Goal: Use online tool/utility: Use a website feature to perform a specific function

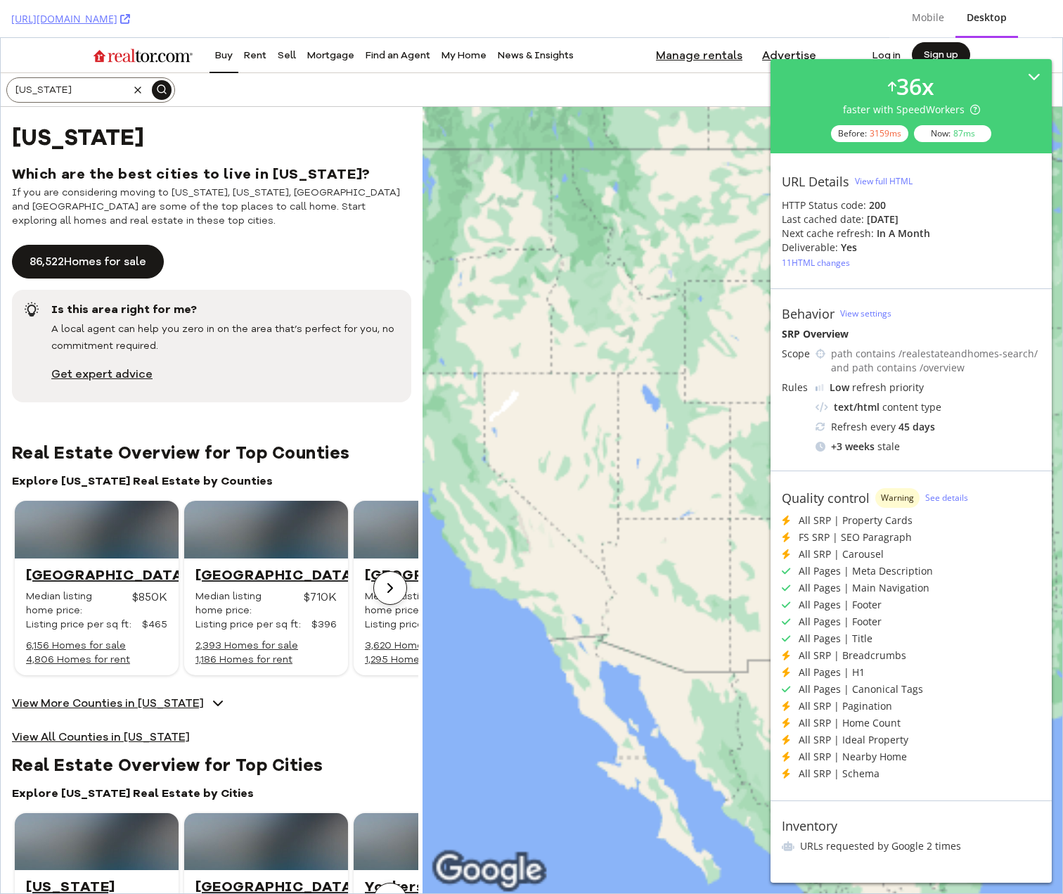
click at [893, 179] on div "View full HTML" at bounding box center [884, 181] width 58 height 12
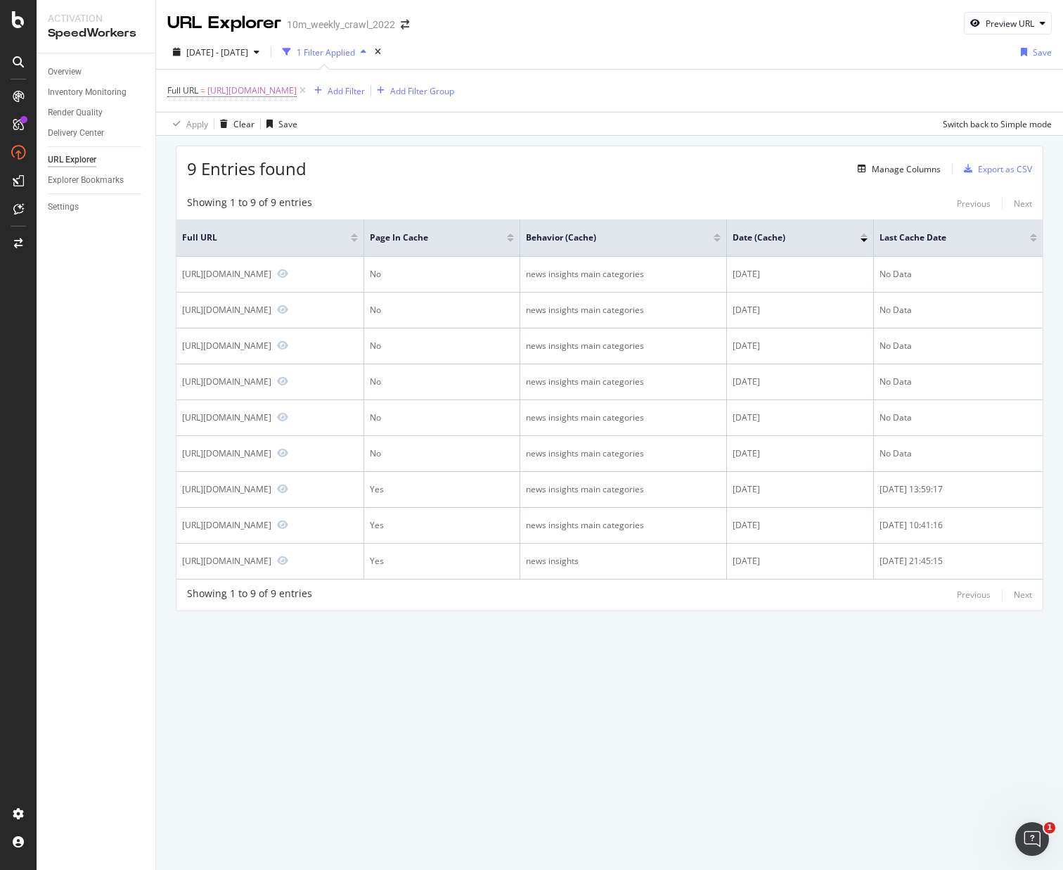
click at [480, 169] on div "9 Entries found Manage Columns Export as CSV" at bounding box center [610, 163] width 867 height 34
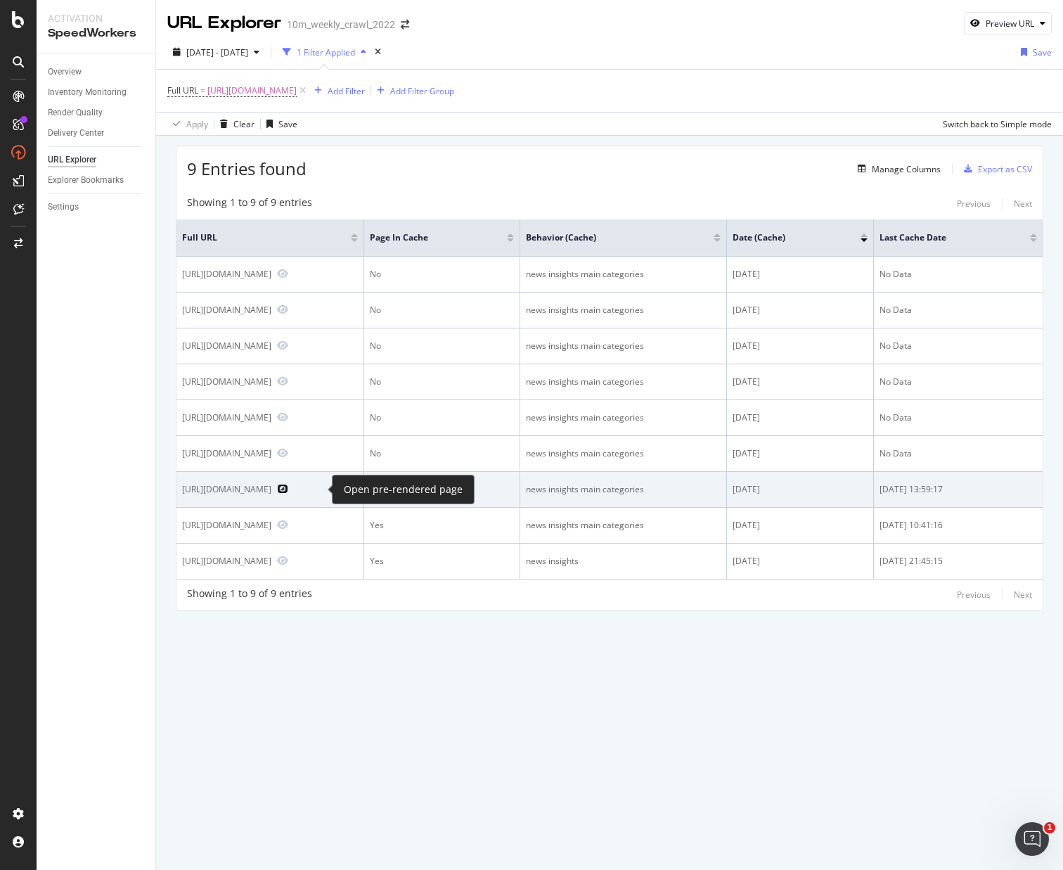
click at [288, 491] on icon "Preview https://www.realtor.com/advice/" at bounding box center [282, 489] width 11 height 10
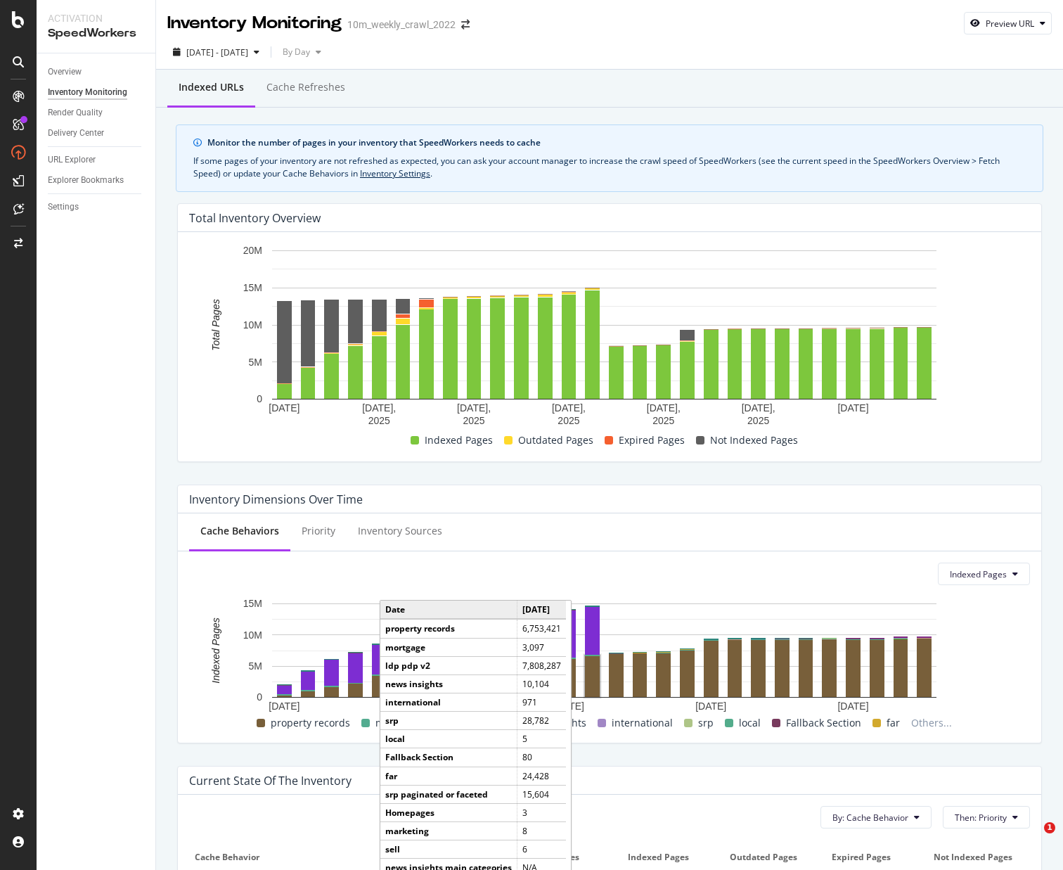
click at [684, 473] on div "Inventory Dimensions Over Time Cache Behaviors Priority Inventory Sources Index…" at bounding box center [610, 613] width 882 height 281
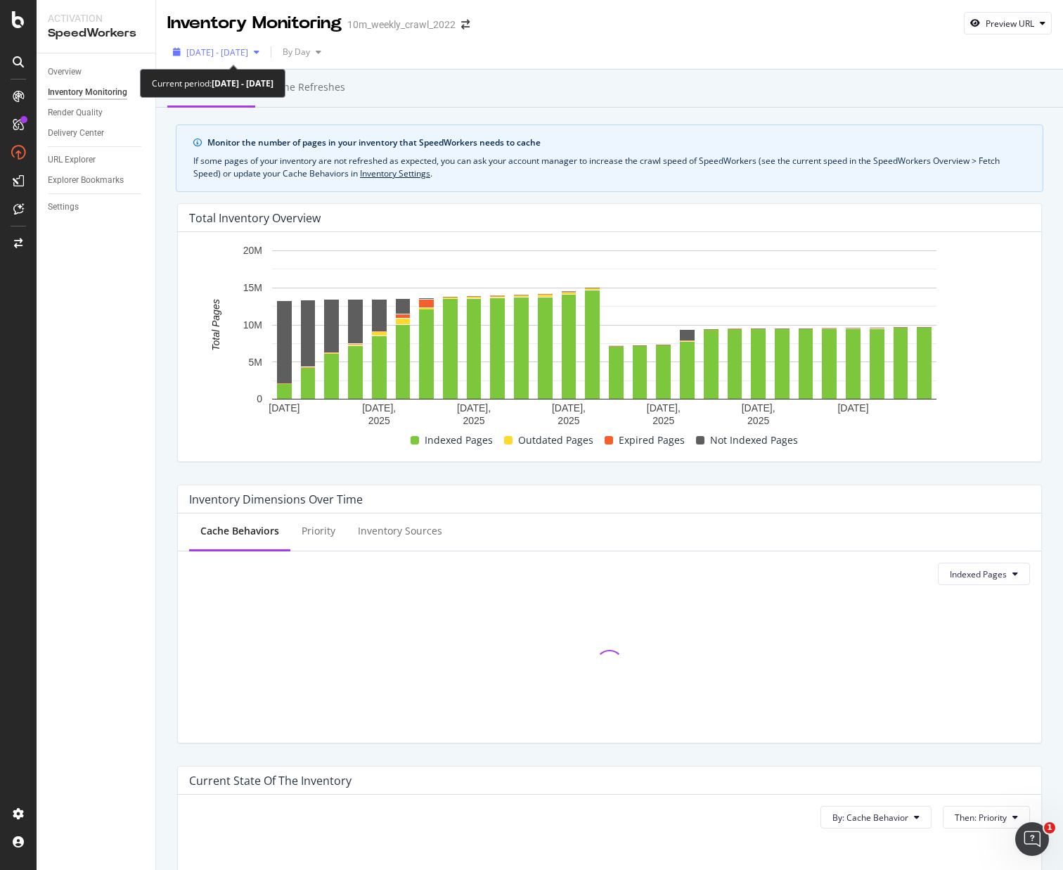
click at [248, 53] on span "2025 Sep. 10th - Oct. 7th" at bounding box center [217, 52] width 62 height 12
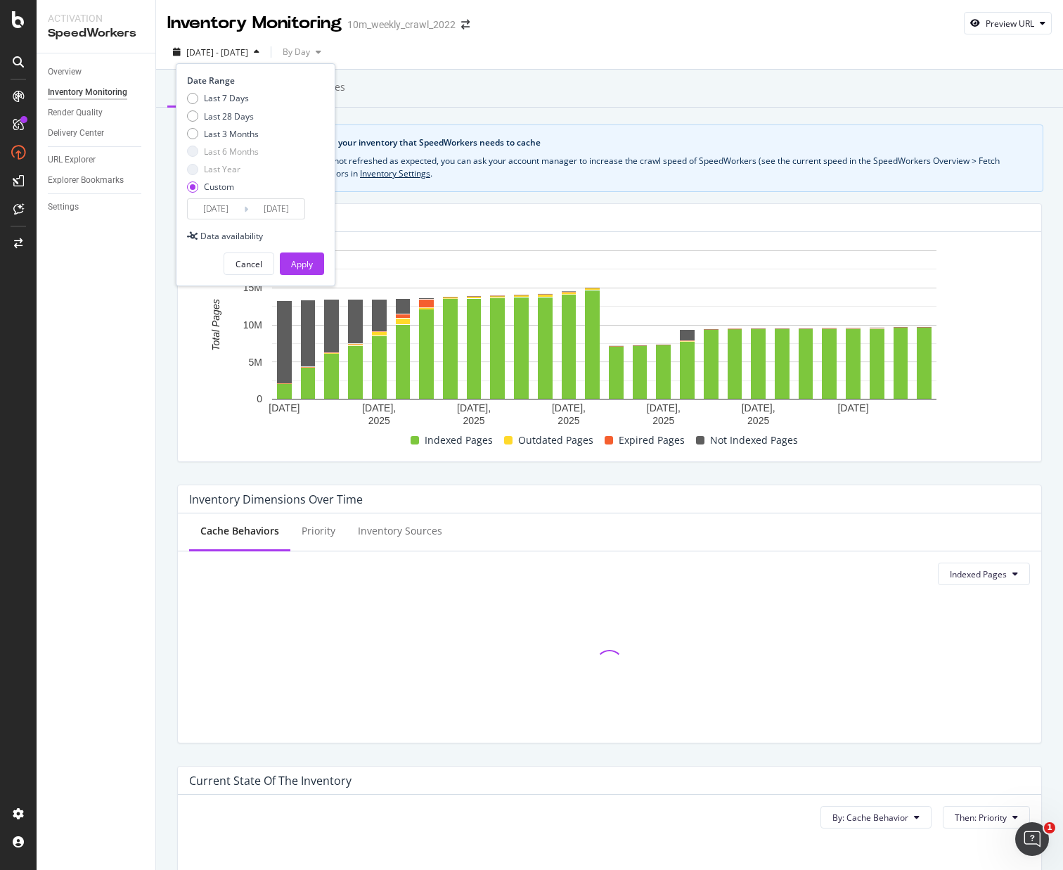
click at [279, 212] on input "2025/10/07" at bounding box center [276, 209] width 56 height 20
click at [281, 210] on input "2025/10/07" at bounding box center [276, 209] width 56 height 20
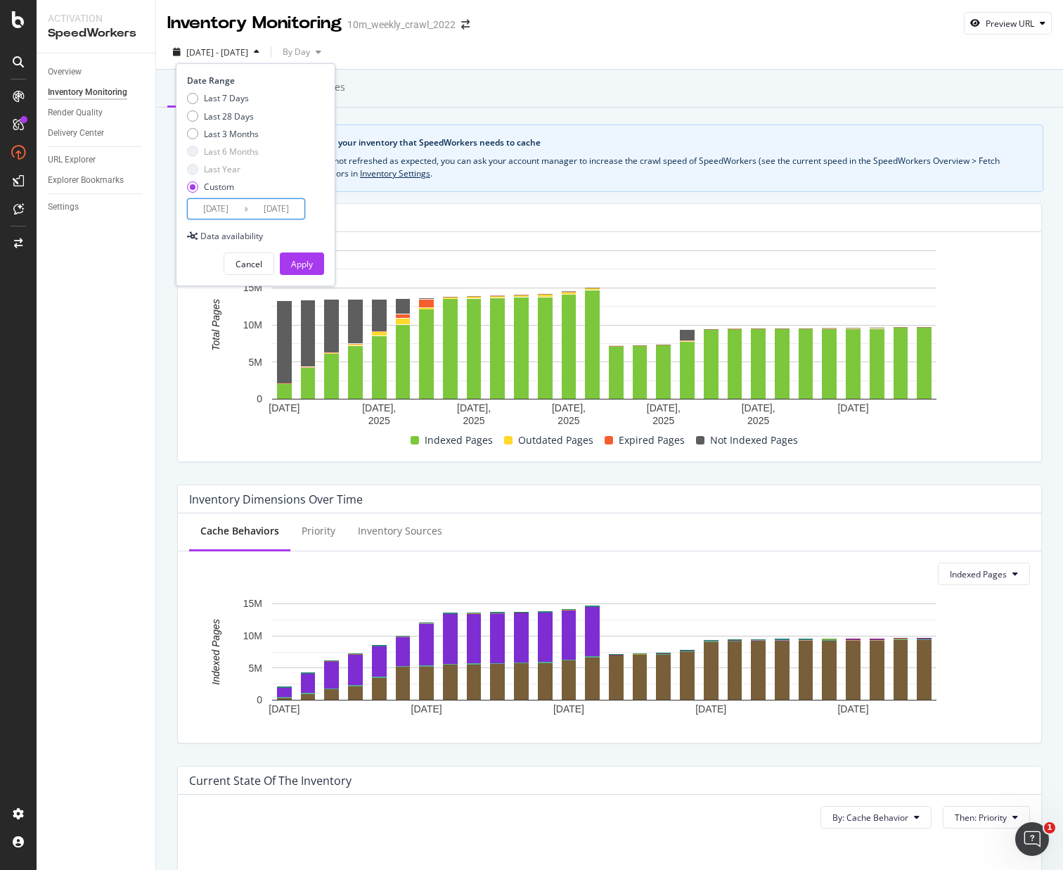
click at [283, 206] on input "2025/10/07" at bounding box center [276, 209] width 56 height 20
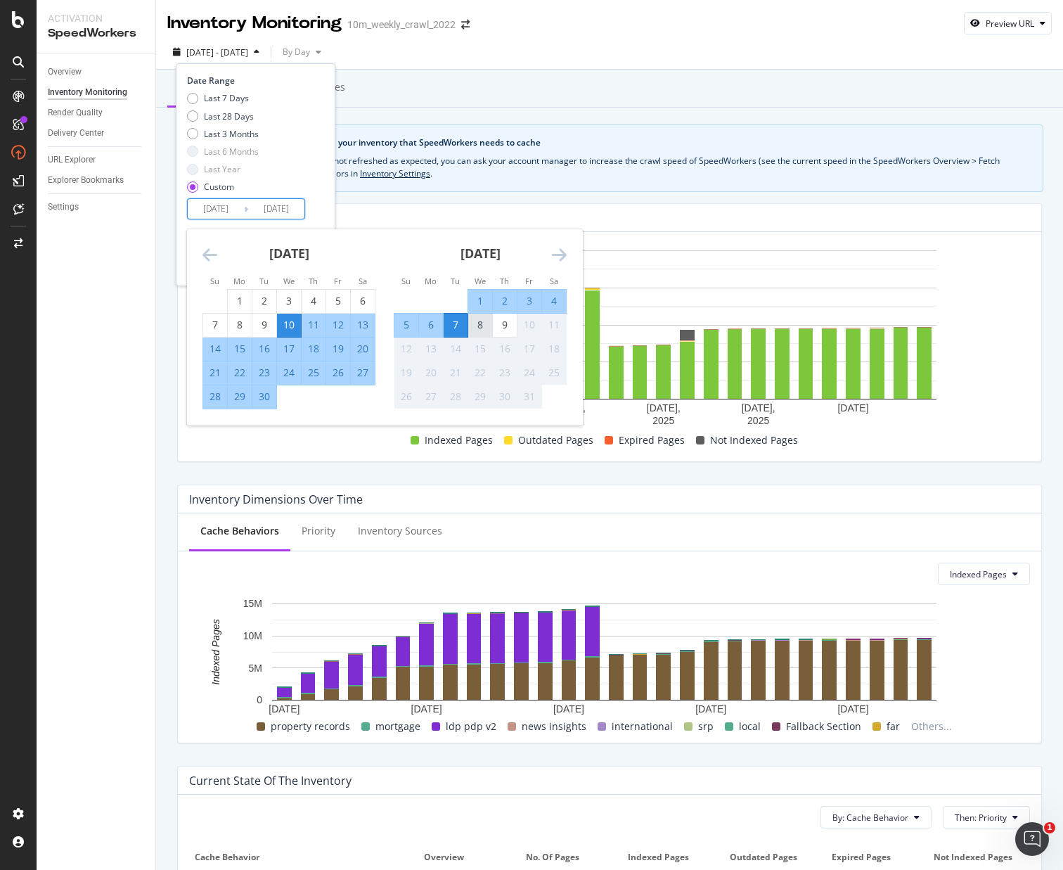
click at [479, 326] on div "8" at bounding box center [480, 325] width 24 height 14
type input "2025/10/08"
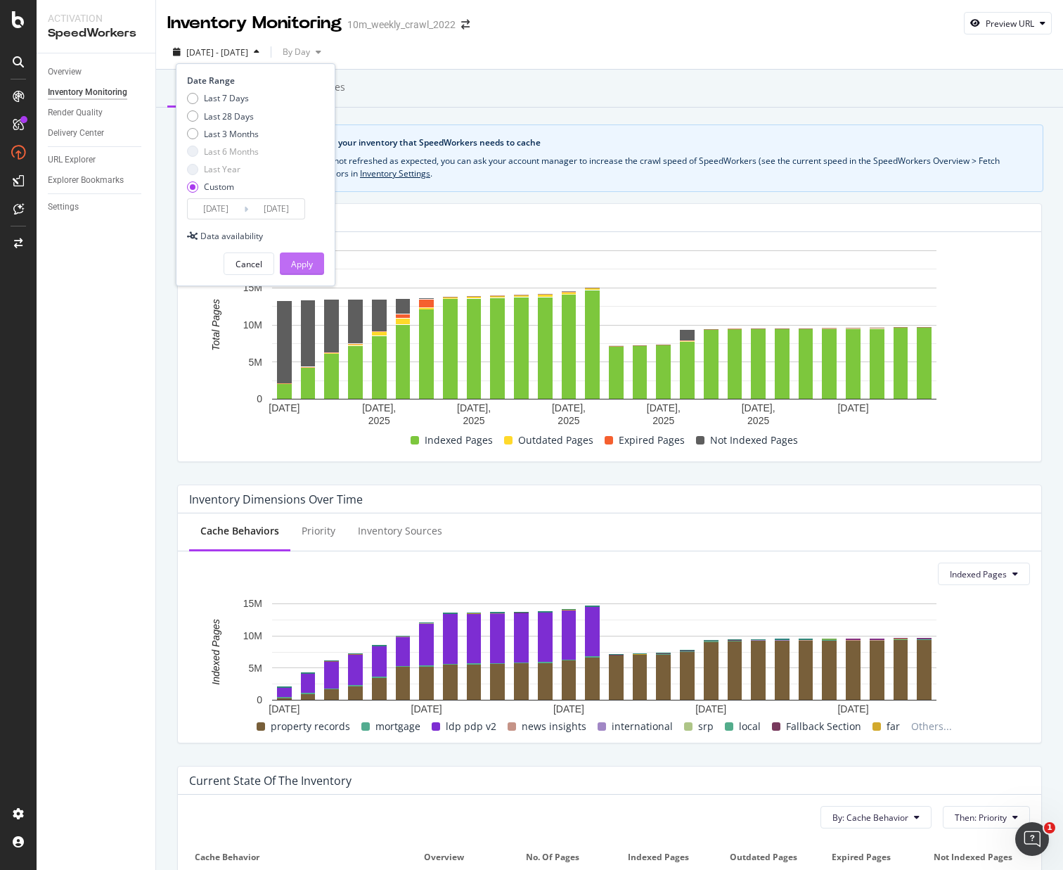
click at [310, 259] on div "Apply" at bounding box center [302, 264] width 22 height 12
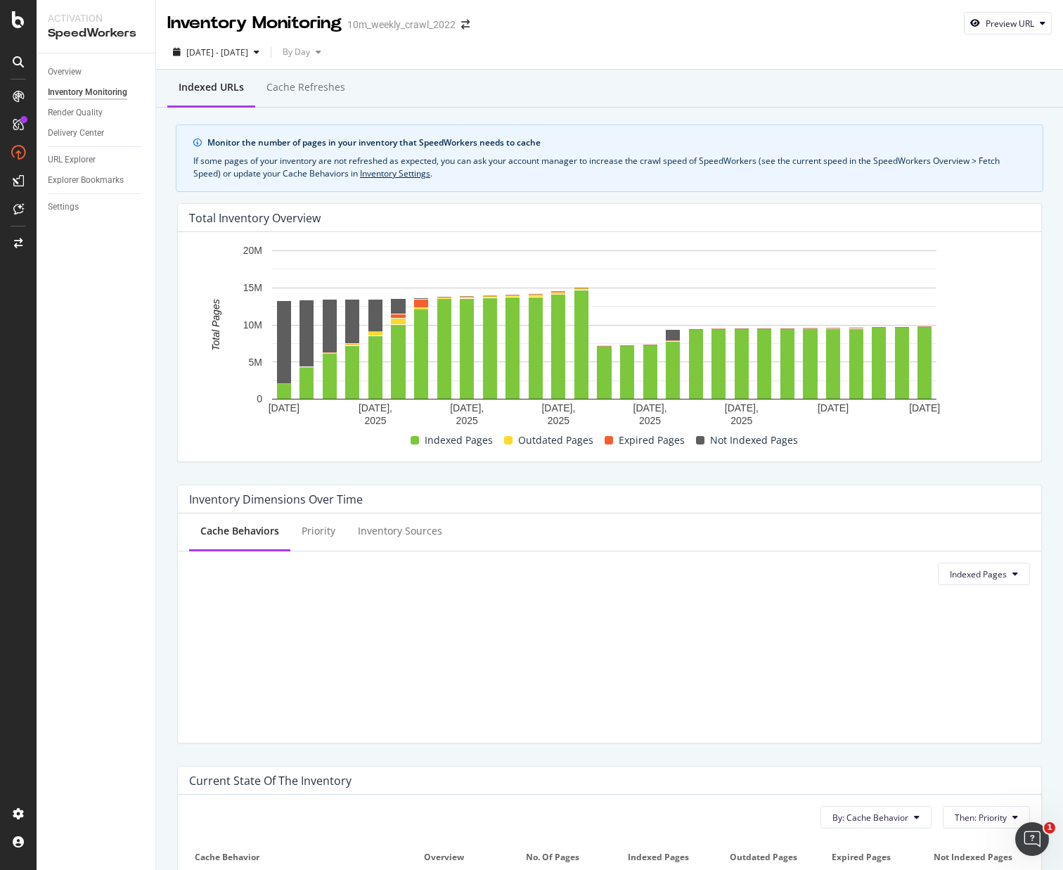
click at [78, 70] on div "Overview" at bounding box center [65, 72] width 34 height 15
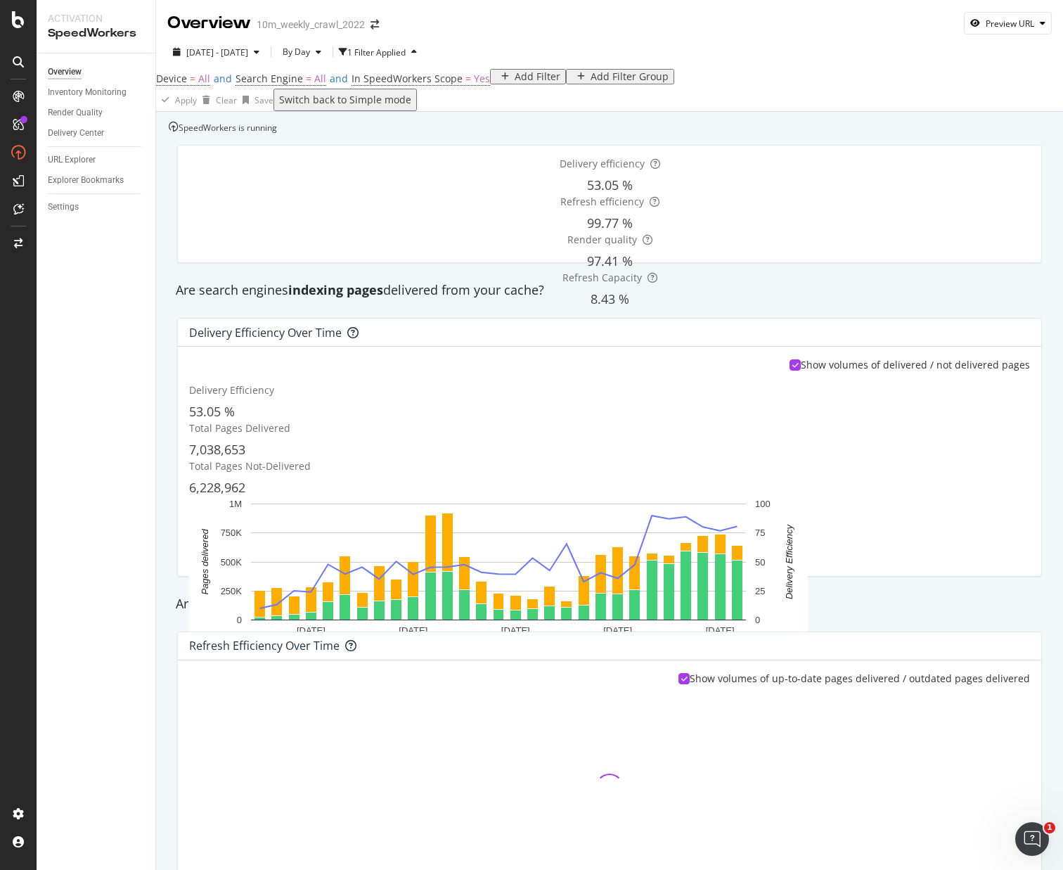
click at [277, 134] on div "SpeedWorkers is running" at bounding box center [223, 128] width 108 height 12
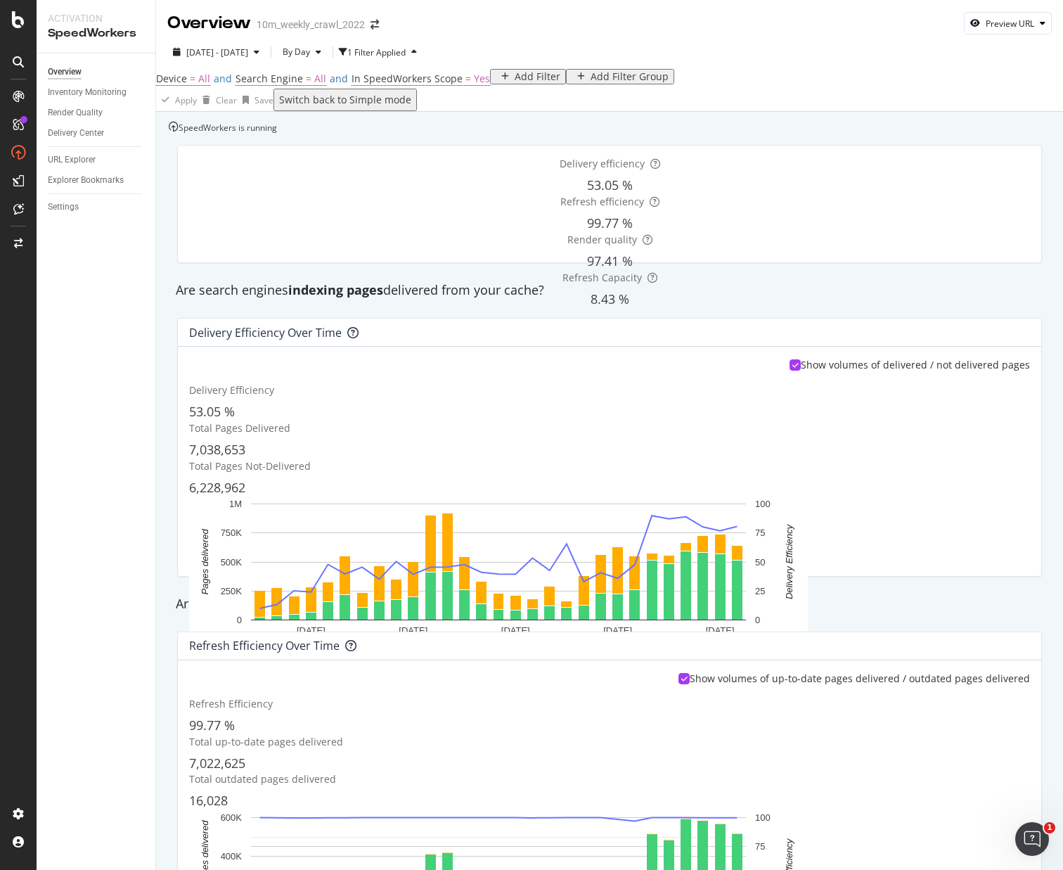
click at [268, 134] on div "SpeedWorkers is running" at bounding box center [223, 128] width 108 height 12
click at [515, 82] on div "Add Filter" at bounding box center [538, 76] width 46 height 11
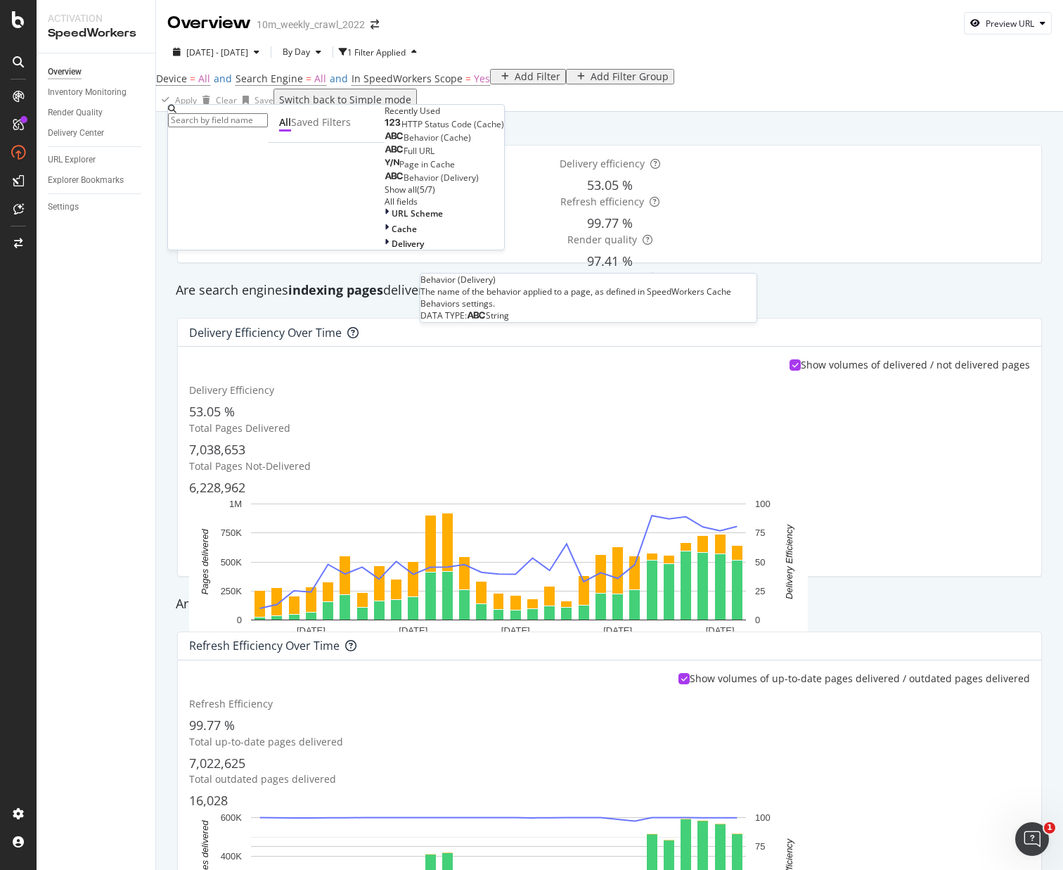
click at [385, 184] on div "Behavior (Delivery)" at bounding box center [432, 177] width 94 height 11
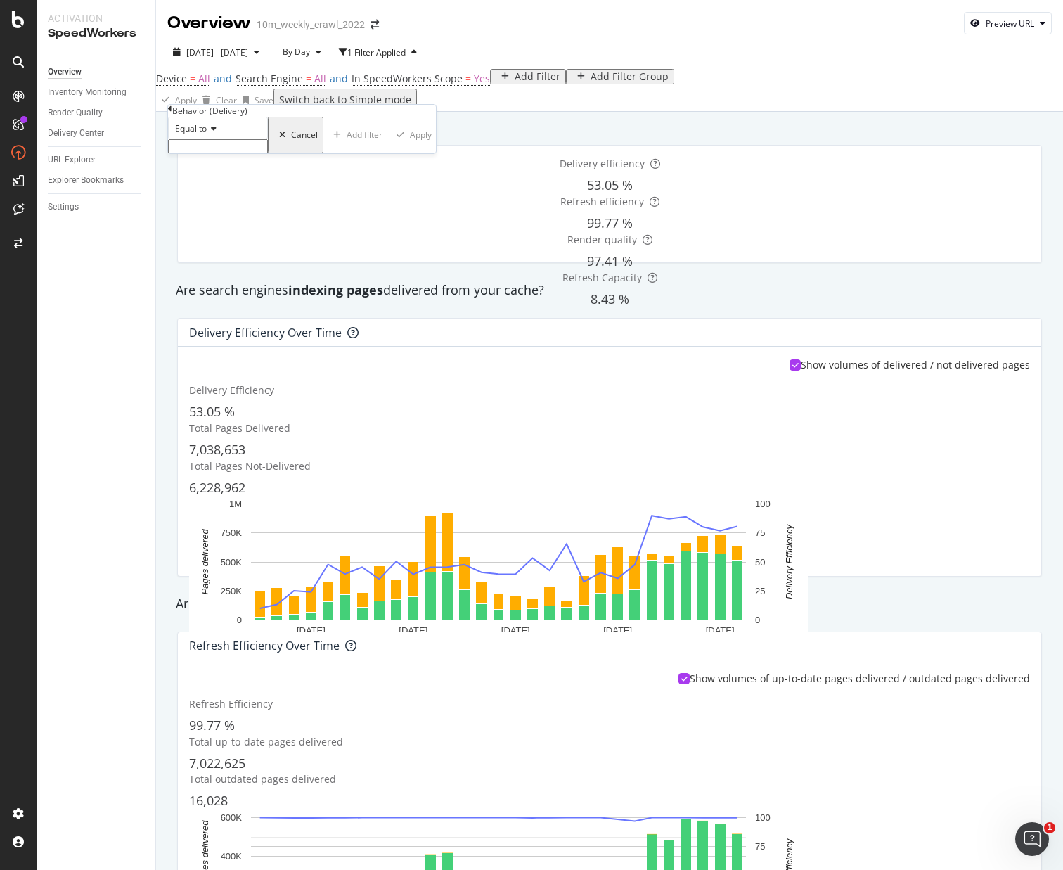
click at [231, 153] on input "text" at bounding box center [218, 146] width 100 height 14
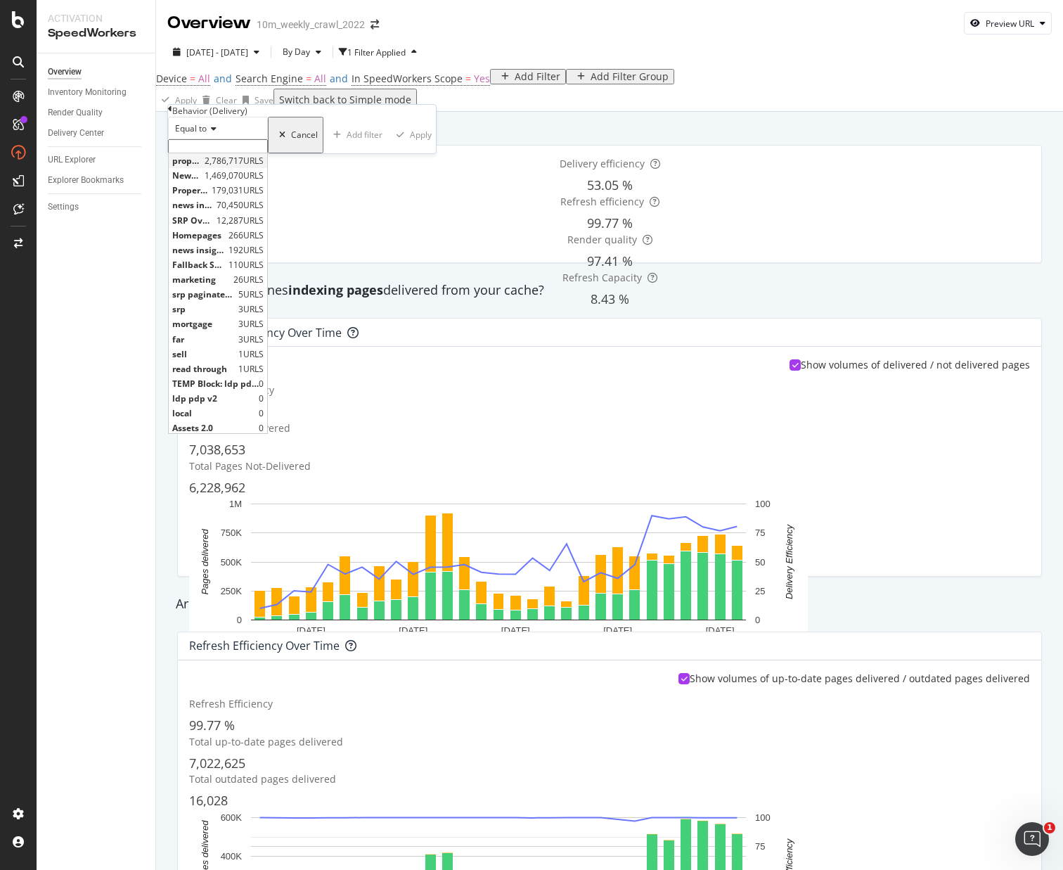
click at [201, 167] on span "property records" at bounding box center [186, 161] width 29 height 12
type input "property records"
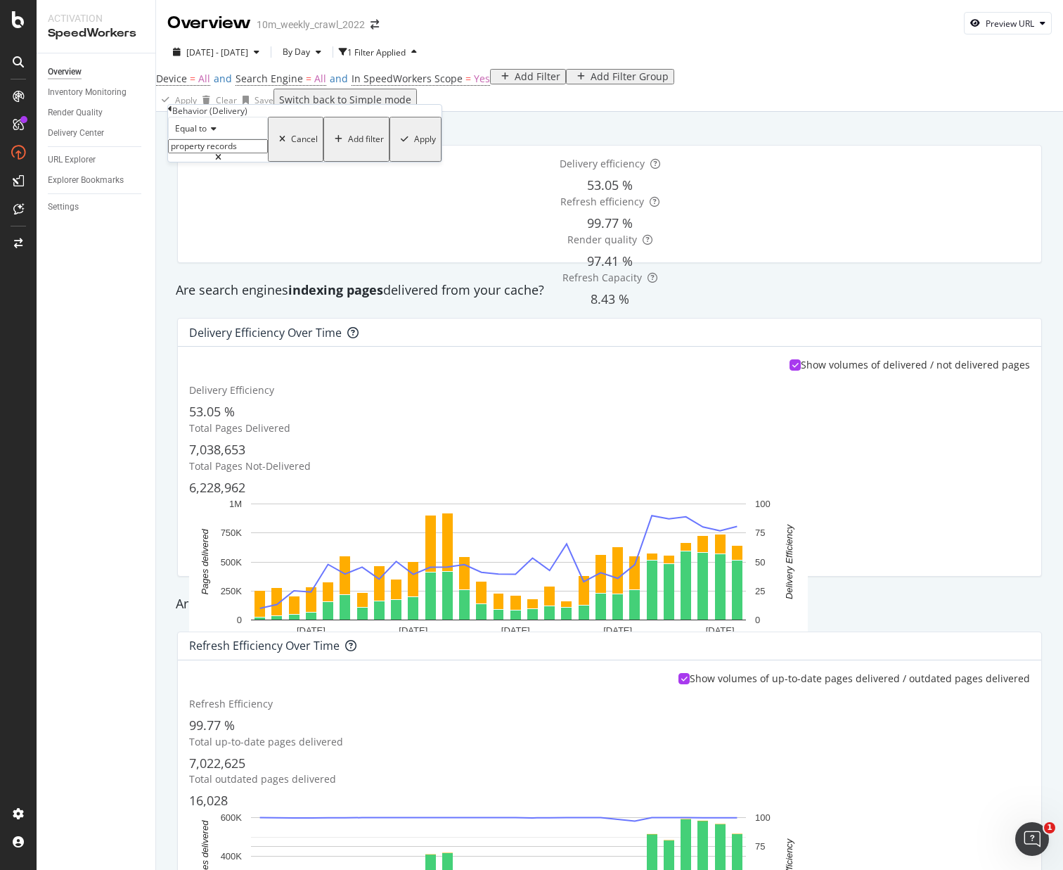
click at [414, 144] on div "Apply" at bounding box center [425, 139] width 22 height 10
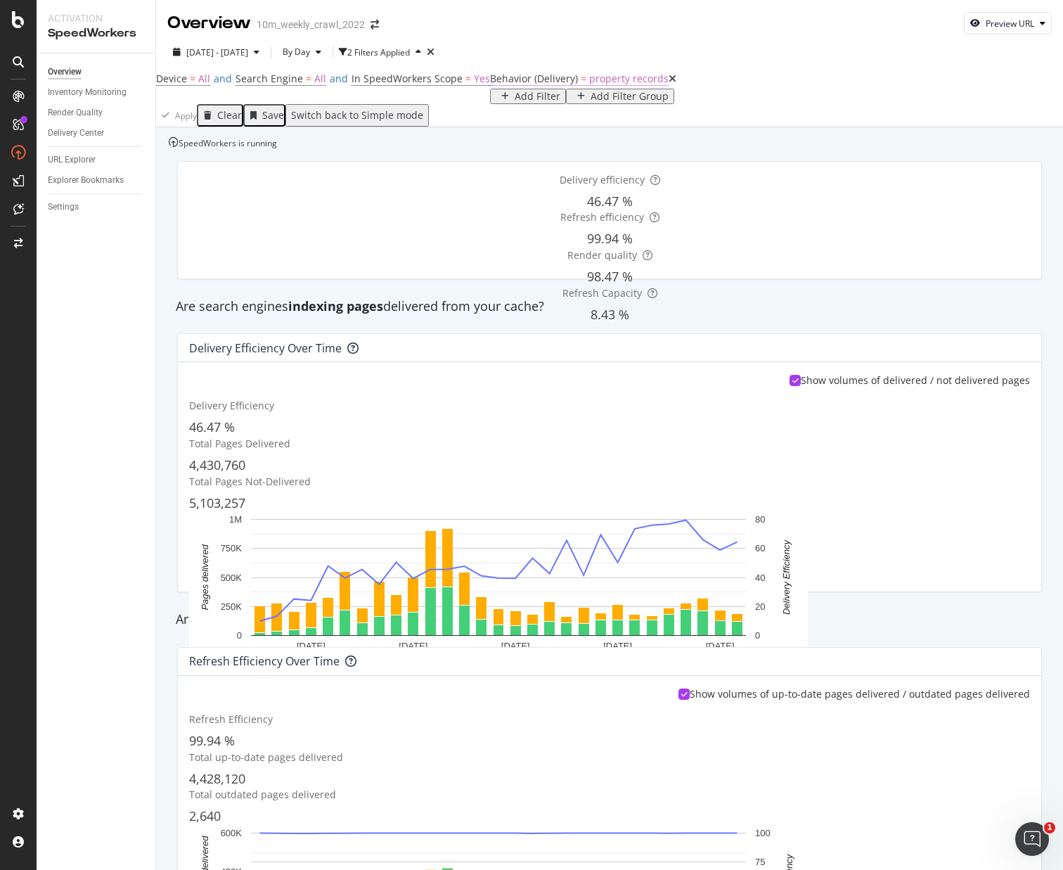
click at [589, 85] on span "property records" at bounding box center [628, 78] width 79 height 13
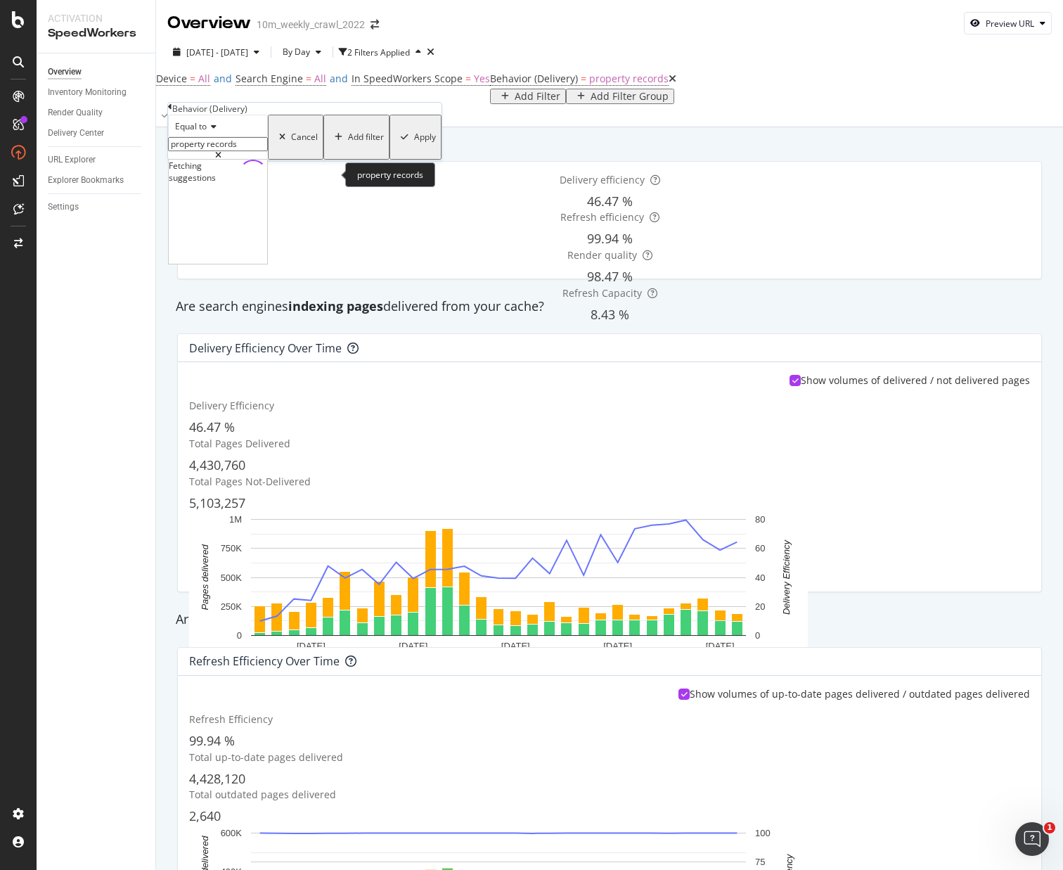
click at [250, 151] on input "property records" at bounding box center [218, 144] width 100 height 14
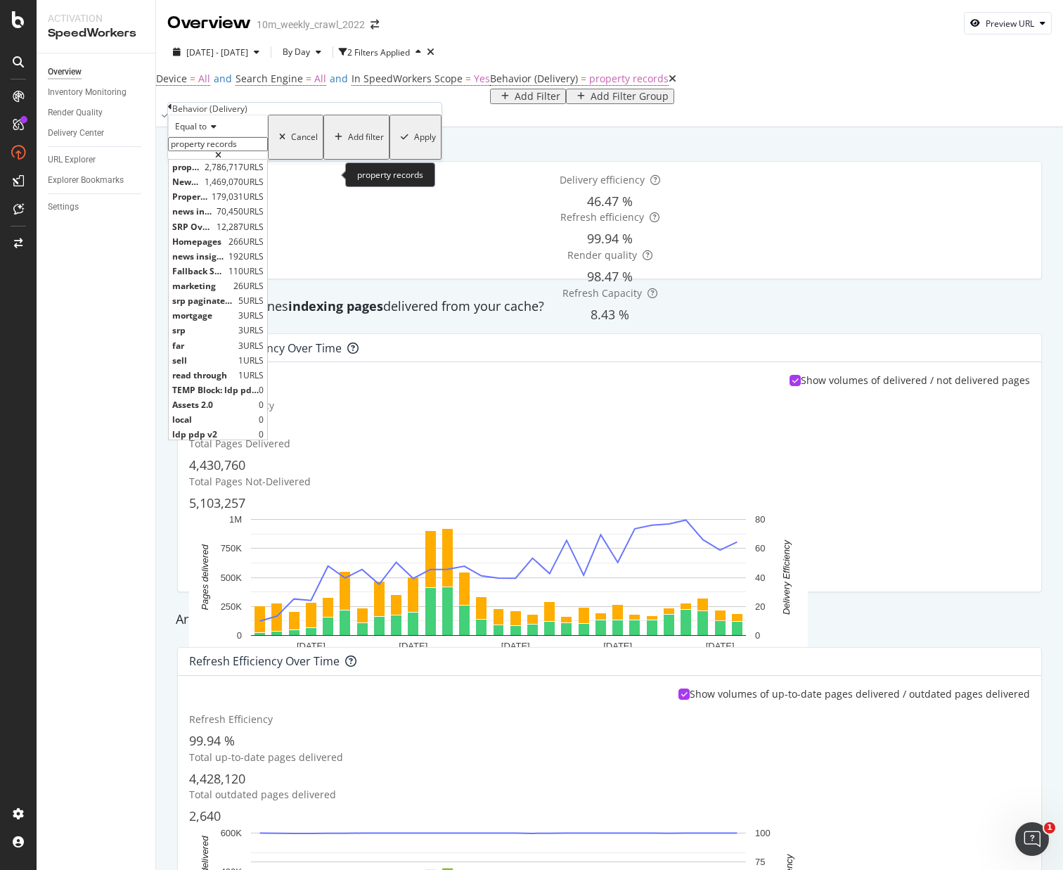
click at [222, 160] on icon at bounding box center [218, 155] width 6 height 8
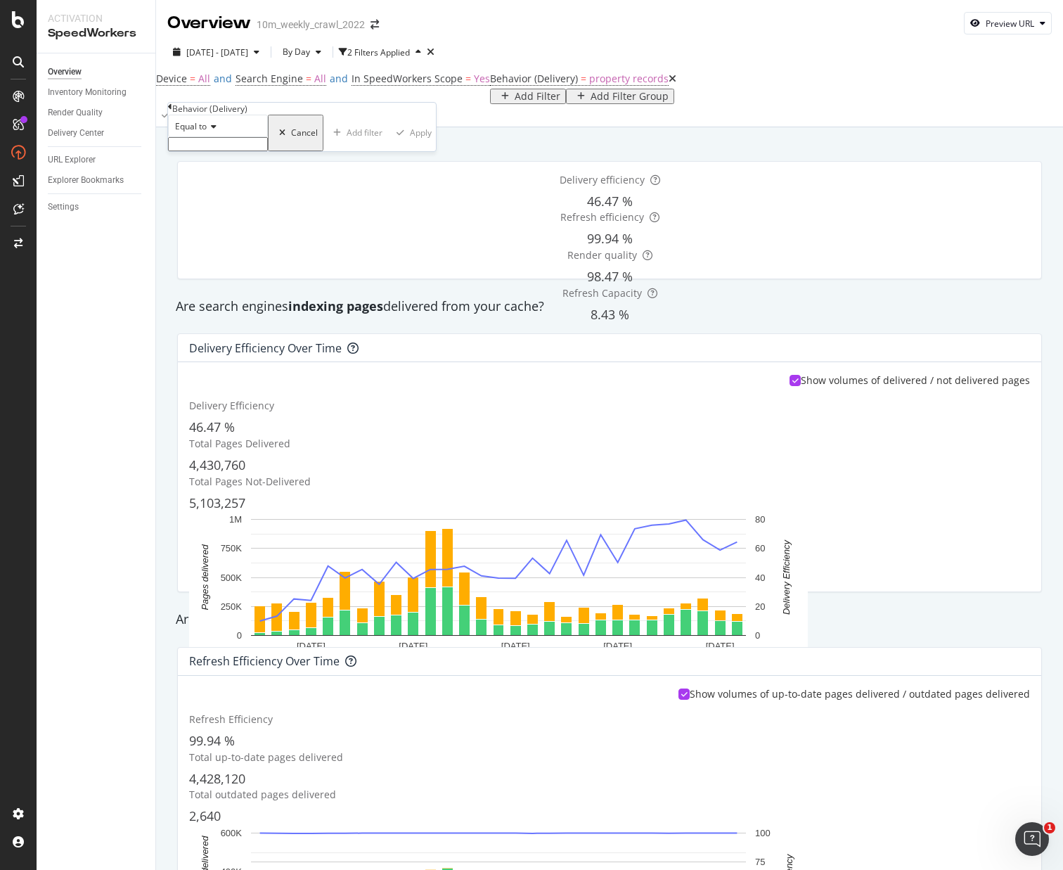
click at [274, 149] on div "Cancel" at bounding box center [296, 133] width 44 height 32
click at [669, 84] on icon at bounding box center [673, 79] width 8 height 10
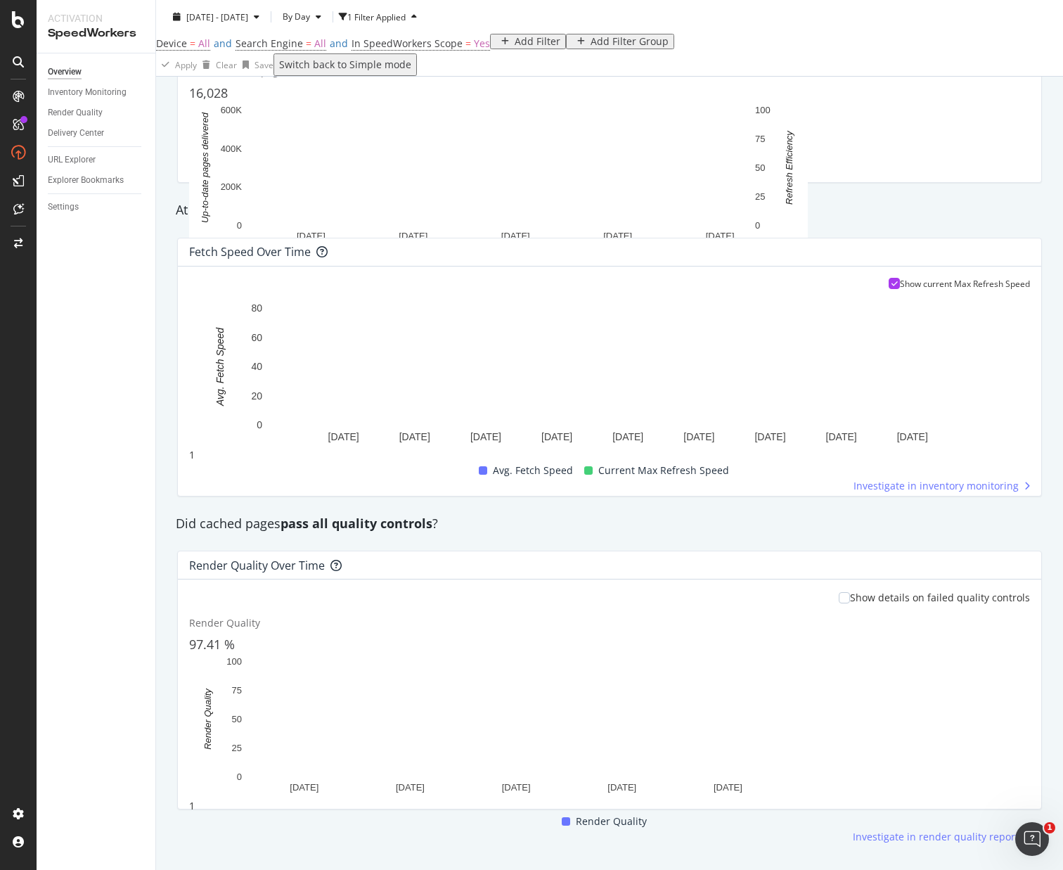
scroll to position [749, 0]
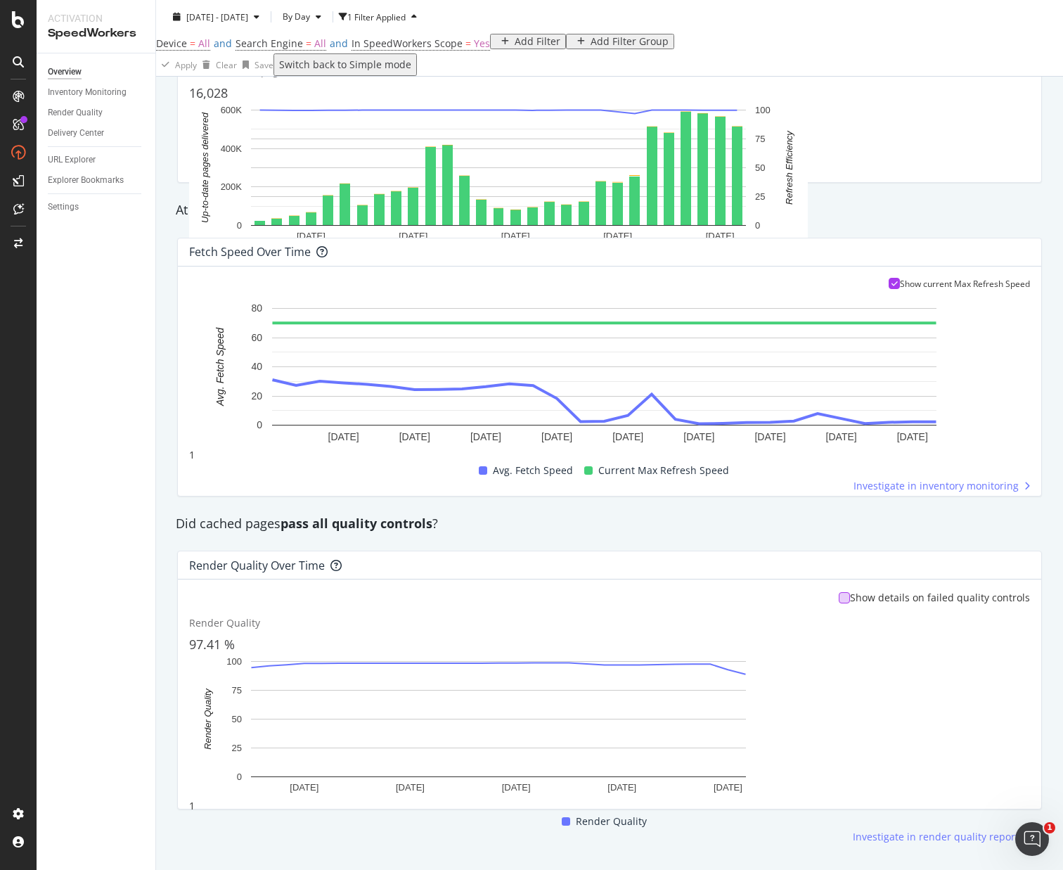
click at [839, 603] on div at bounding box center [844, 597] width 11 height 11
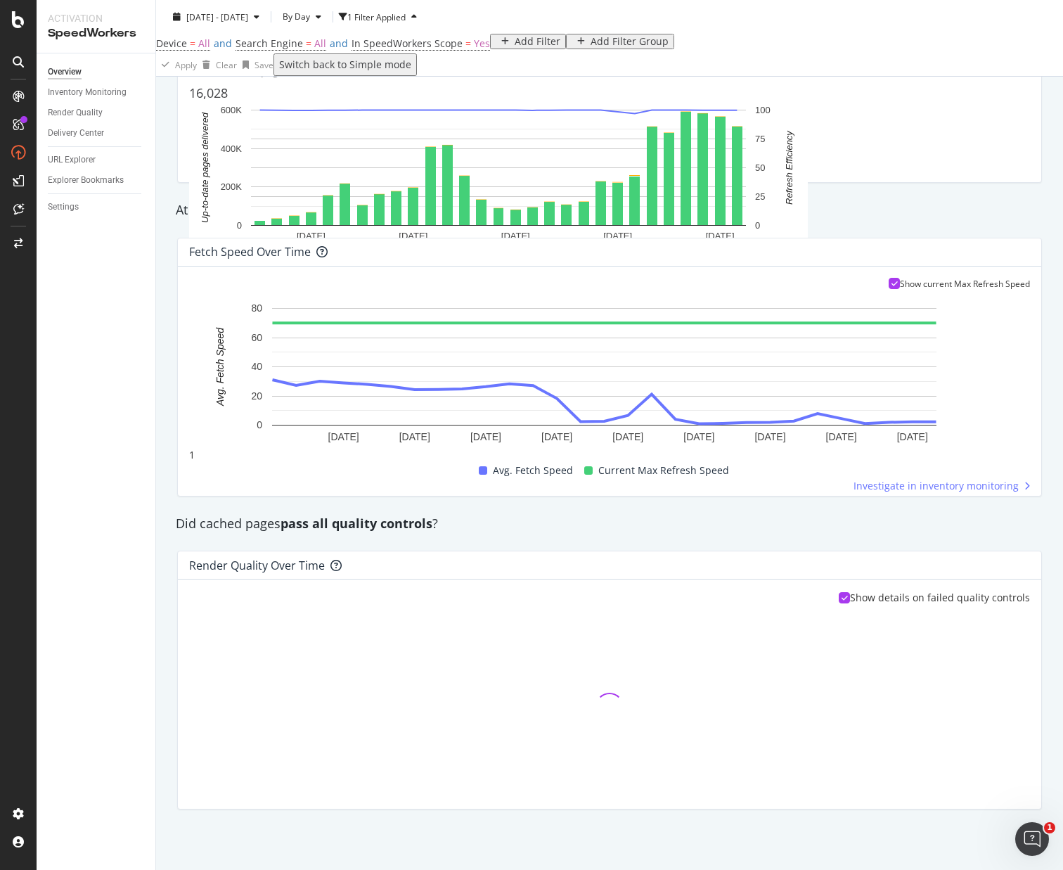
scroll to position [767, 0]
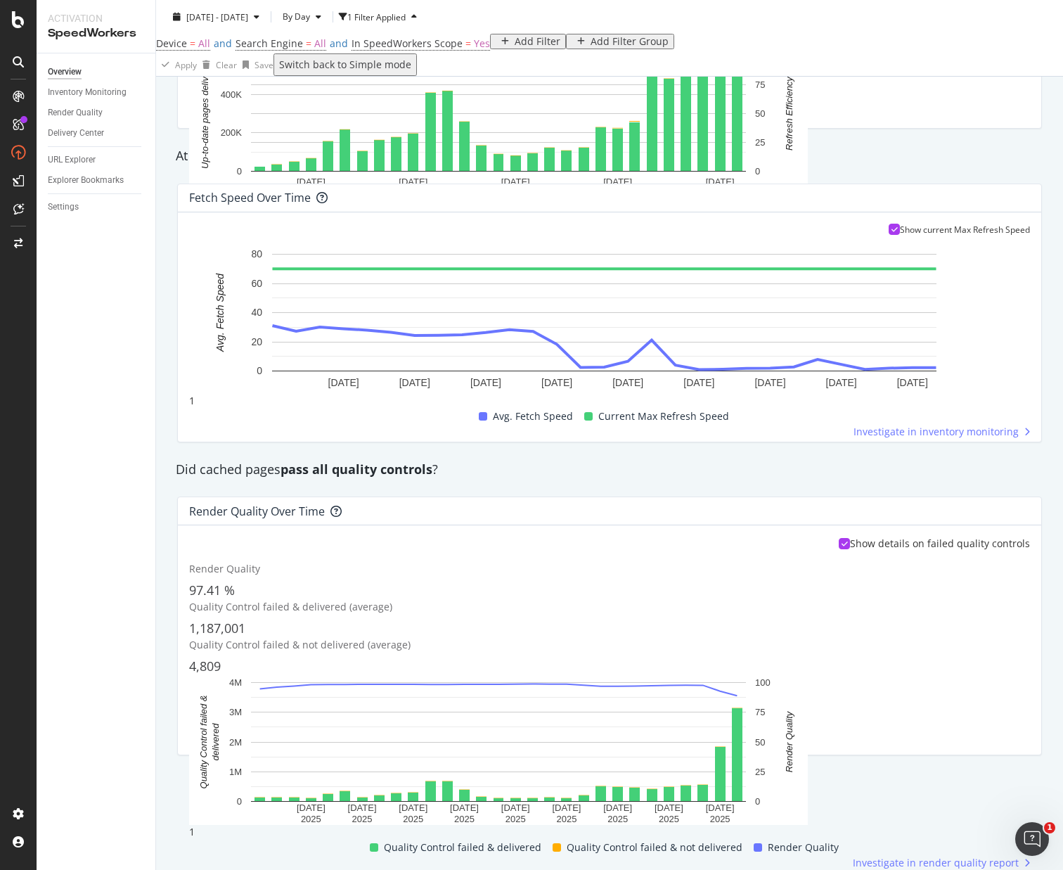
click at [160, 377] on div "SpeedWorkers is running Delivery efficiency 53.05 % Refresh efficiency 99.77 % …" at bounding box center [609, 83] width 907 height 1466
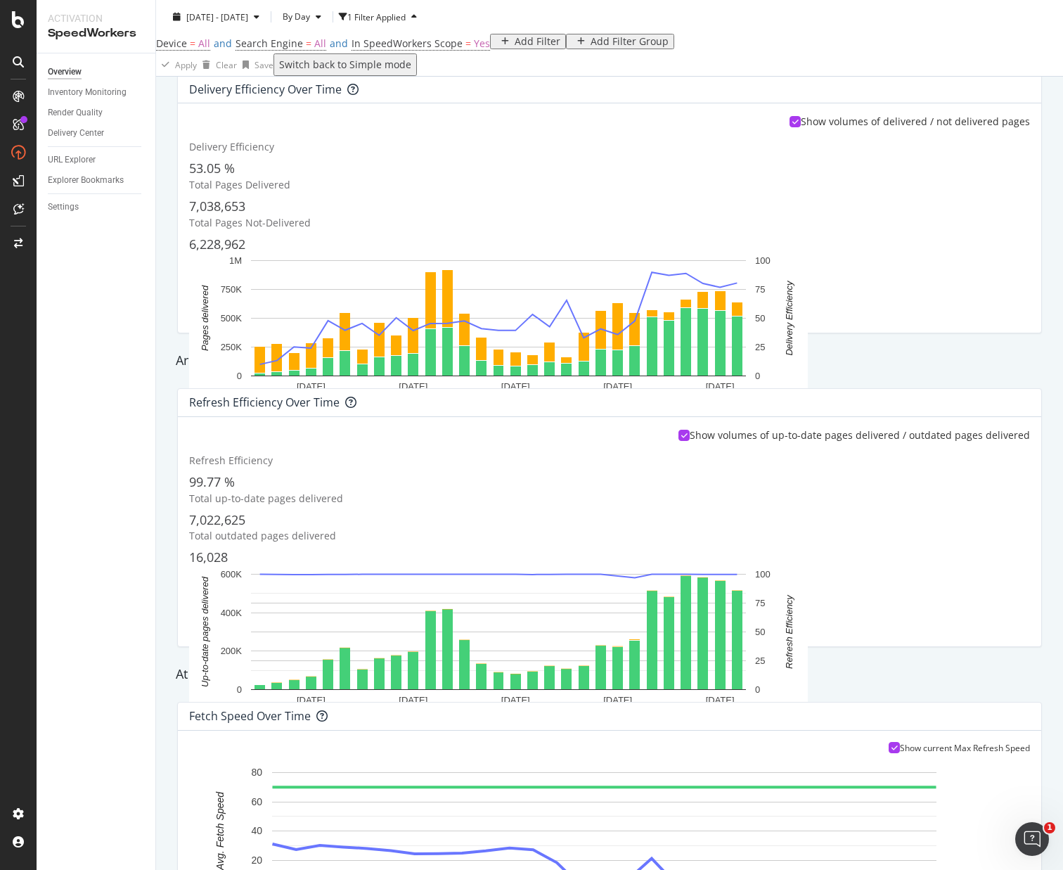
scroll to position [0, 0]
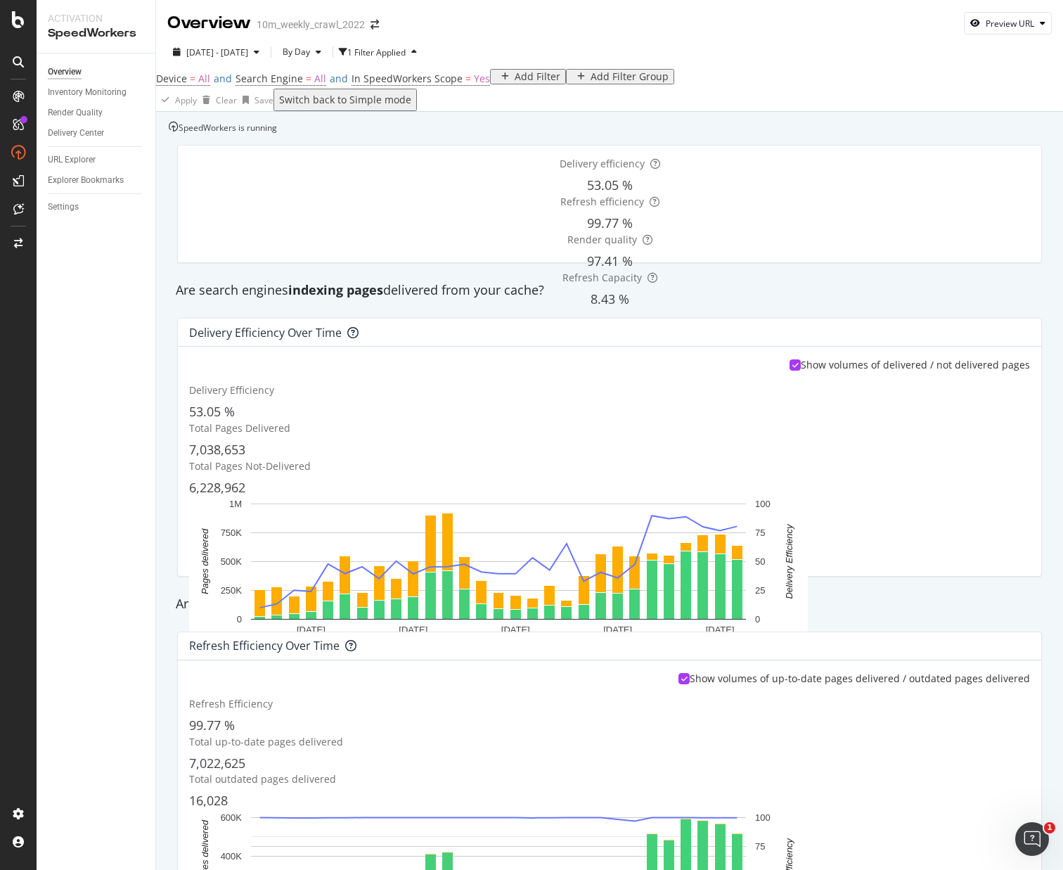
click at [515, 82] on div "Add Filter" at bounding box center [538, 76] width 46 height 11
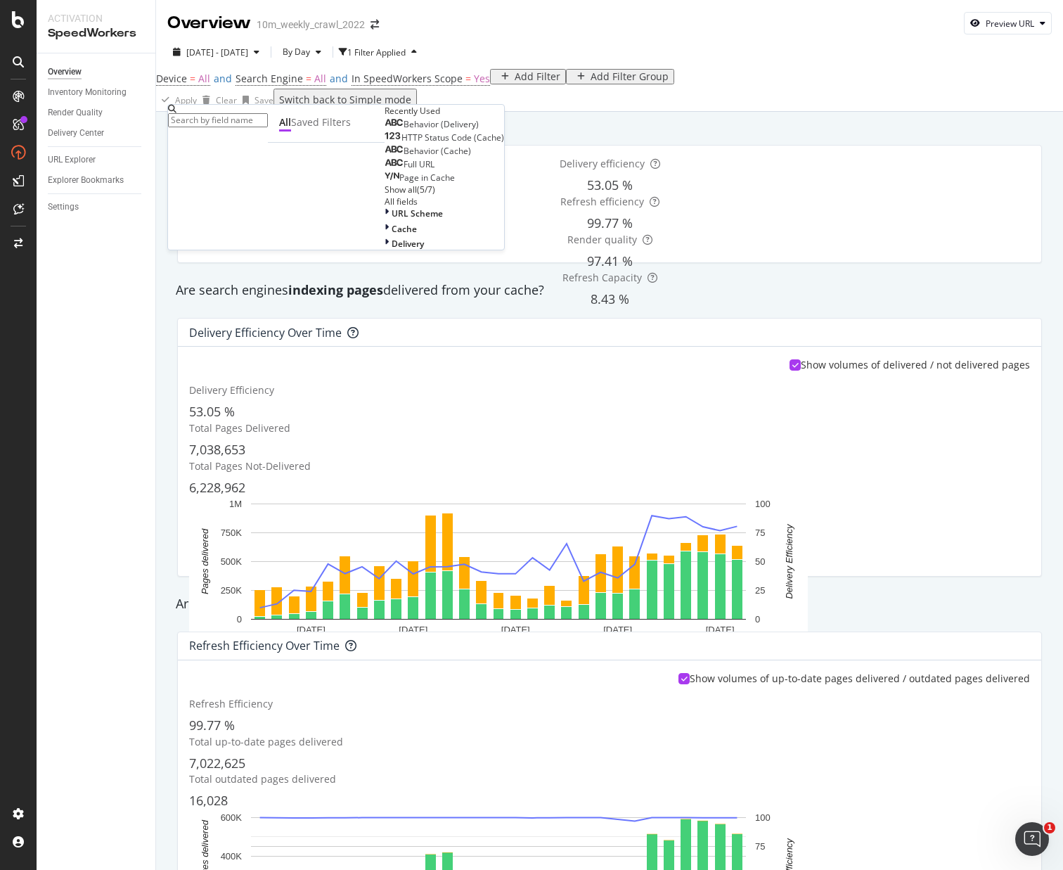
click at [404, 130] on span "Behavior (Delivery)" at bounding box center [441, 124] width 75 height 12
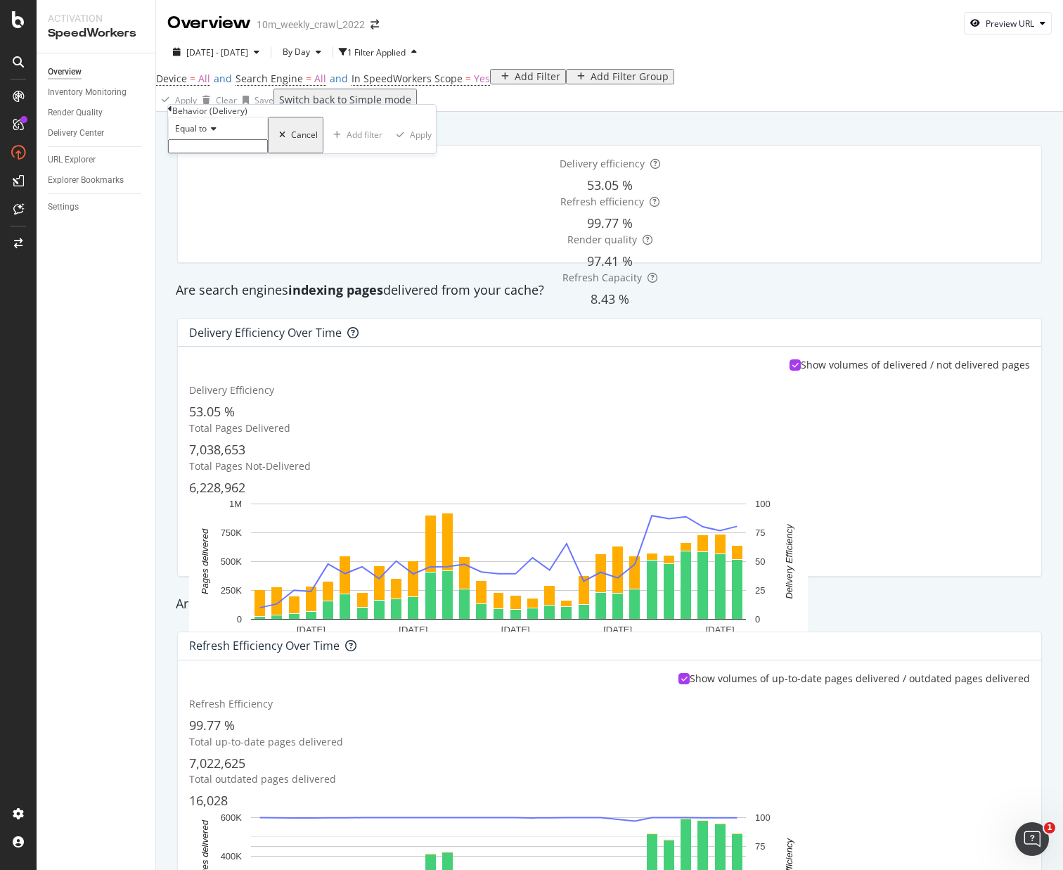
click at [213, 153] on input "text" at bounding box center [218, 146] width 100 height 14
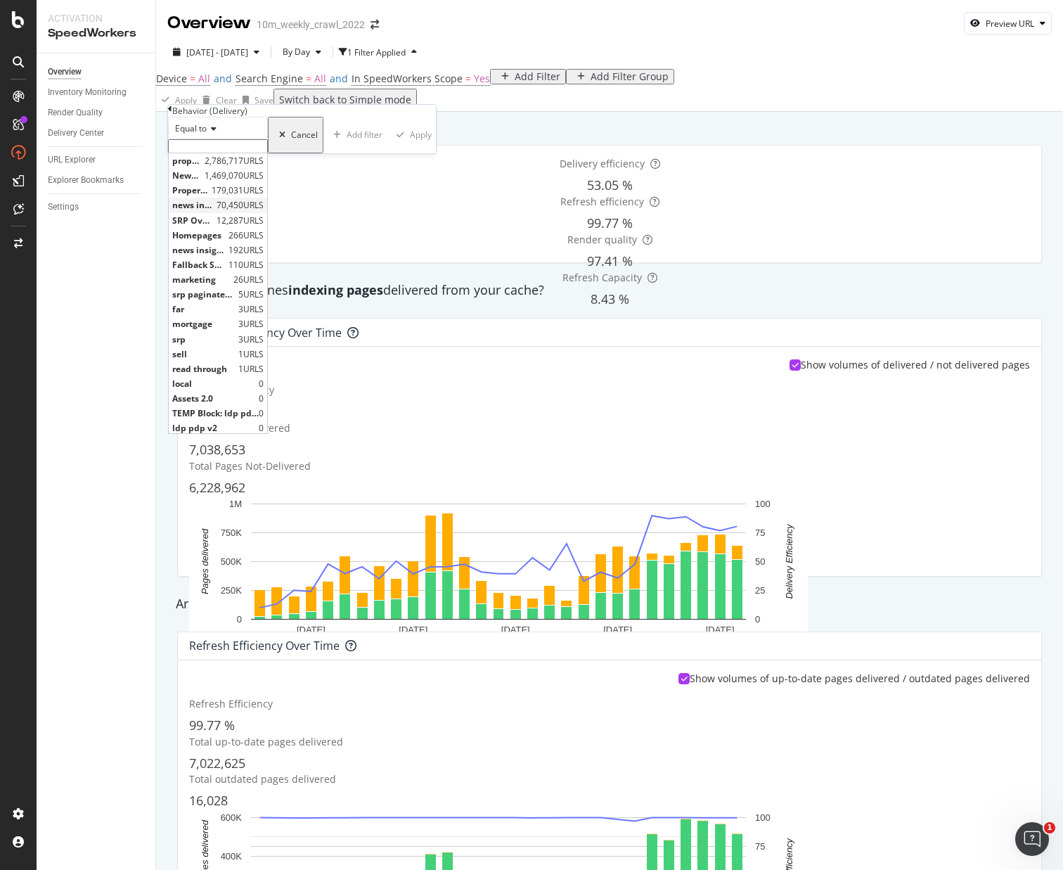
click at [213, 211] on span "news insights" at bounding box center [192, 205] width 41 height 12
type input "news insights"
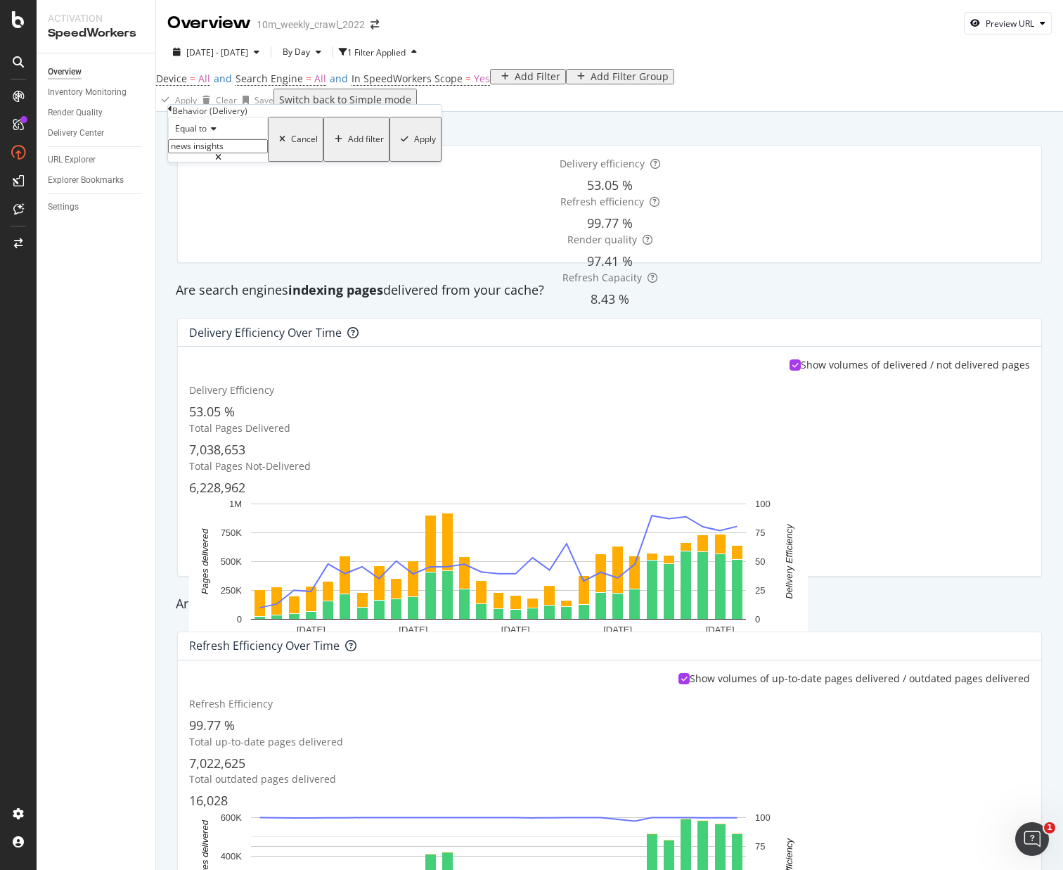
click at [390, 162] on button "Apply" at bounding box center [416, 139] width 52 height 45
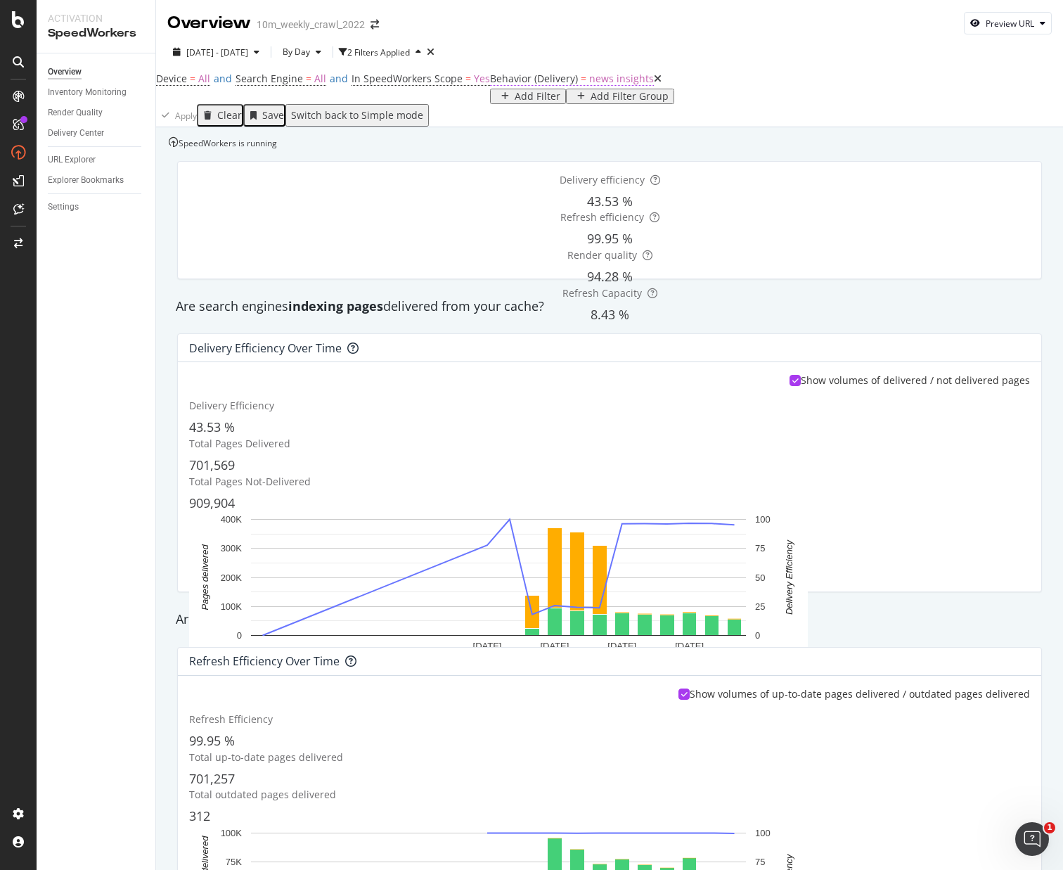
click at [490, 85] on span "Behavior (Delivery)" at bounding box center [534, 78] width 88 height 13
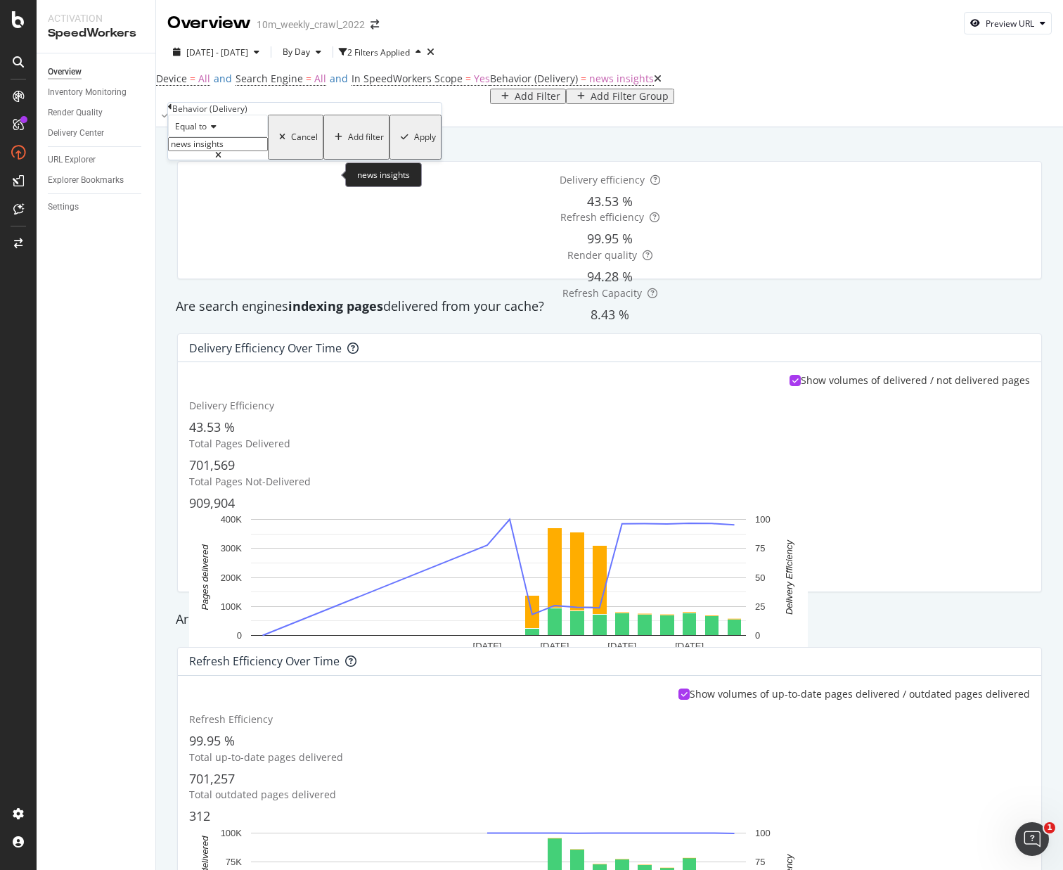
click at [234, 151] on input "news insights" at bounding box center [218, 144] width 100 height 14
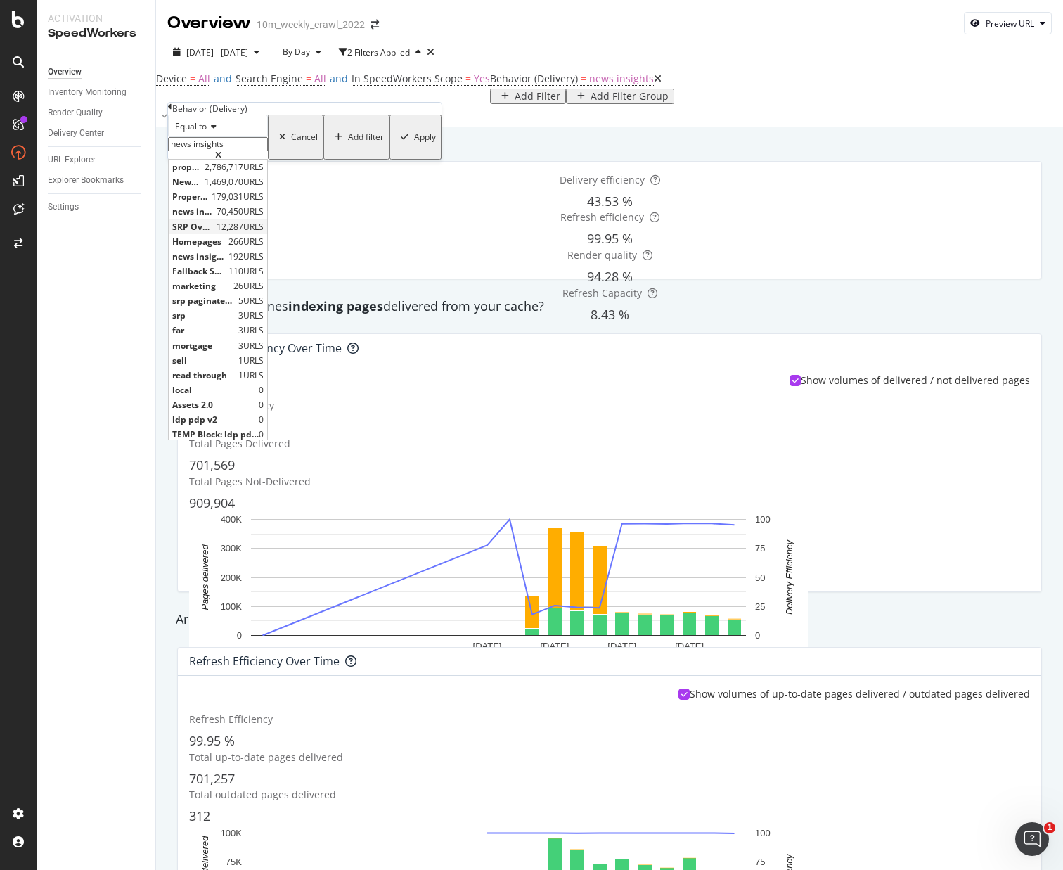
click at [213, 233] on span "SRP Overview" at bounding box center [192, 227] width 41 height 12
type input "SRP Overview"
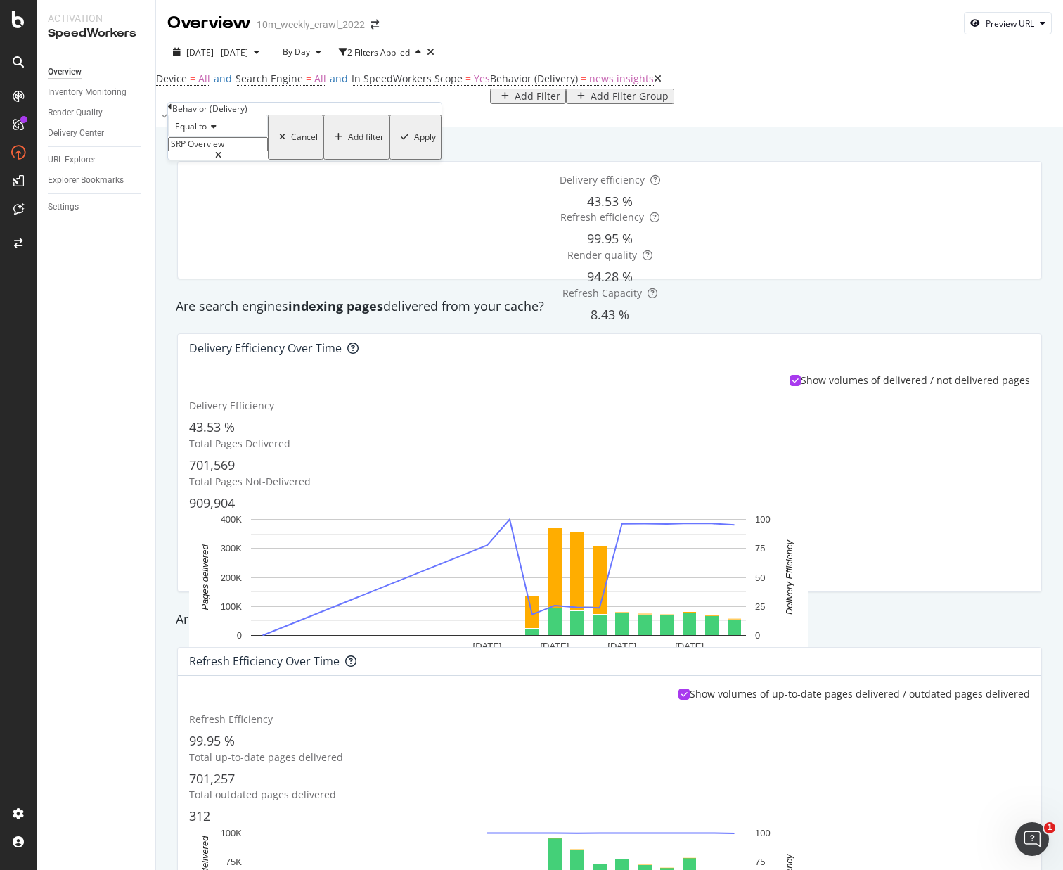
click at [414, 142] on div "Apply" at bounding box center [425, 137] width 22 height 10
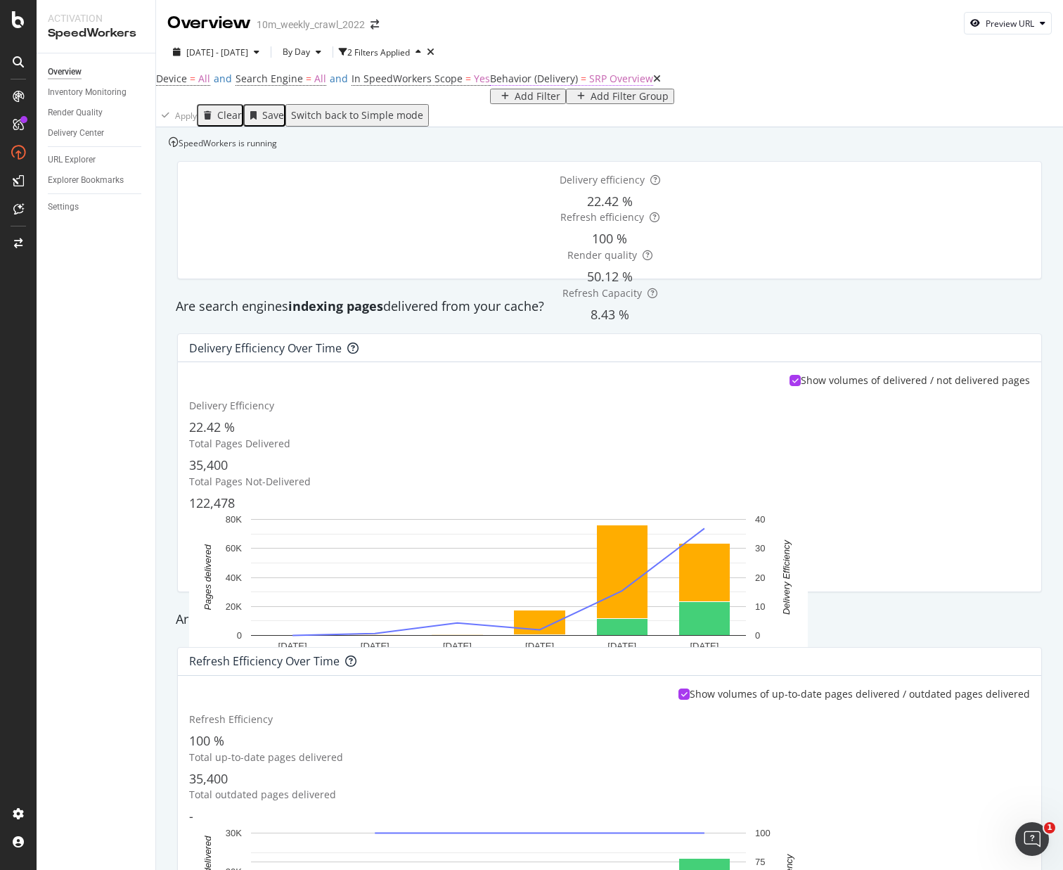
click at [490, 85] on span "Behavior (Delivery)" at bounding box center [534, 78] width 88 height 13
click at [277, 149] on div "SpeedWorkers is running" at bounding box center [223, 143] width 108 height 12
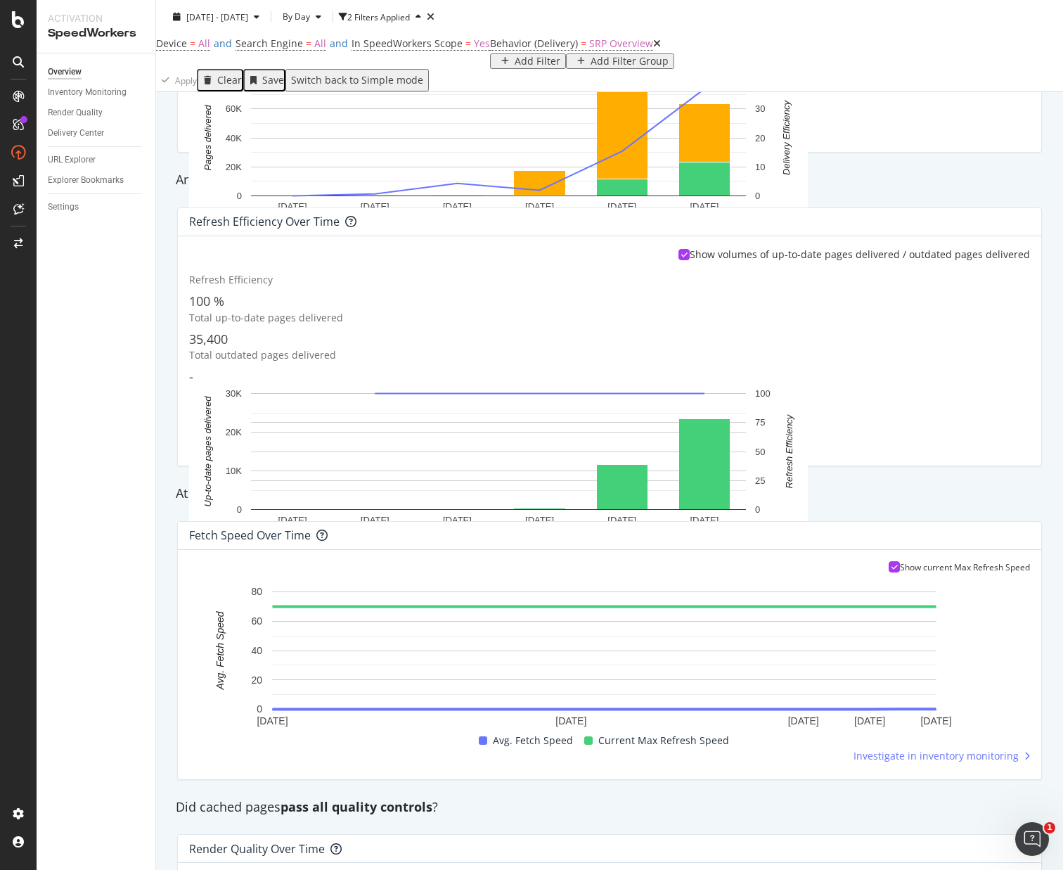
scroll to position [768, 0]
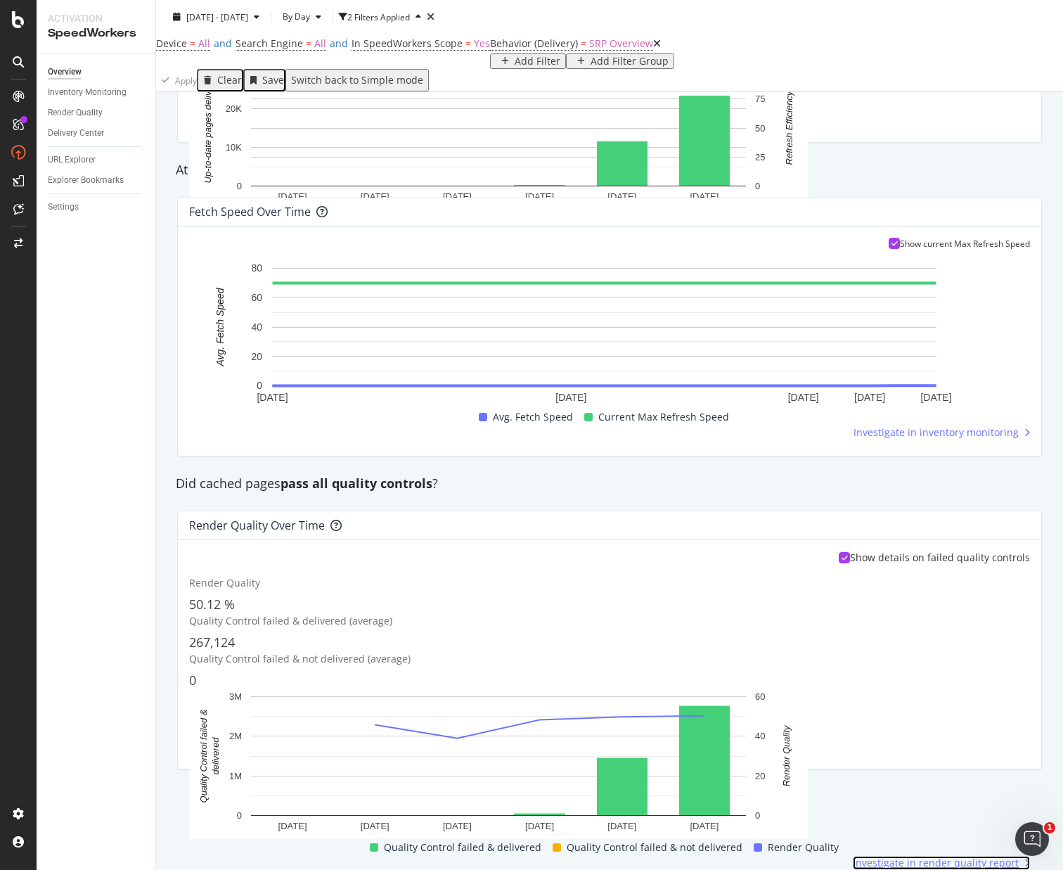
click at [939, 856] on span "Investigate in render quality report" at bounding box center [936, 863] width 166 height 14
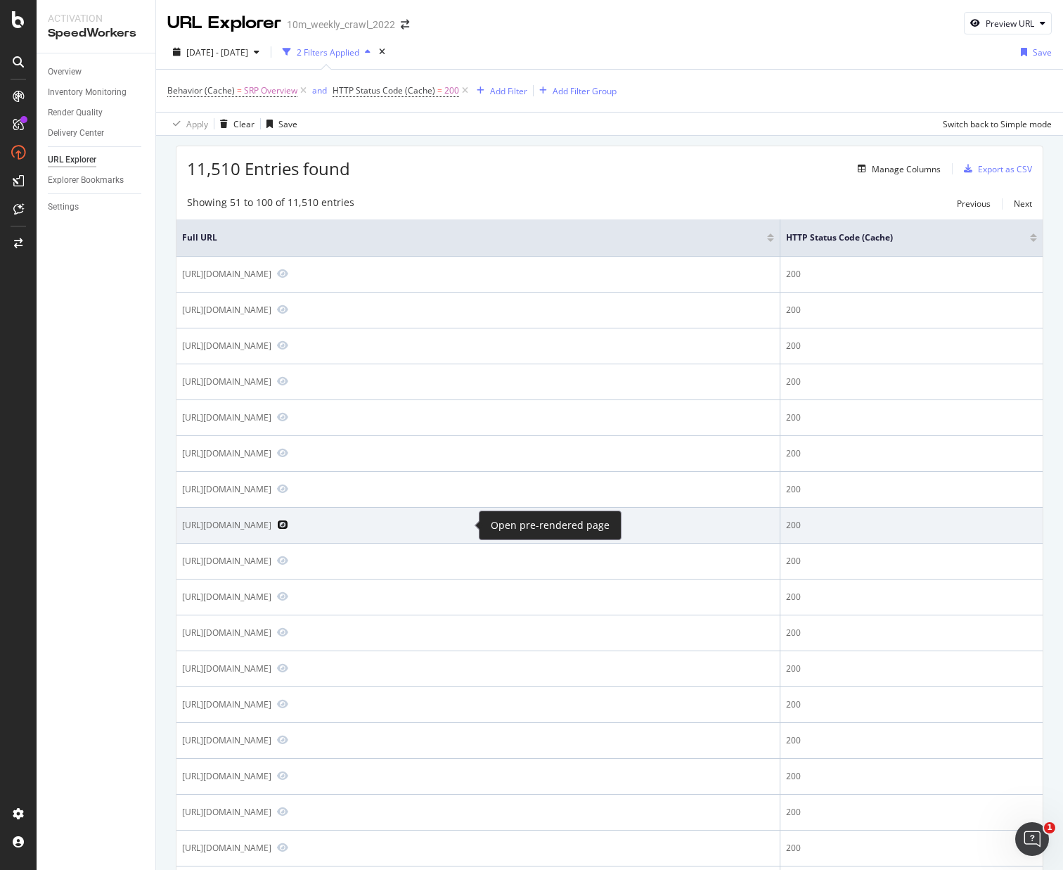
click at [288, 527] on icon "Preview https://www.realtor.com/realestateandhomes-search/02886/overview" at bounding box center [282, 525] width 11 height 10
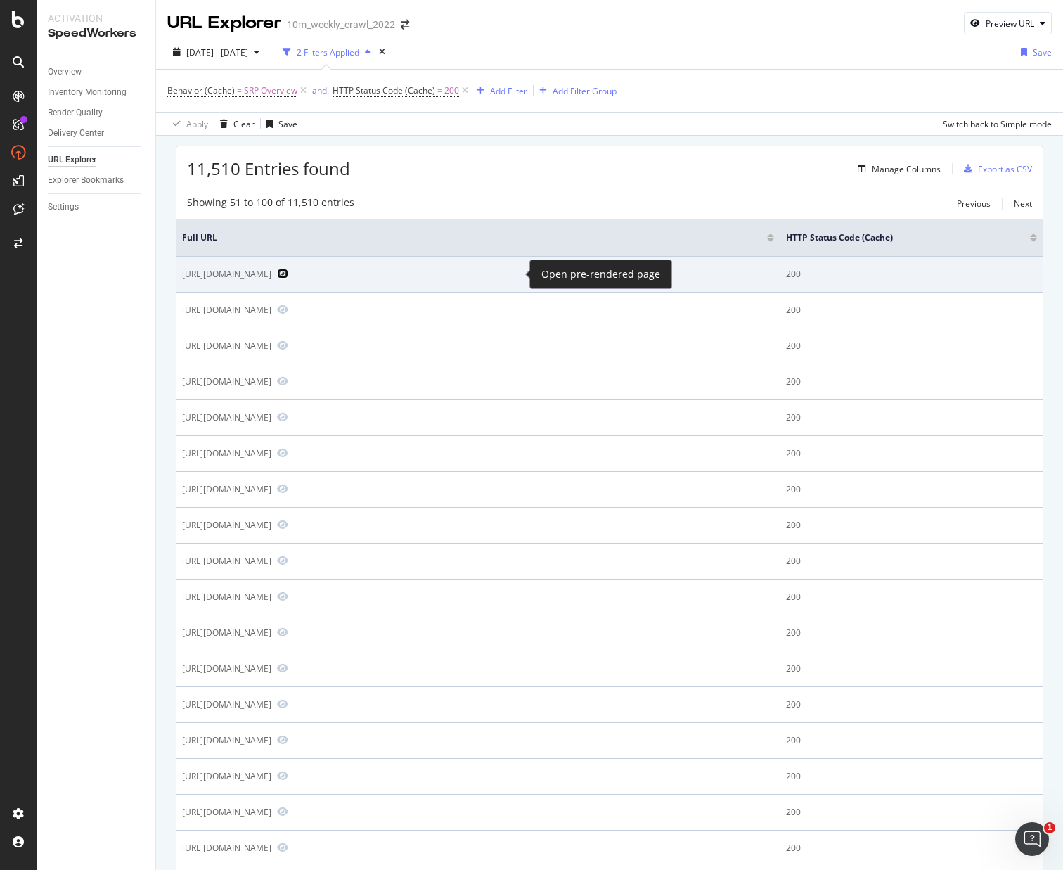
click at [288, 276] on icon "Preview https://www.realtor.com/realestateandhomes-search/Cape-Elizabeth_ME/ove…" at bounding box center [282, 274] width 11 height 10
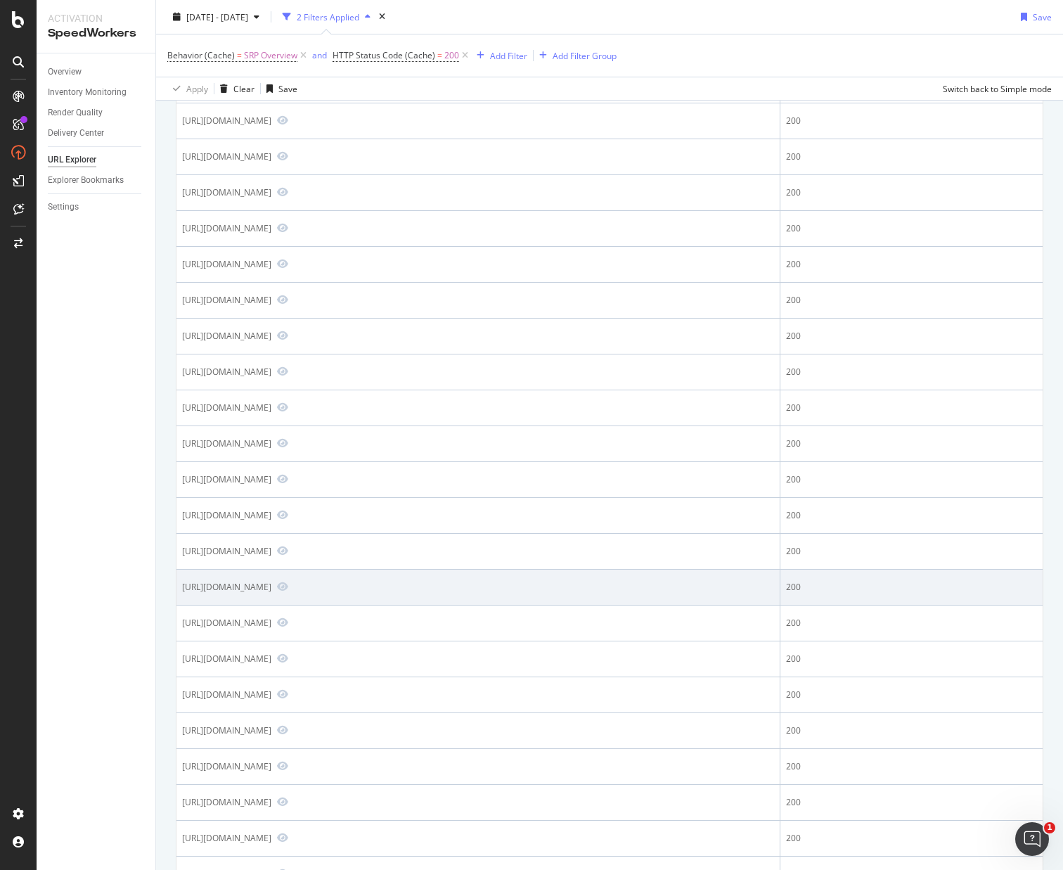
scroll to position [677, 0]
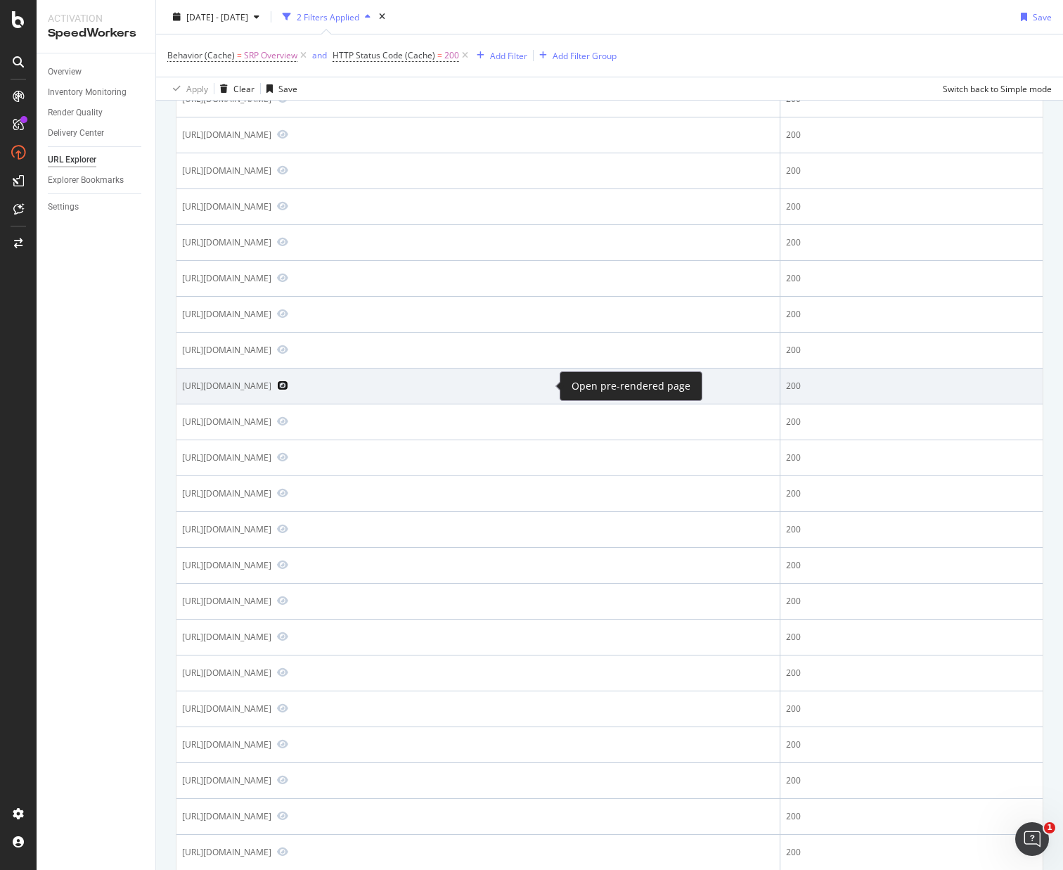
click at [288, 388] on icon "Preview https://www.realtor.com/realestateandhomes-search/Creekwood_Fort-Worth_…" at bounding box center [282, 386] width 11 height 10
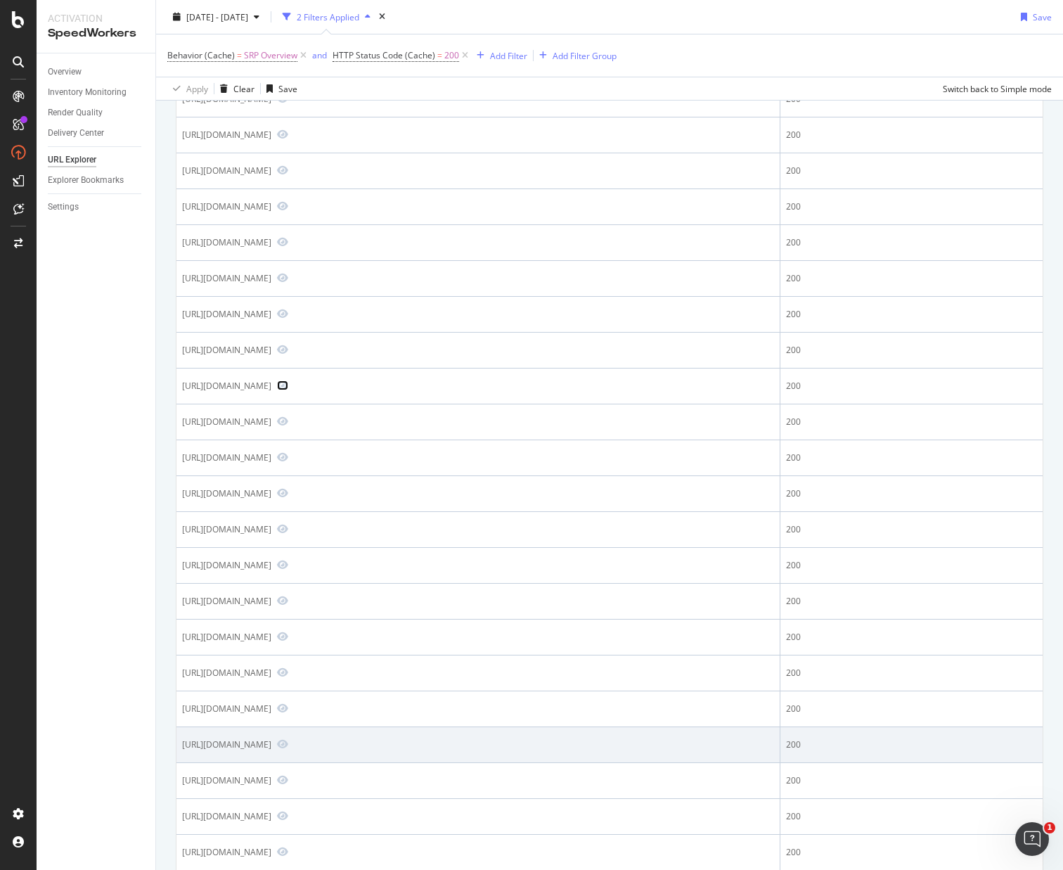
scroll to position [1261, 0]
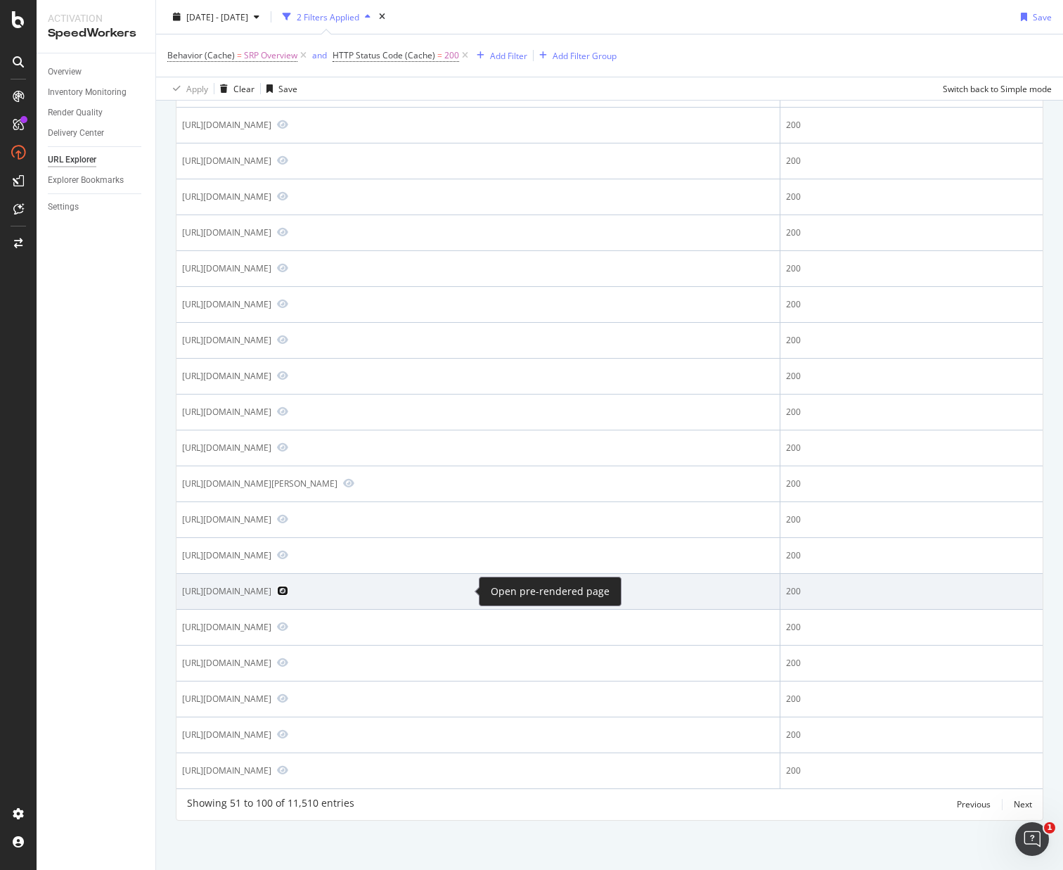
click at [288, 592] on icon "Preview https://www.realtor.com/realestateandhomes-search/85297/overview" at bounding box center [282, 591] width 11 height 10
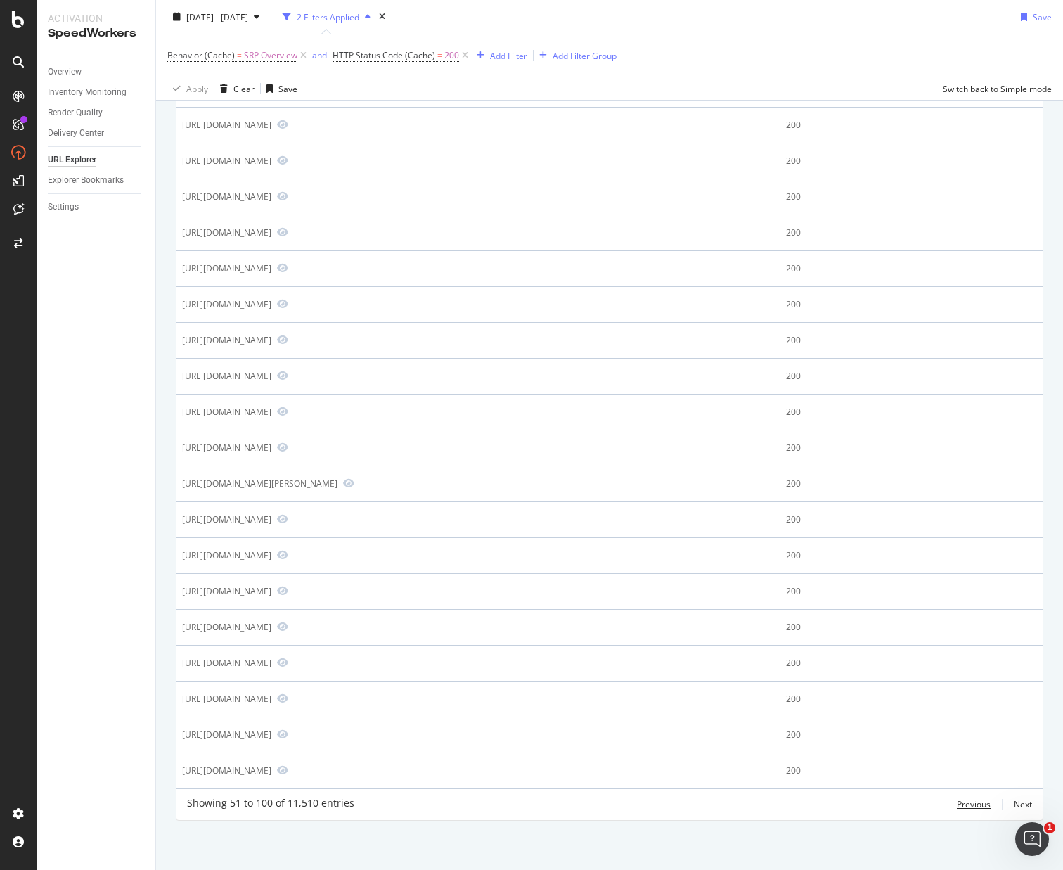
click at [957, 803] on div "Previous" at bounding box center [974, 804] width 34 height 12
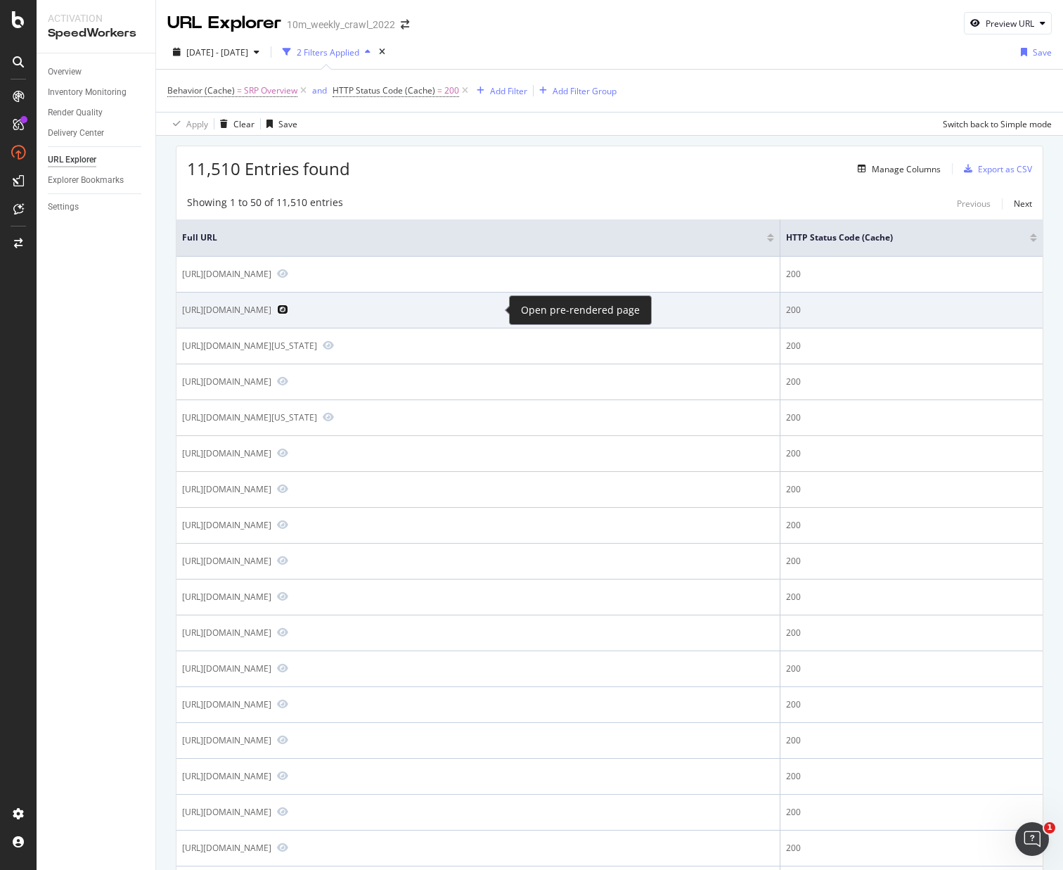
click at [288, 310] on icon "Preview https://www.realtor.com/realestateandhomes-search/South-Dakota/overview" at bounding box center [282, 310] width 11 height 10
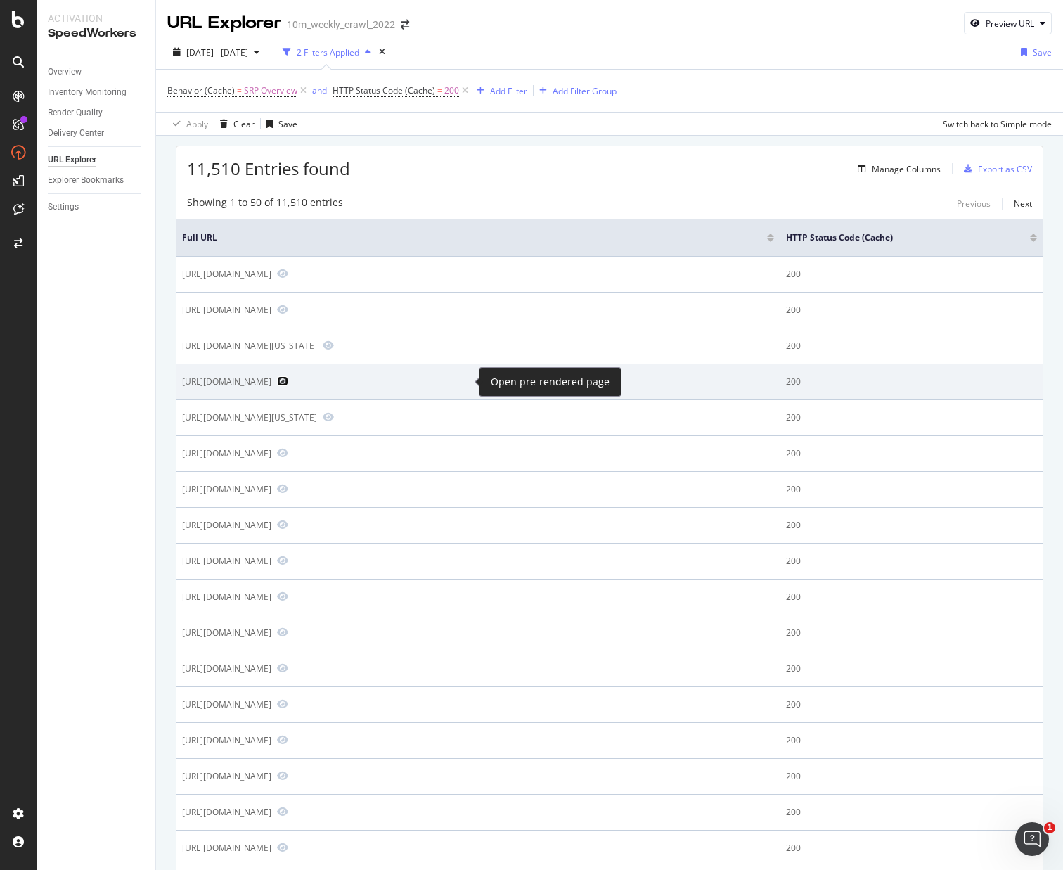
click at [288, 383] on icon "Preview https://www.realtor.com/realestateandhomes-search/35750/overview" at bounding box center [282, 381] width 11 height 10
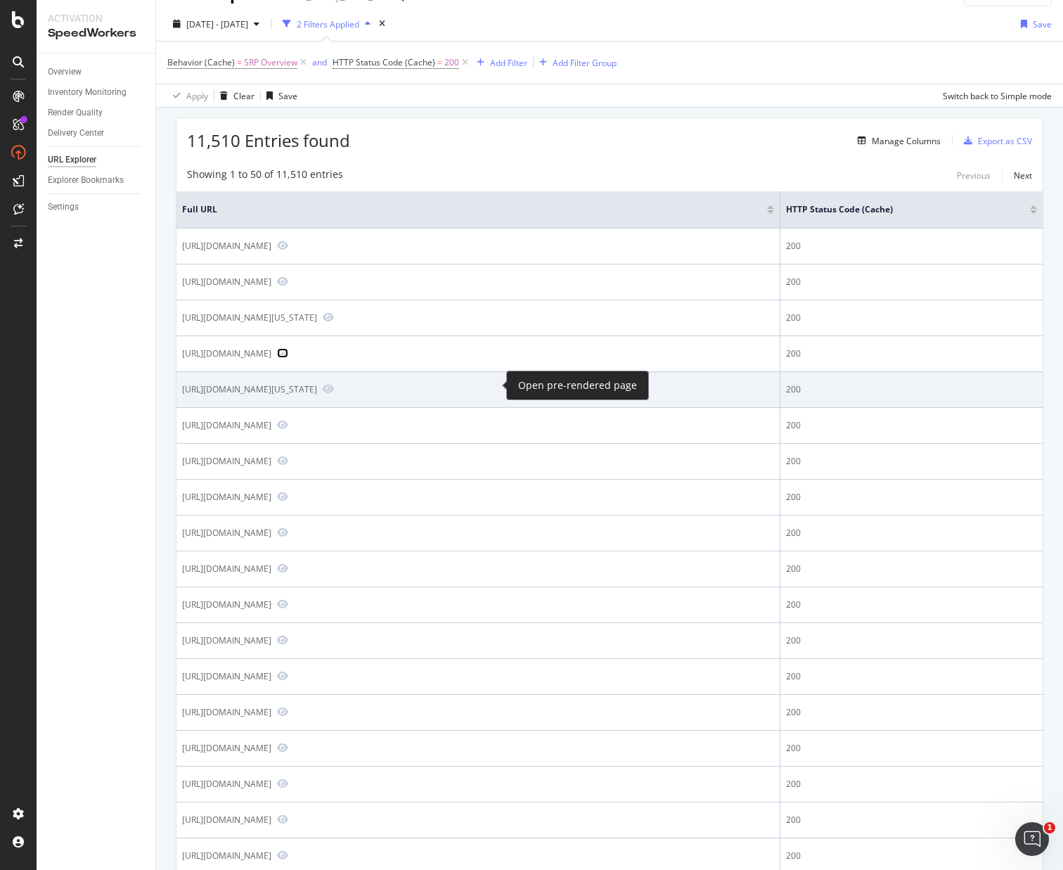
scroll to position [32, 0]
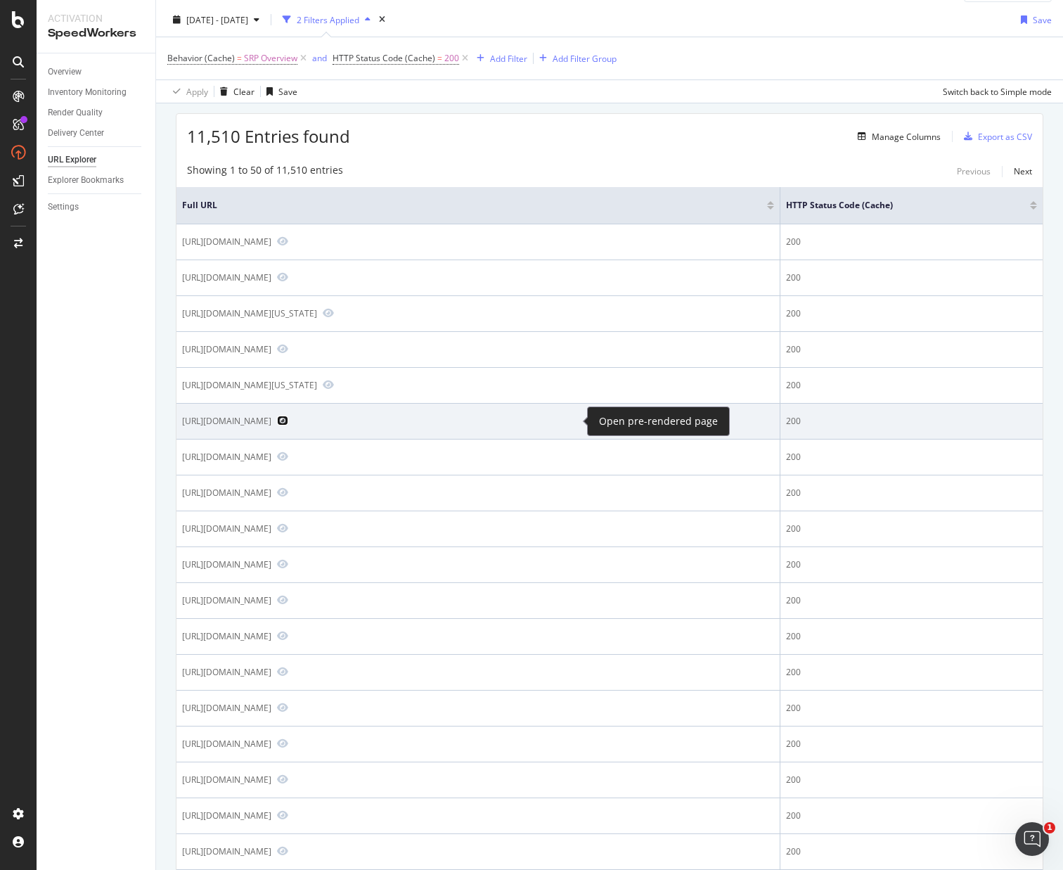
click at [288, 423] on icon "Preview https://www.realtor.com/realestateandhomes-search/Pleasantville_Venango…" at bounding box center [282, 421] width 11 height 10
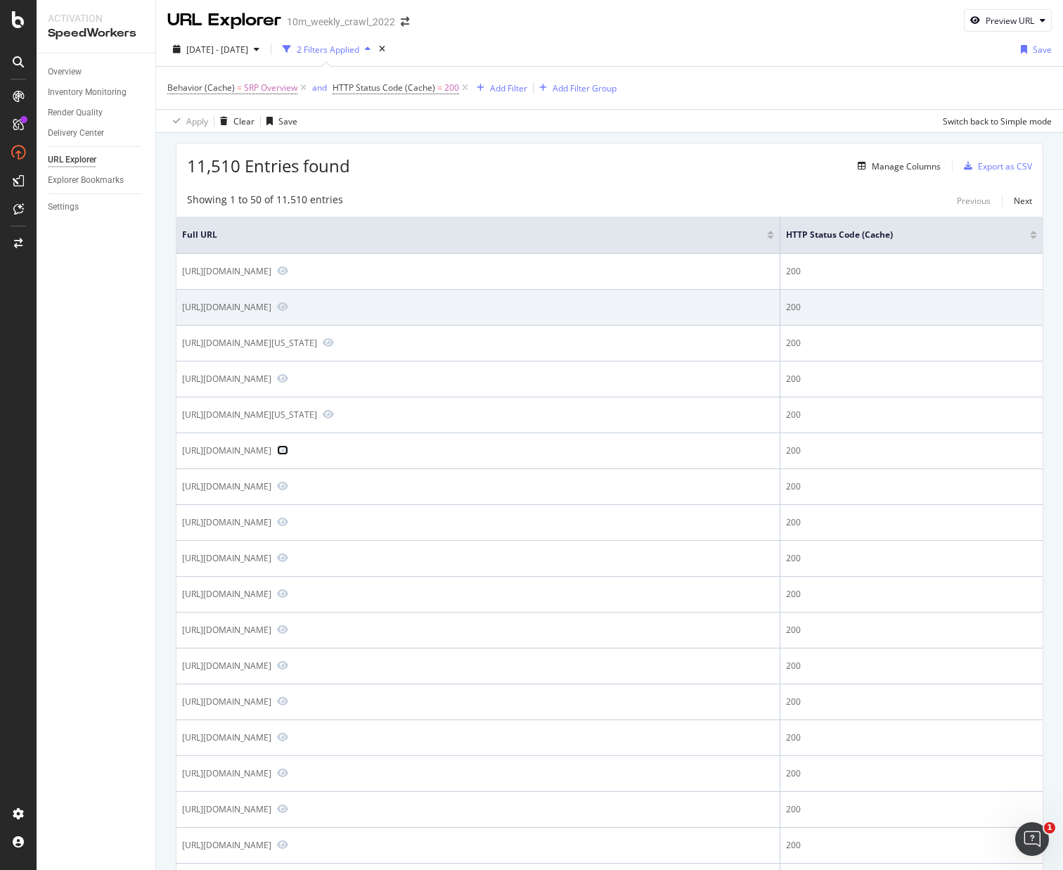
scroll to position [0, 0]
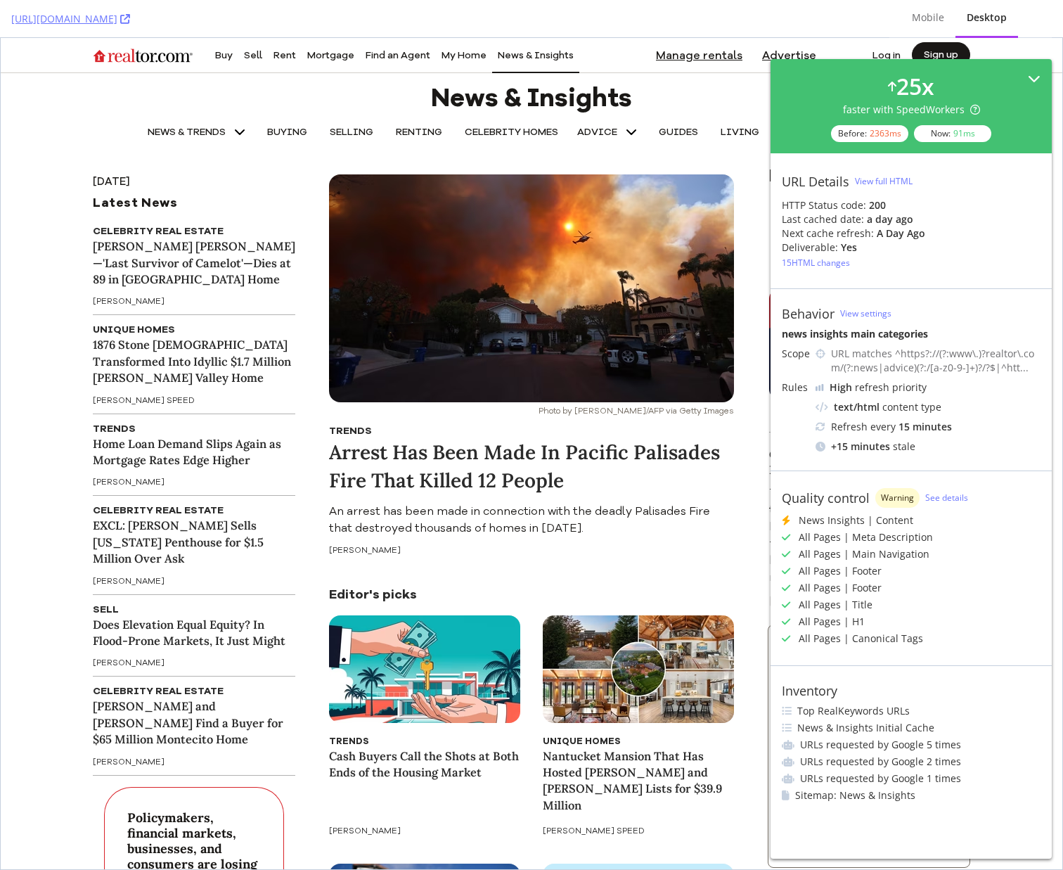
click at [995, 77] on div "25 x faster with SpeedWorkers Before: 2363 ms Now: 91 ms" at bounding box center [911, 106] width 259 height 72
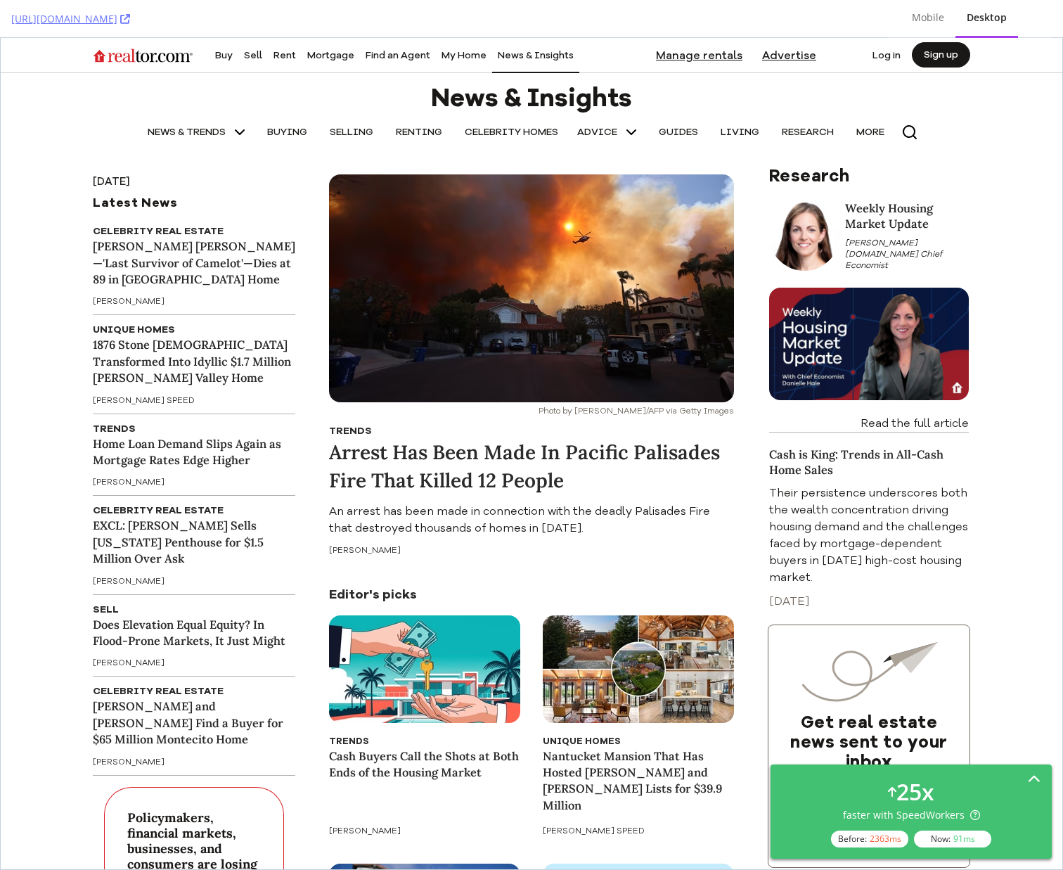
click at [902, 786] on div "25 x" at bounding box center [916, 792] width 38 height 32
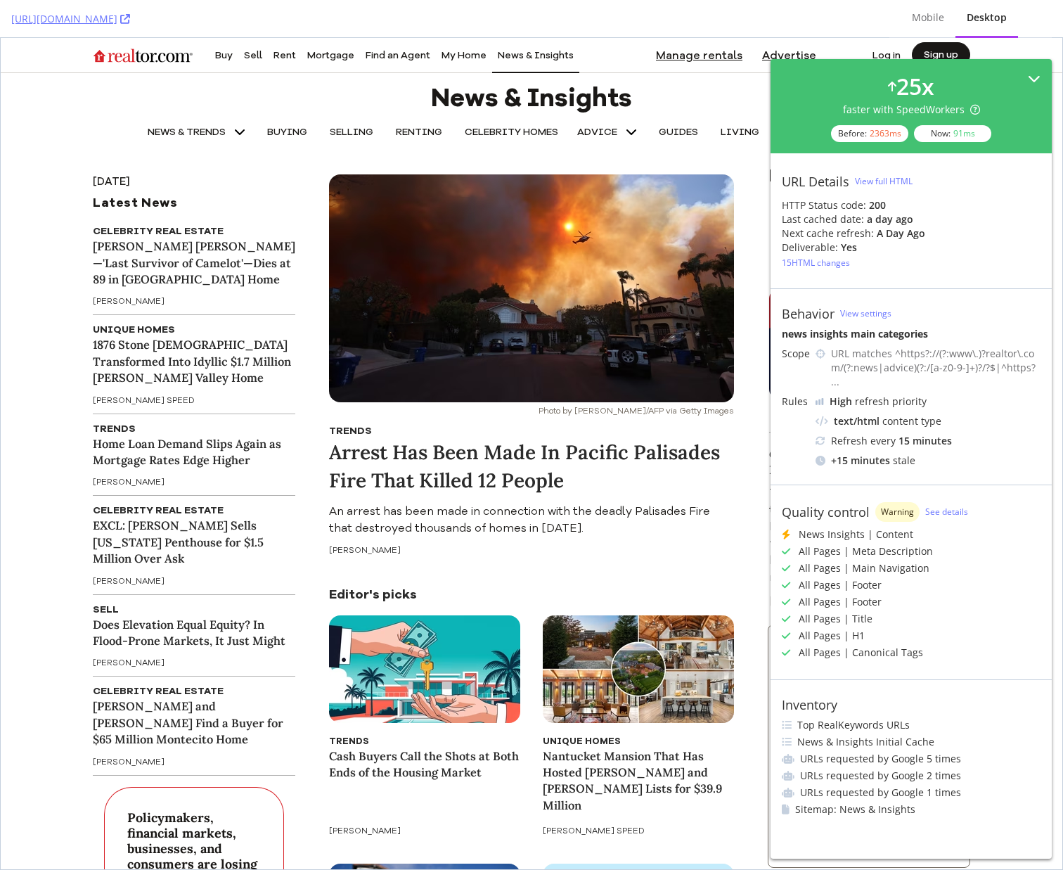
click at [879, 85] on div "25 x faster with SpeedWorkers Before: 2363 ms Now: 91 ms" at bounding box center [911, 106] width 259 height 72
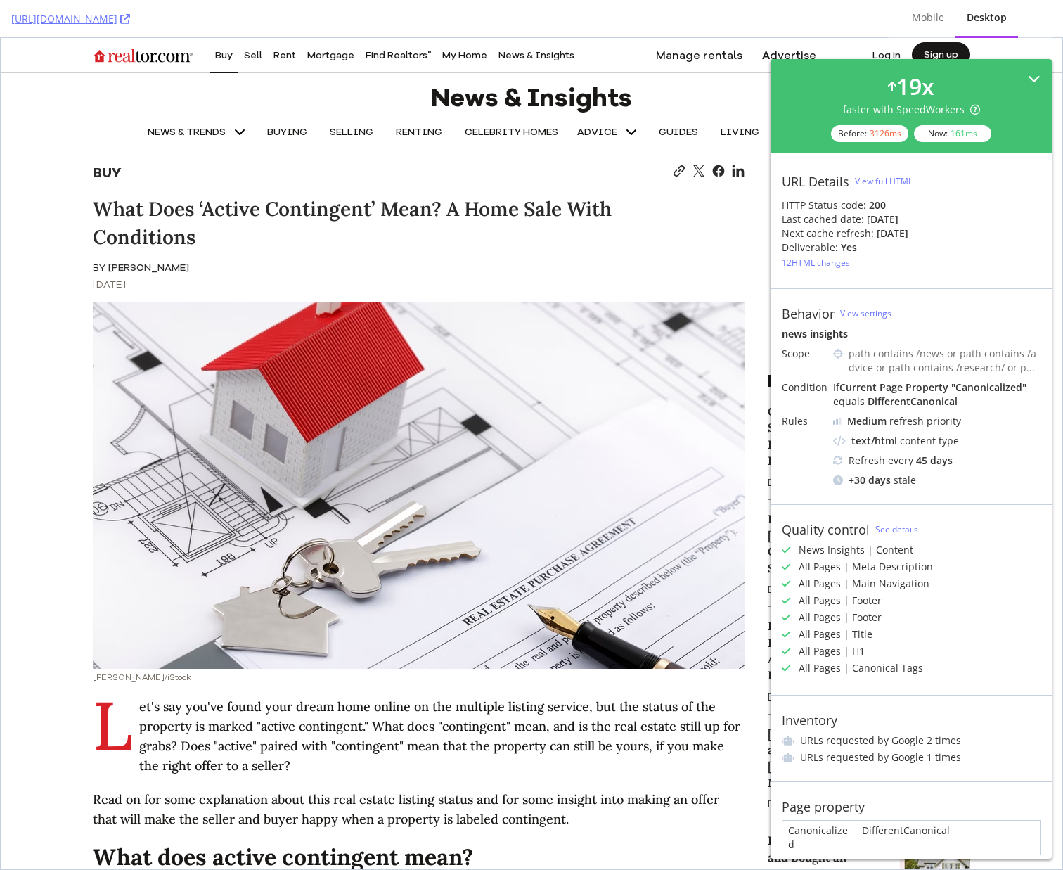
click at [888, 81] on icon at bounding box center [892, 86] width 8 height 11
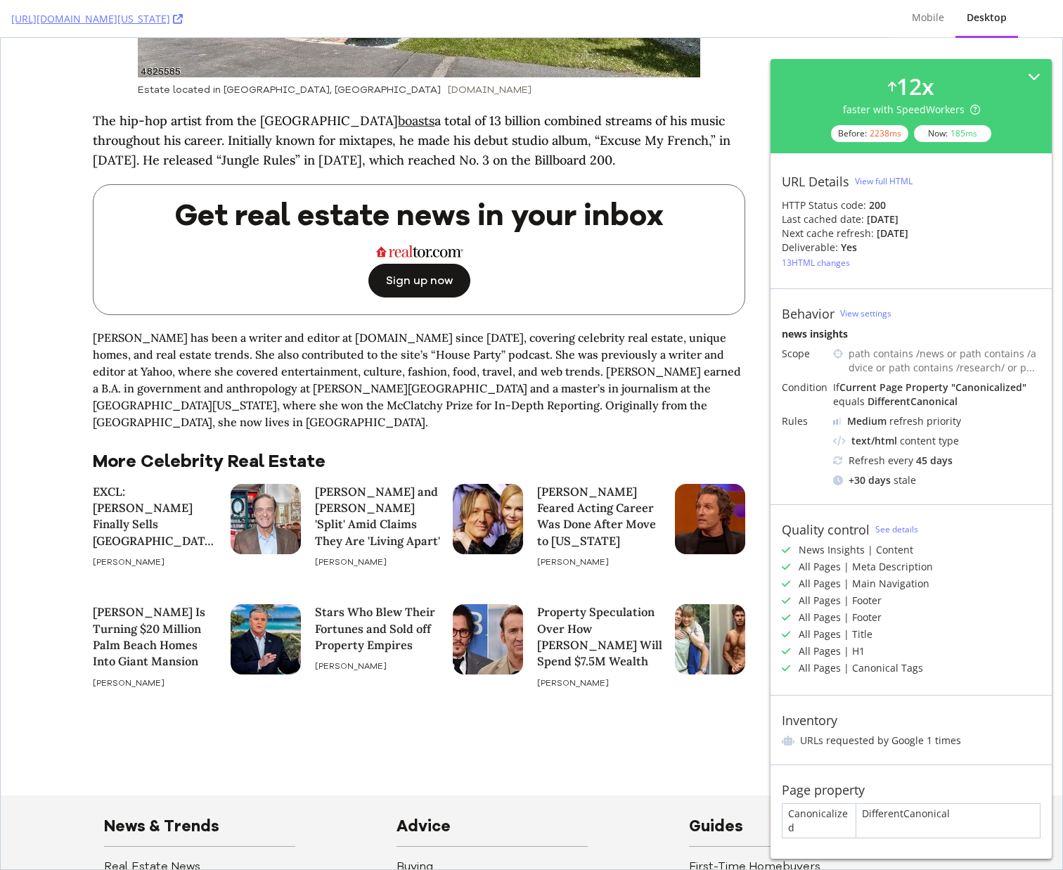
scroll to position [4837, 0]
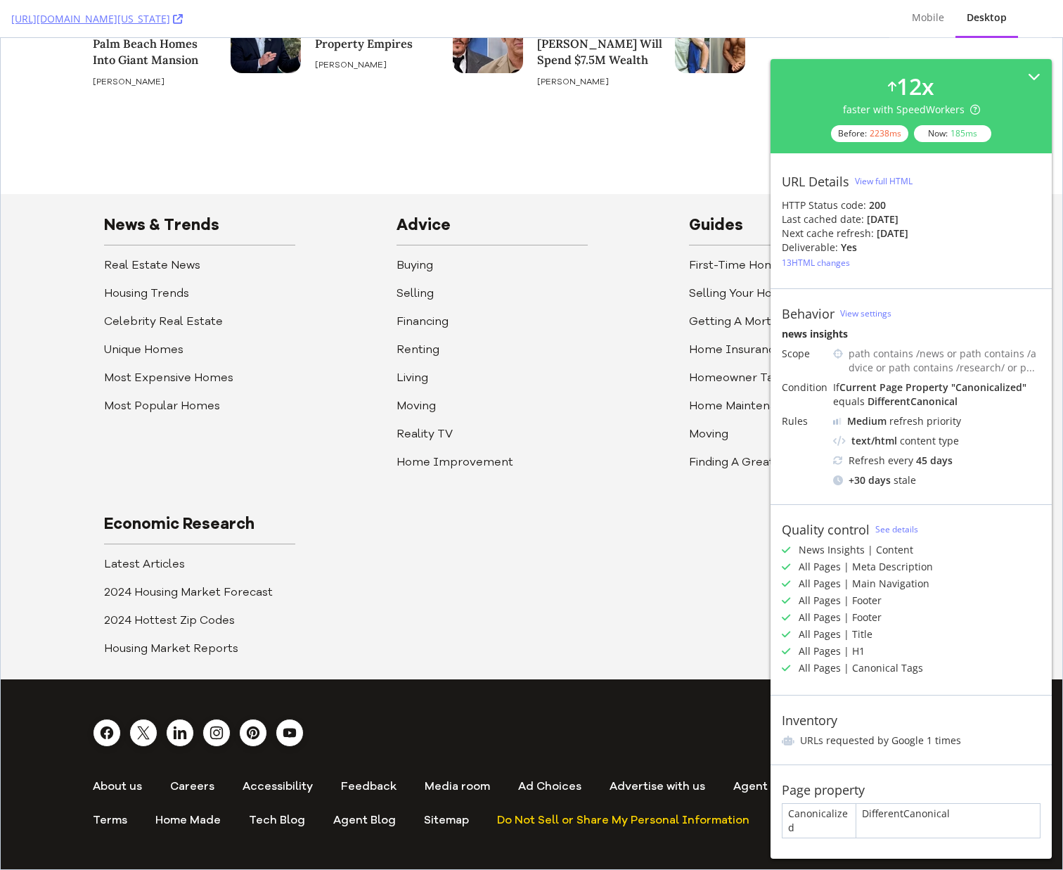
scroll to position [5502, 0]
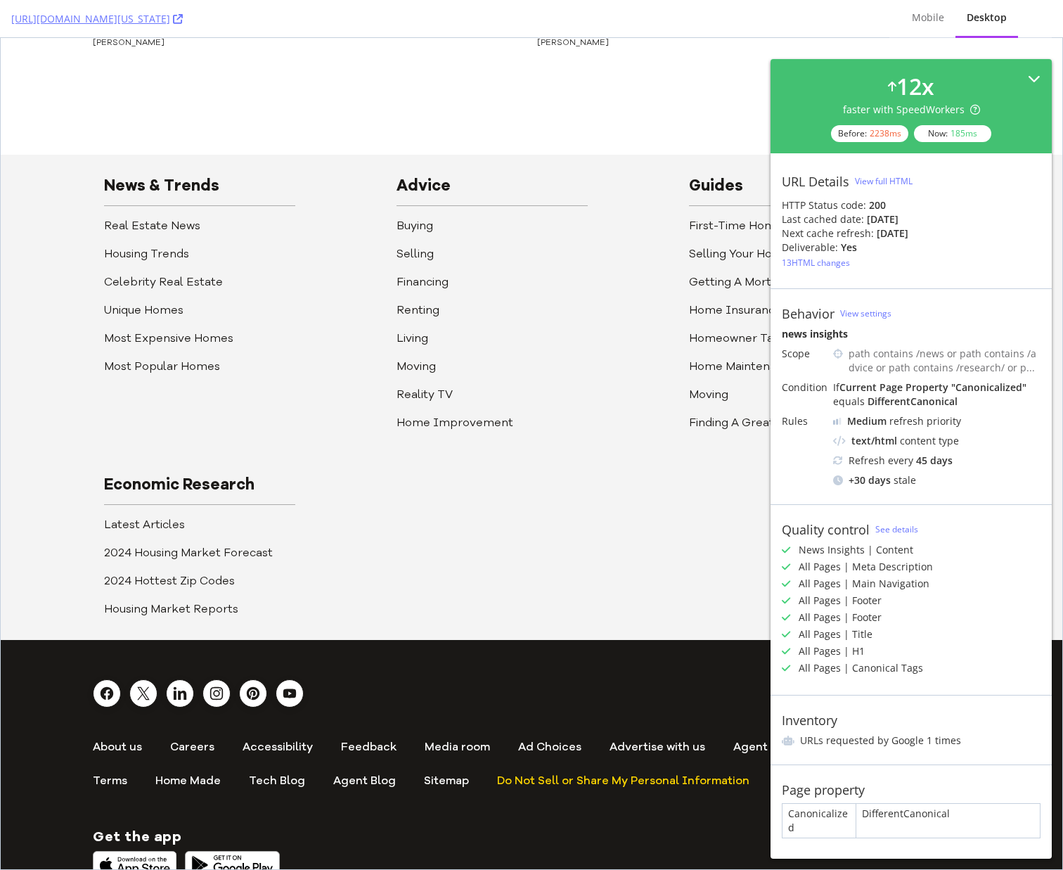
click at [1036, 73] on icon at bounding box center [1034, 78] width 13 height 13
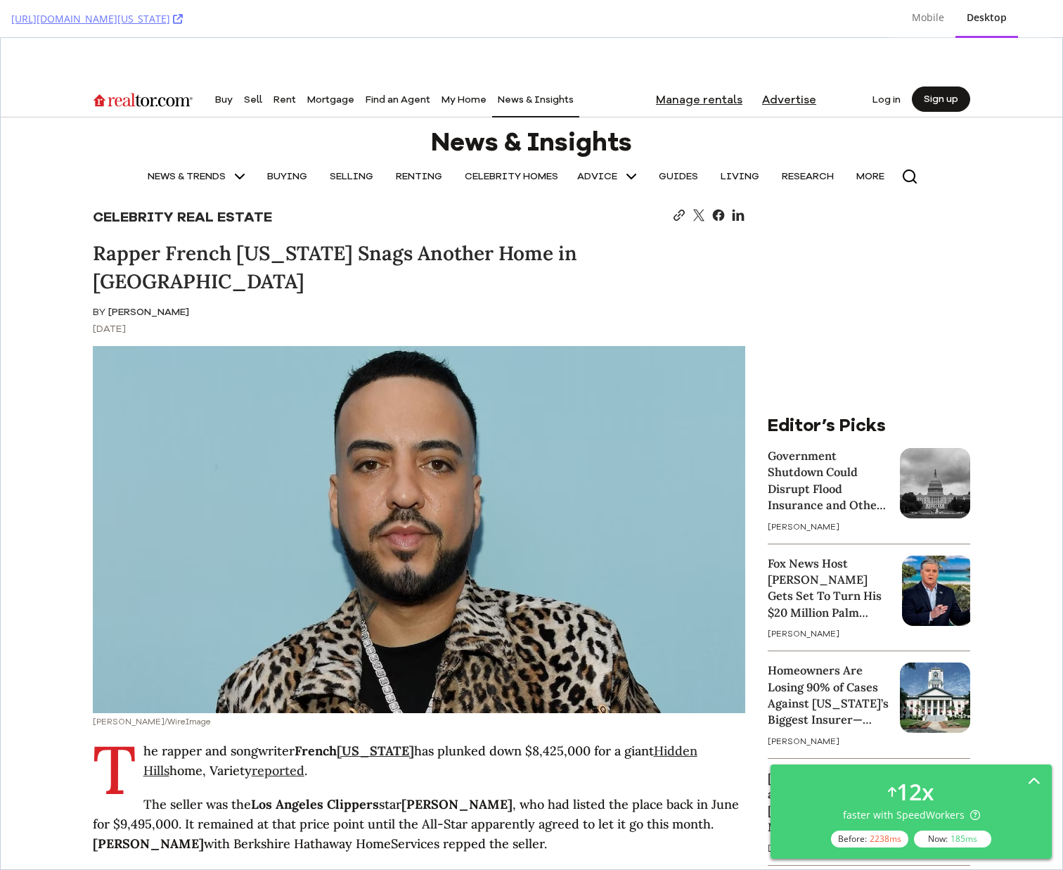
scroll to position [0, 0]
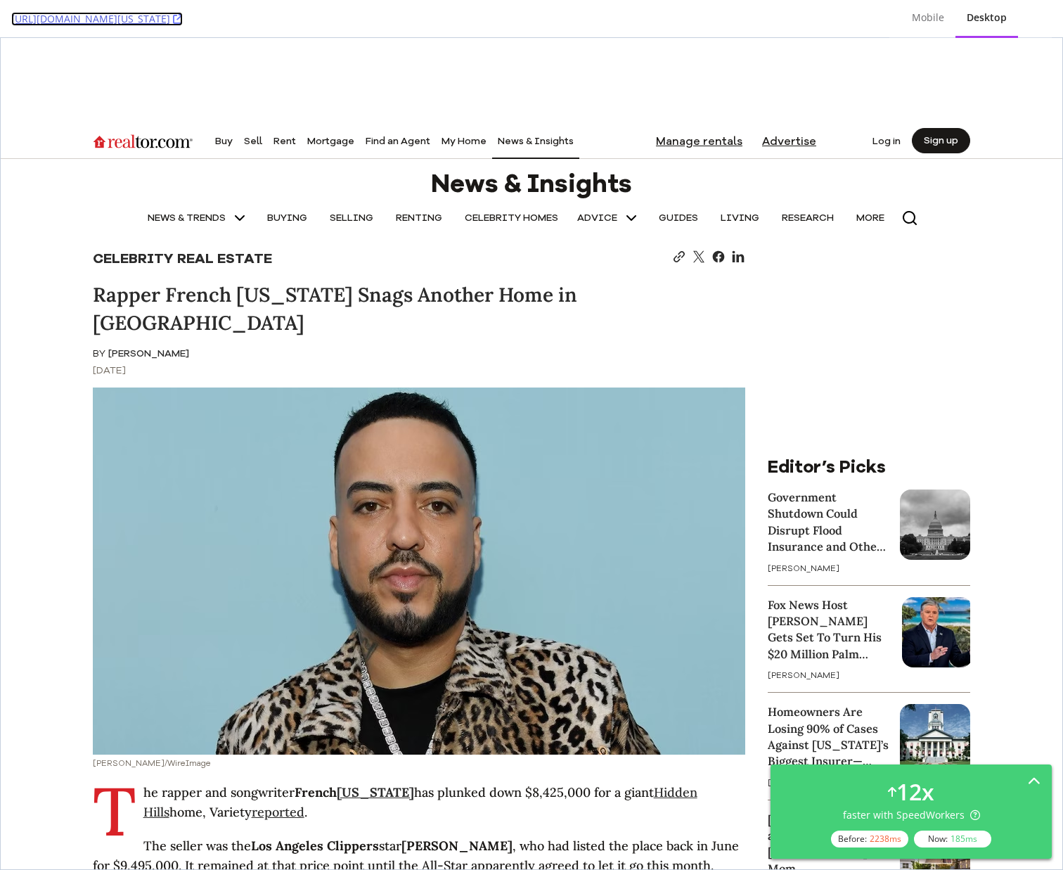
click at [183, 20] on link "https://www.realtor.com/news/celebrity-real-estate/rapper-french-montana-snags-…" at bounding box center [97, 19] width 172 height 14
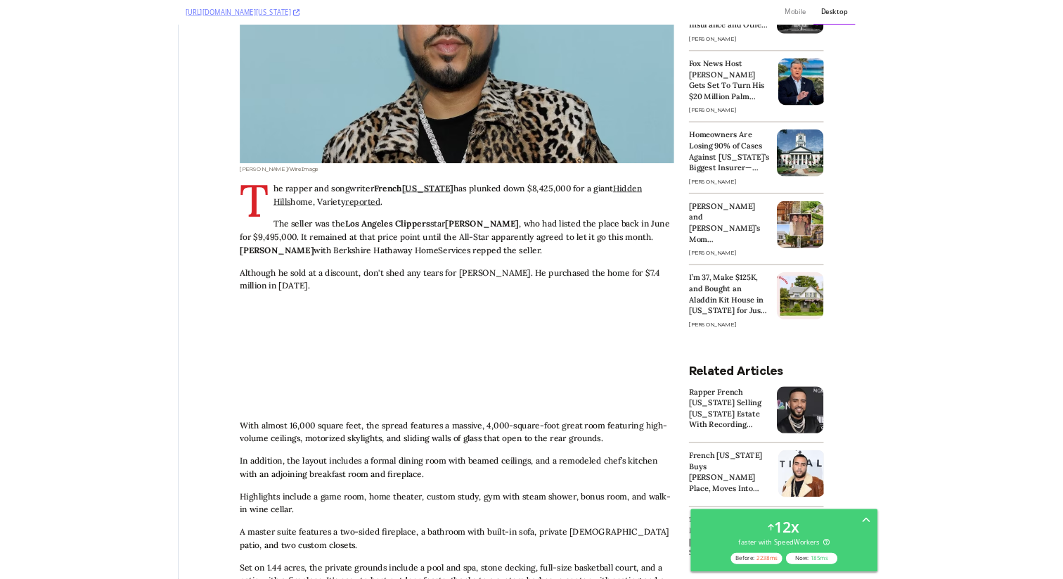
scroll to position [544, 0]
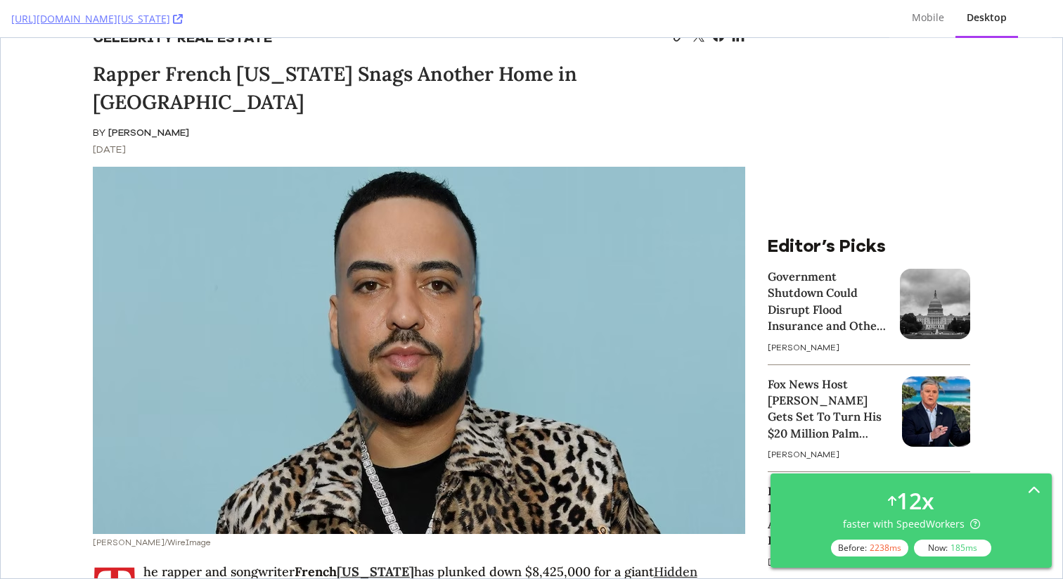
scroll to position [0, 0]
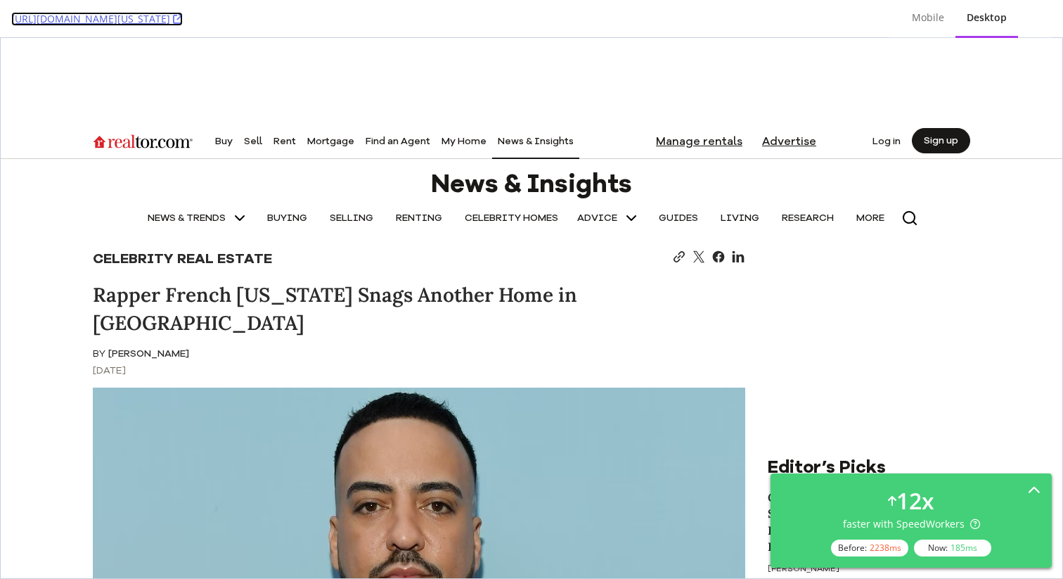
click at [183, 22] on link "https://www.realtor.com/news/celebrity-real-estate/rapper-french-montana-snags-…" at bounding box center [97, 19] width 172 height 14
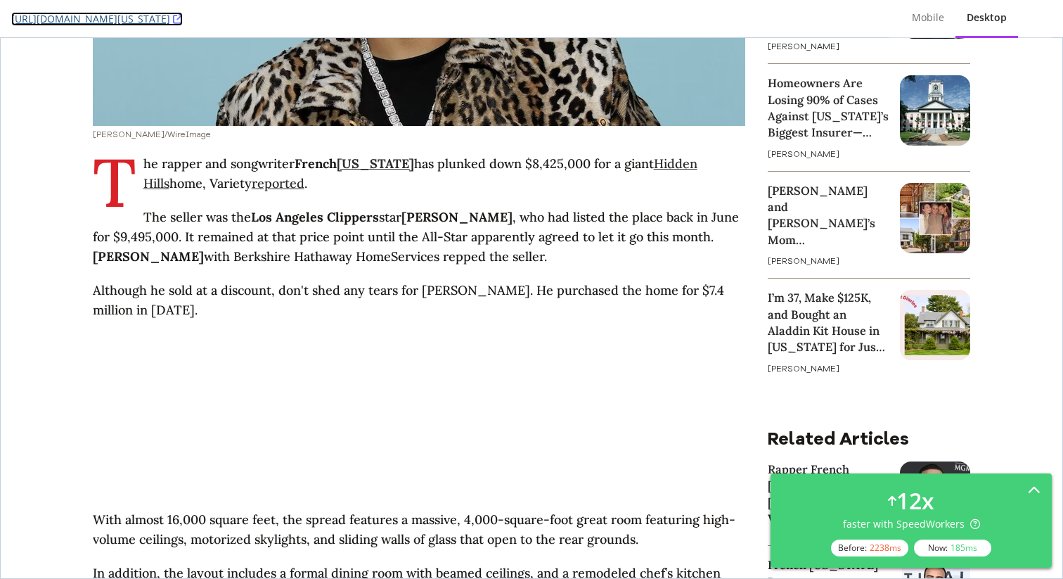
scroll to position [669, 0]
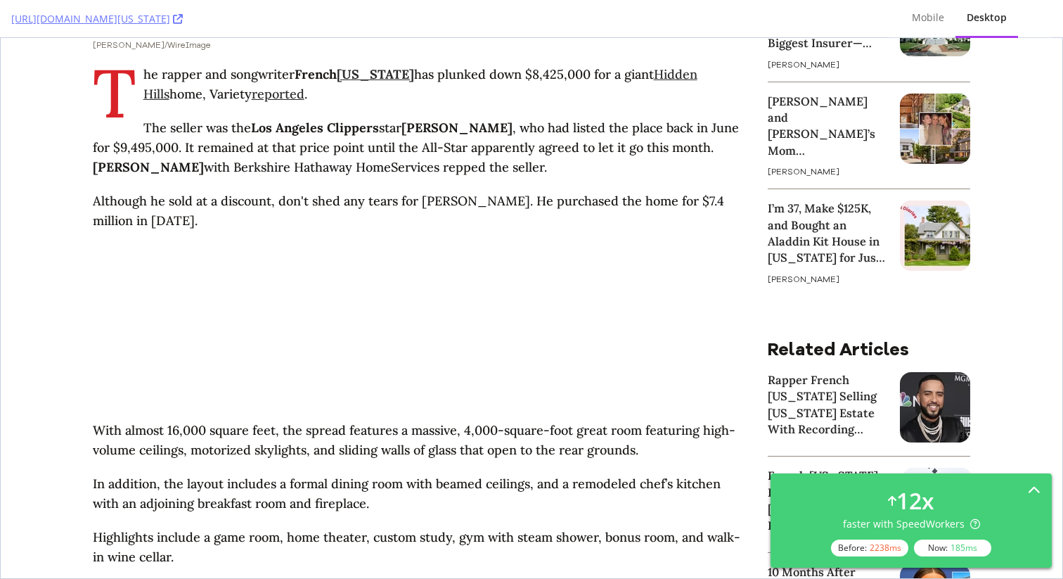
scroll to position [723, 0]
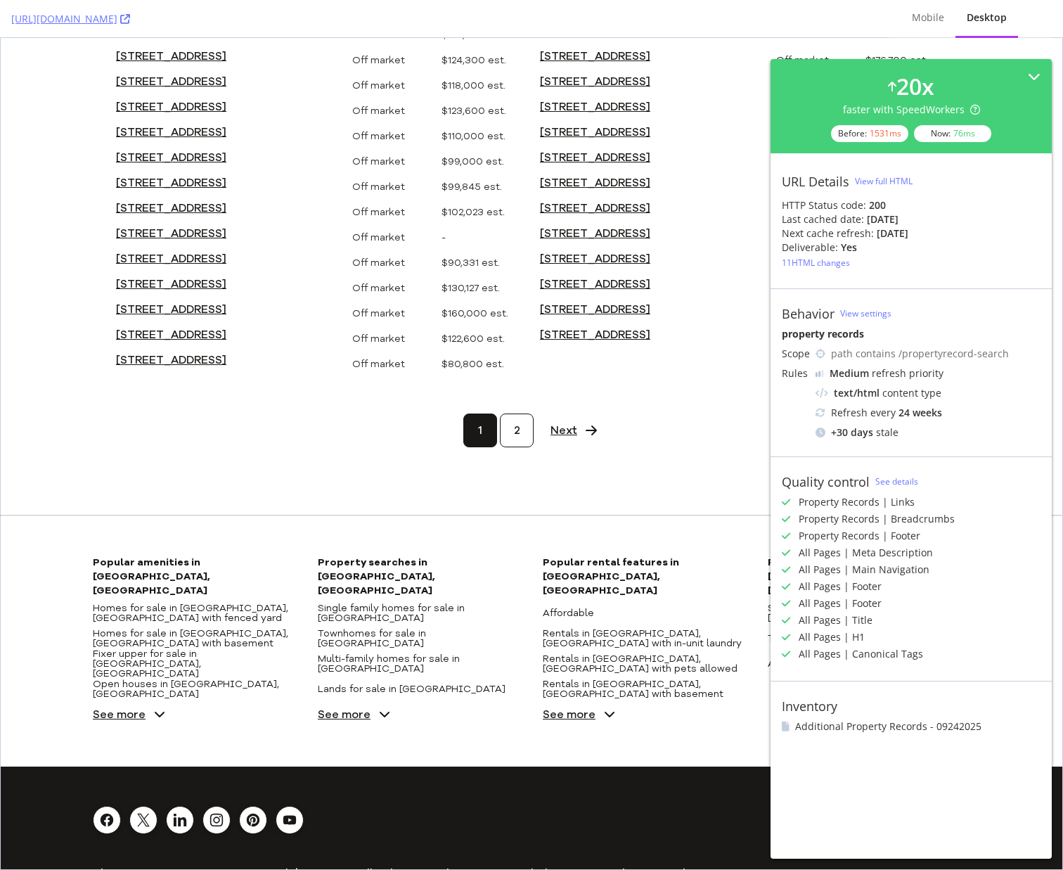
scroll to position [1305, 0]
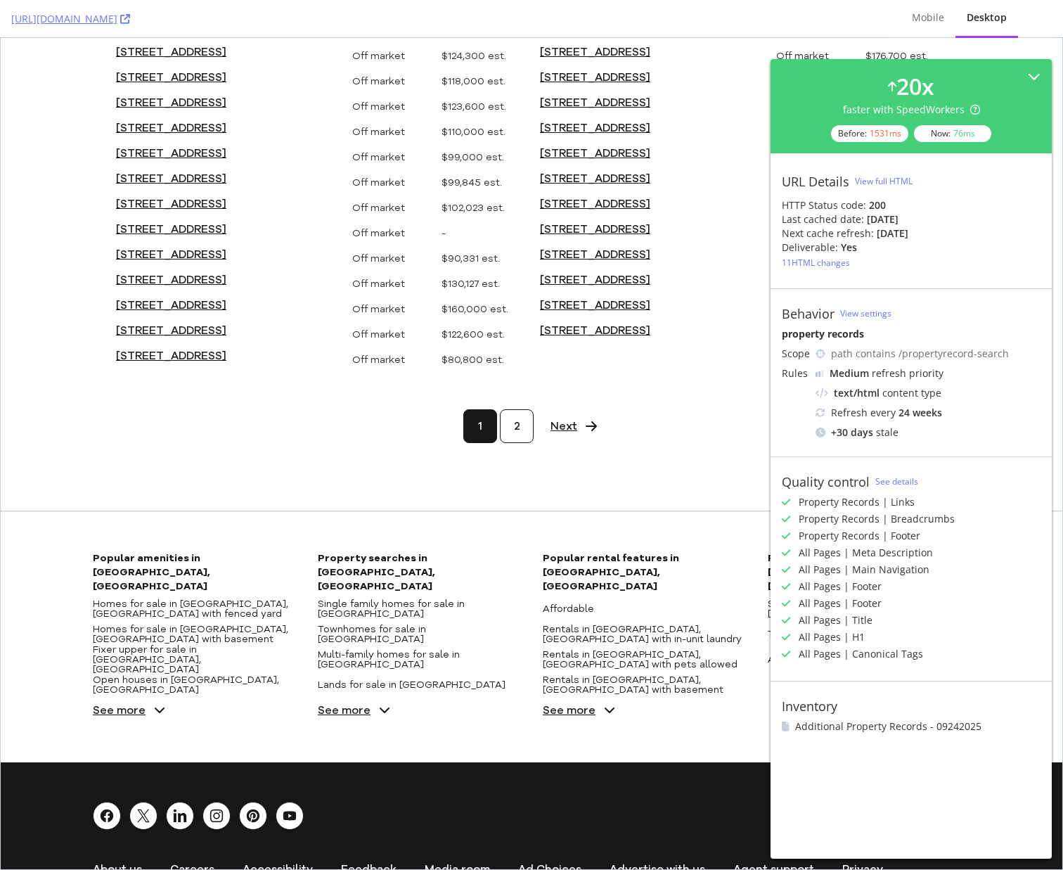
click at [110, 705] on span "See more" at bounding box center [119, 710] width 53 height 11
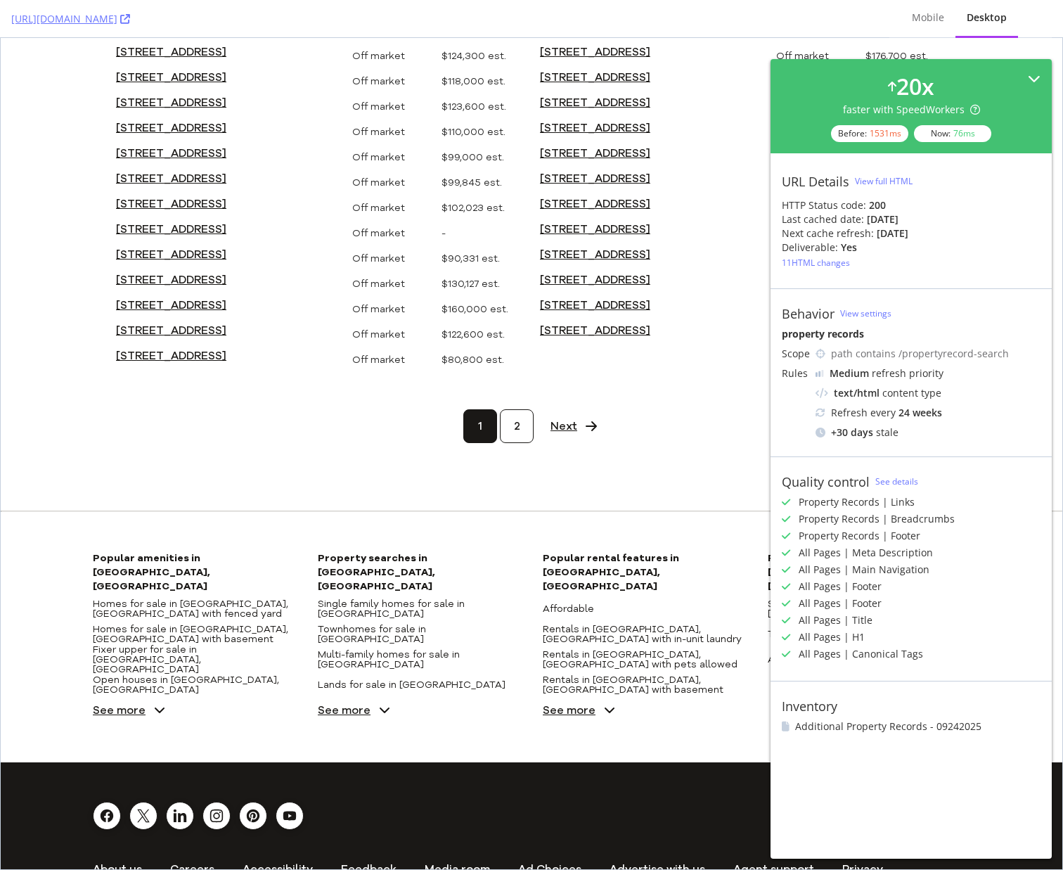
click at [1028, 75] on icon at bounding box center [1034, 78] width 13 height 13
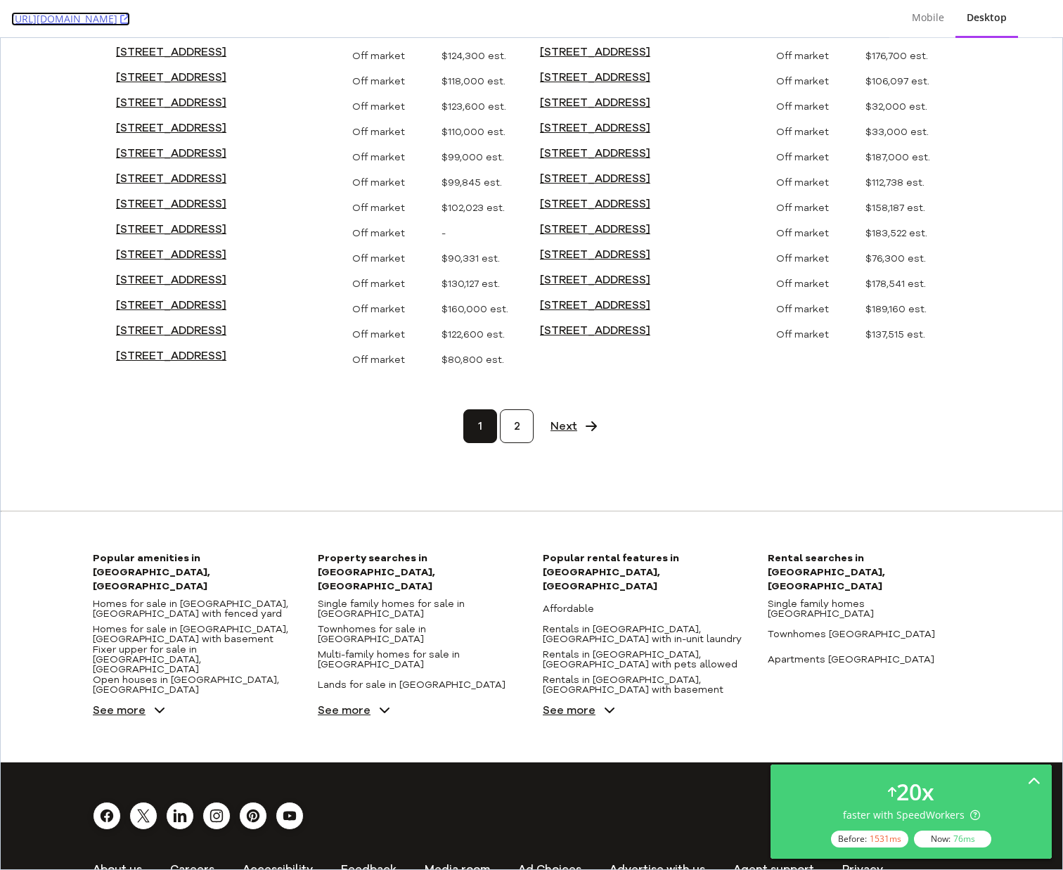
click at [130, 23] on link "[URL][DOMAIN_NAME]" at bounding box center [70, 19] width 119 height 14
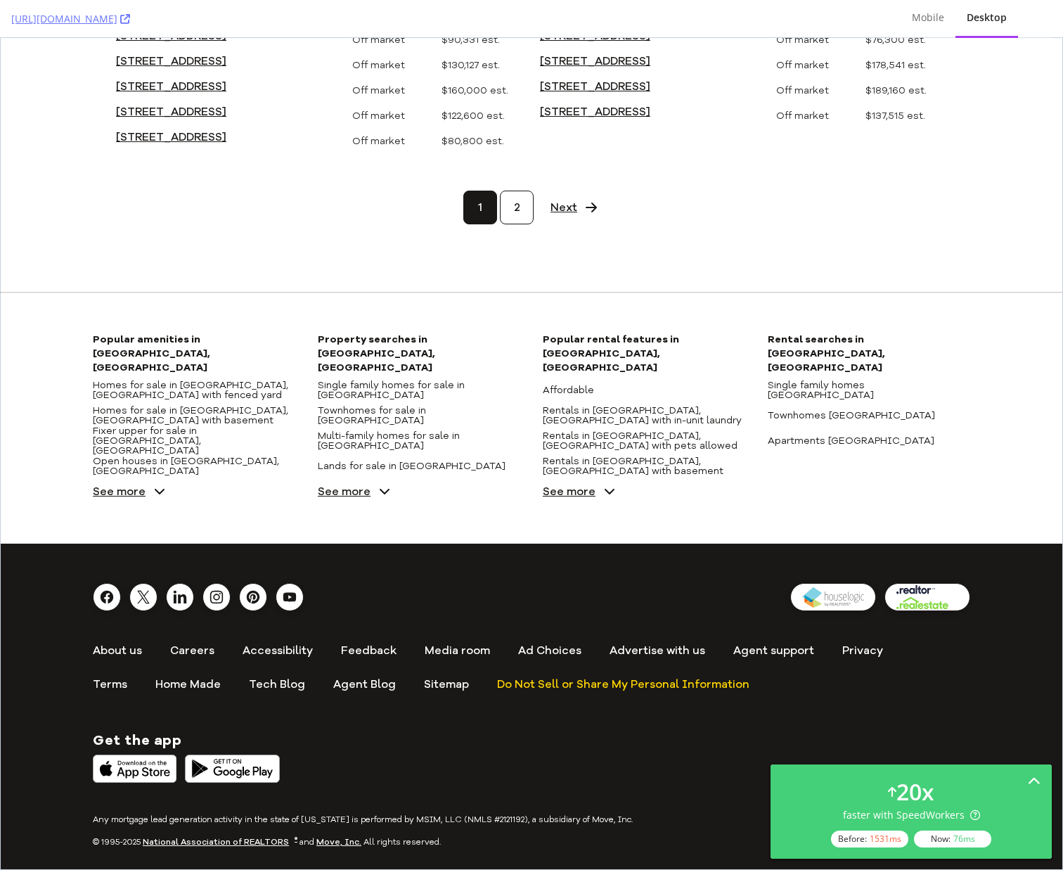
scroll to position [0, 0]
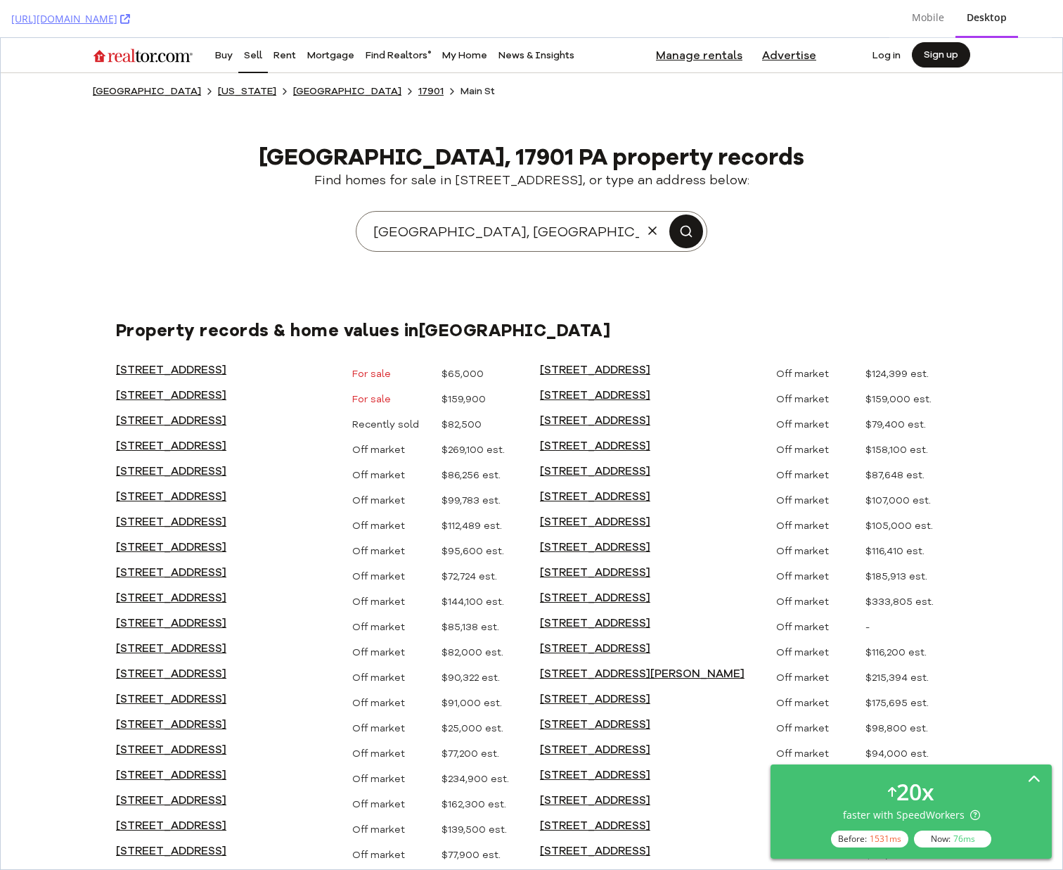
click at [898, 794] on div "20 x" at bounding box center [916, 792] width 38 height 32
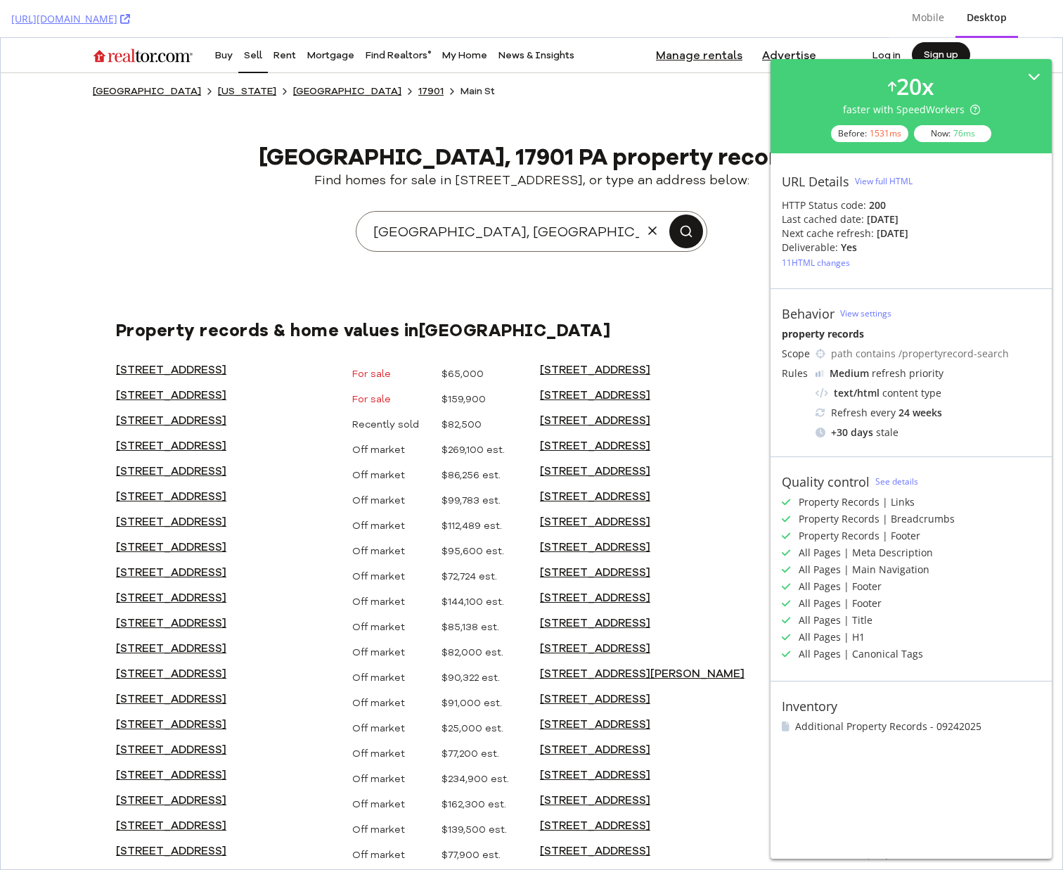
click at [890, 181] on div "View full HTML" at bounding box center [884, 181] width 58 height 12
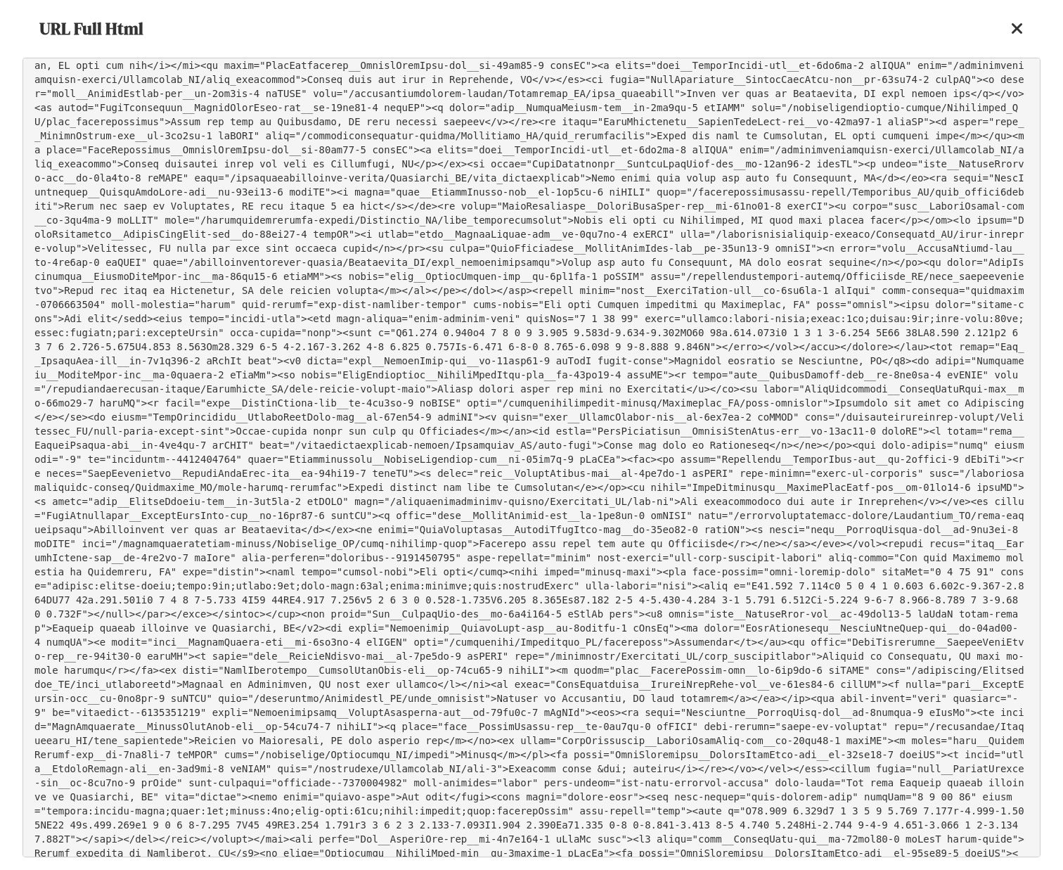
scroll to position [15472, 0]
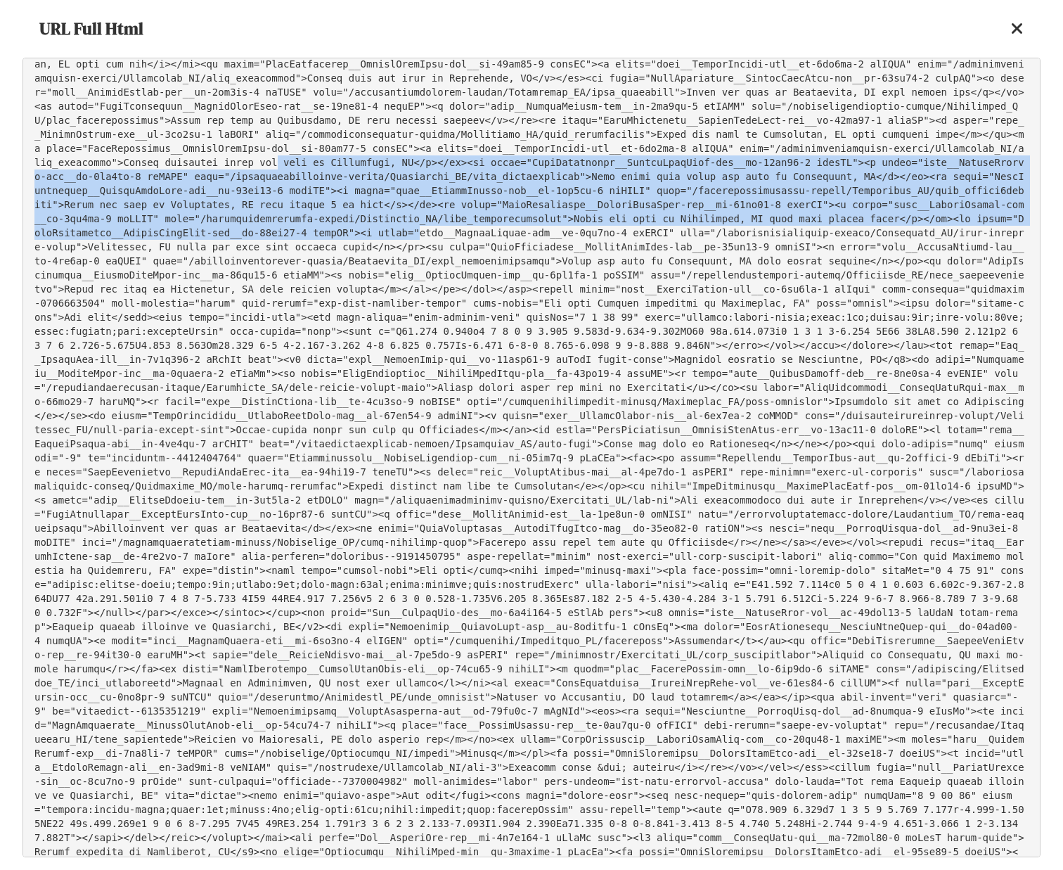
drag, startPoint x: 539, startPoint y: 364, endPoint x: 745, endPoint y: 433, distance: 216.6
click at [745, 433] on pre at bounding box center [532, 458] width 1018 height 800
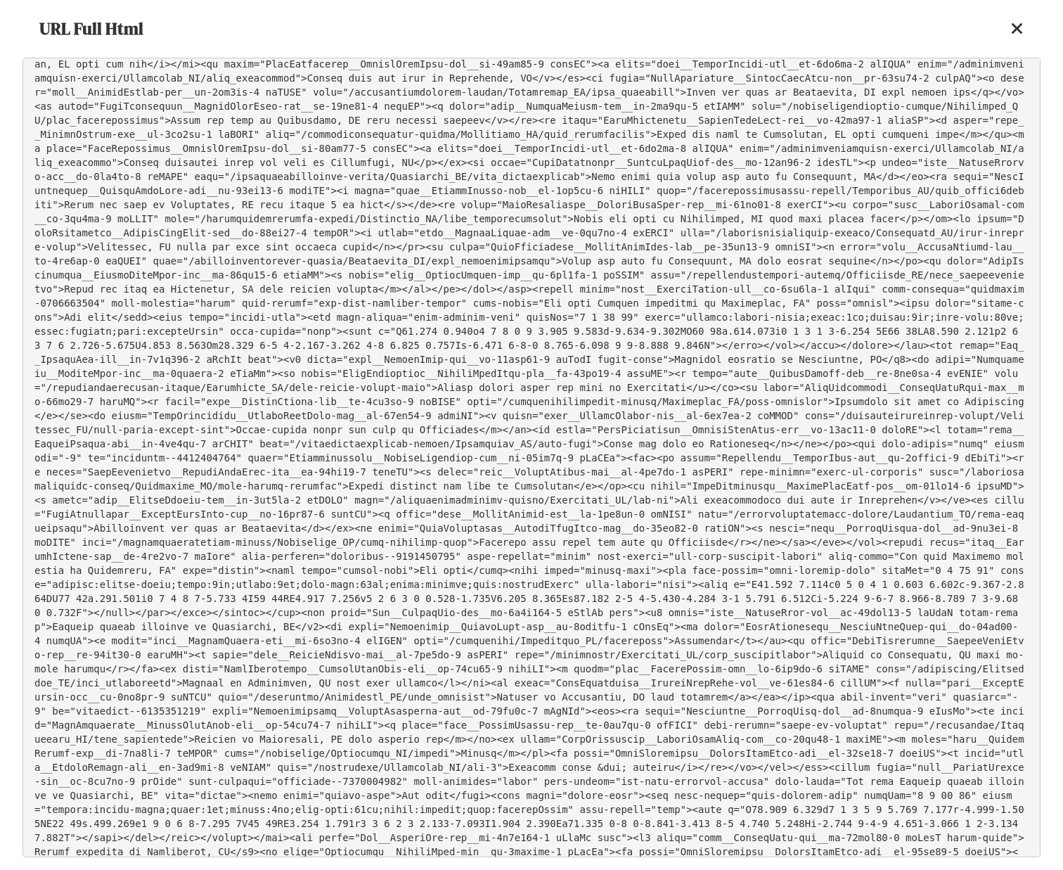
click at [801, 462] on pre at bounding box center [532, 458] width 1018 height 800
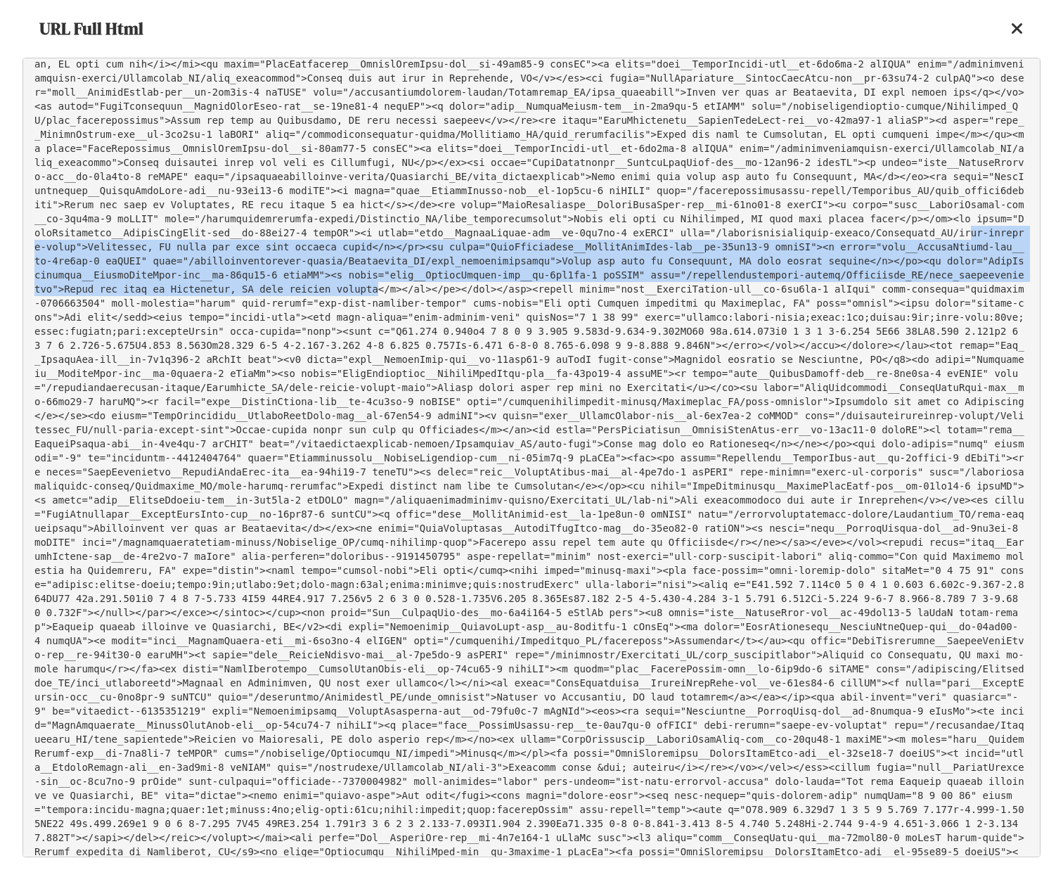
drag, startPoint x: 319, startPoint y: 447, endPoint x: 767, endPoint y: 490, distance: 450.1
click at [767, 490] on pre at bounding box center [532, 458] width 1018 height 800
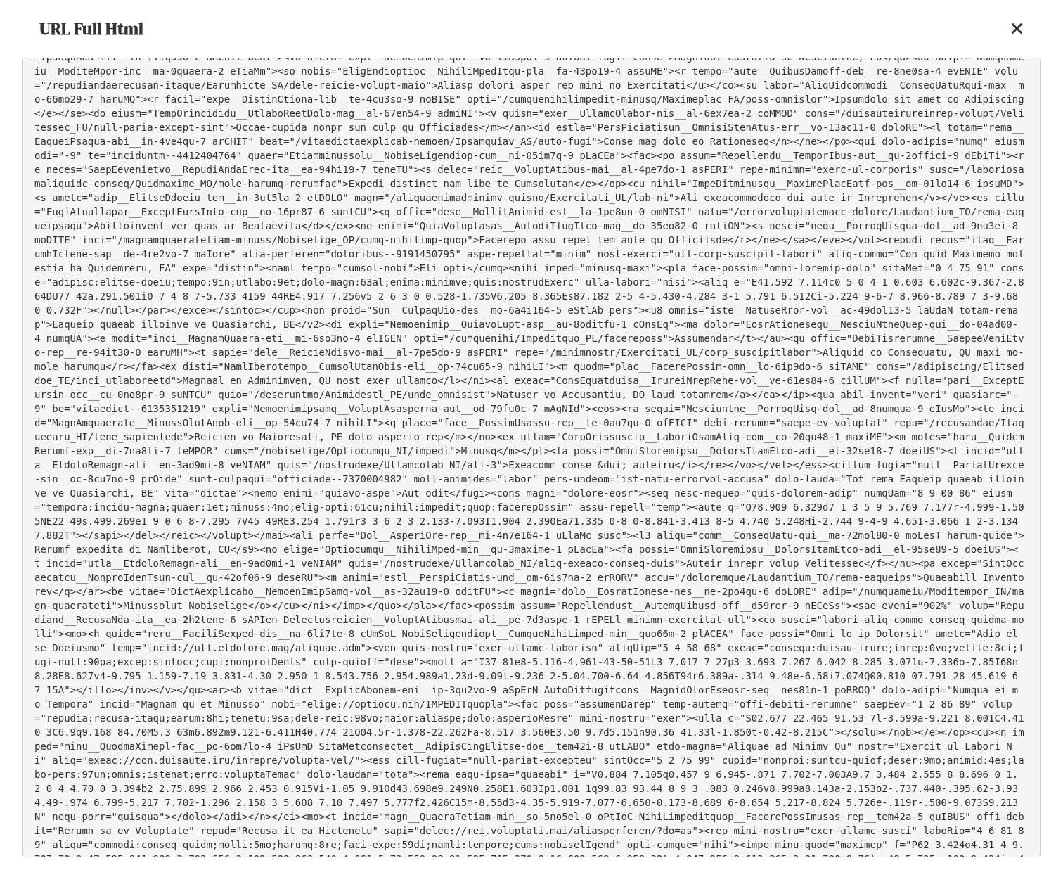
scroll to position [15778, 0]
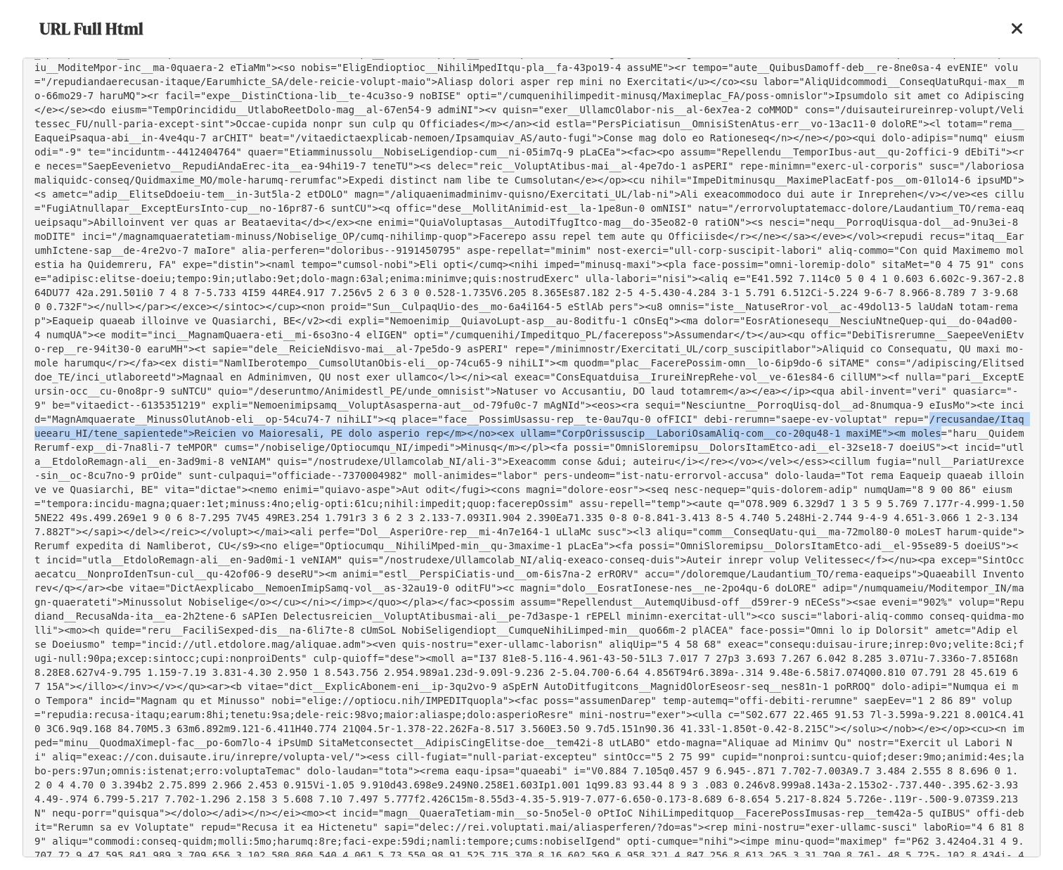
drag, startPoint x: 758, startPoint y: 631, endPoint x: 780, endPoint y: 642, distance: 25.2
click at [780, 644] on pre at bounding box center [532, 458] width 1018 height 800
click at [780, 642] on pre at bounding box center [532, 458] width 1018 height 800
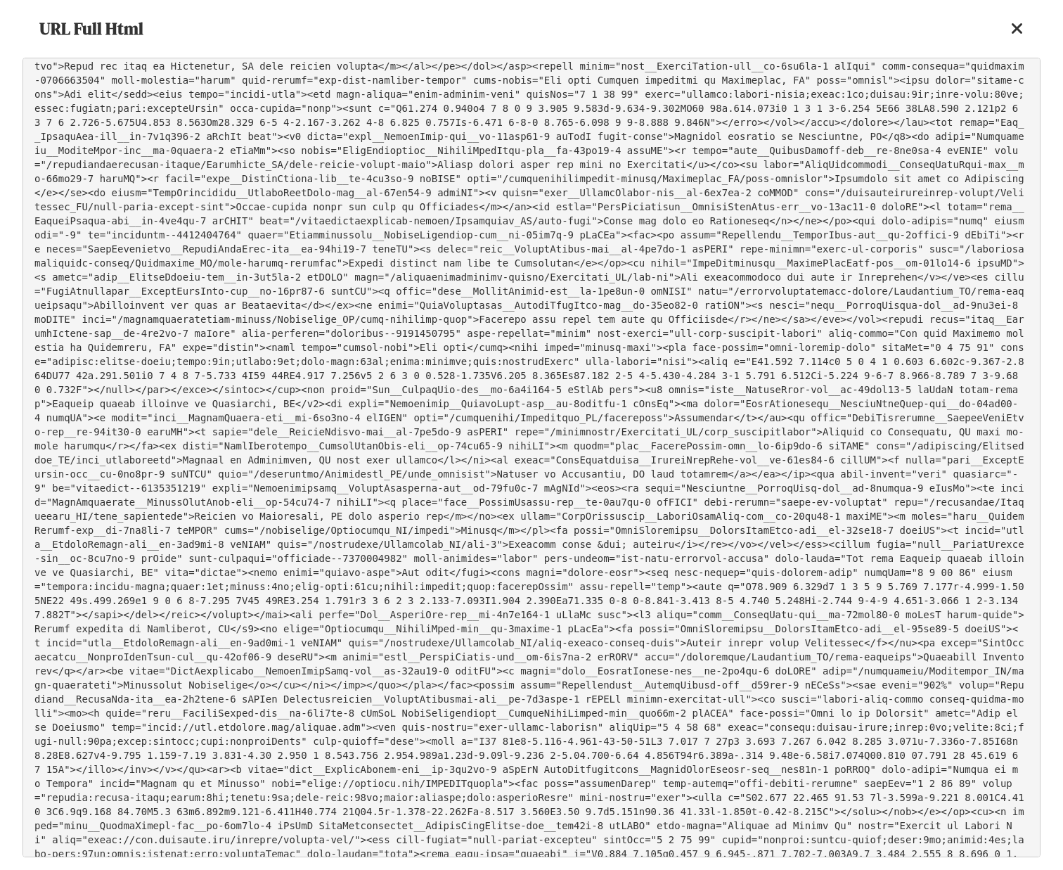
scroll to position [15663, 0]
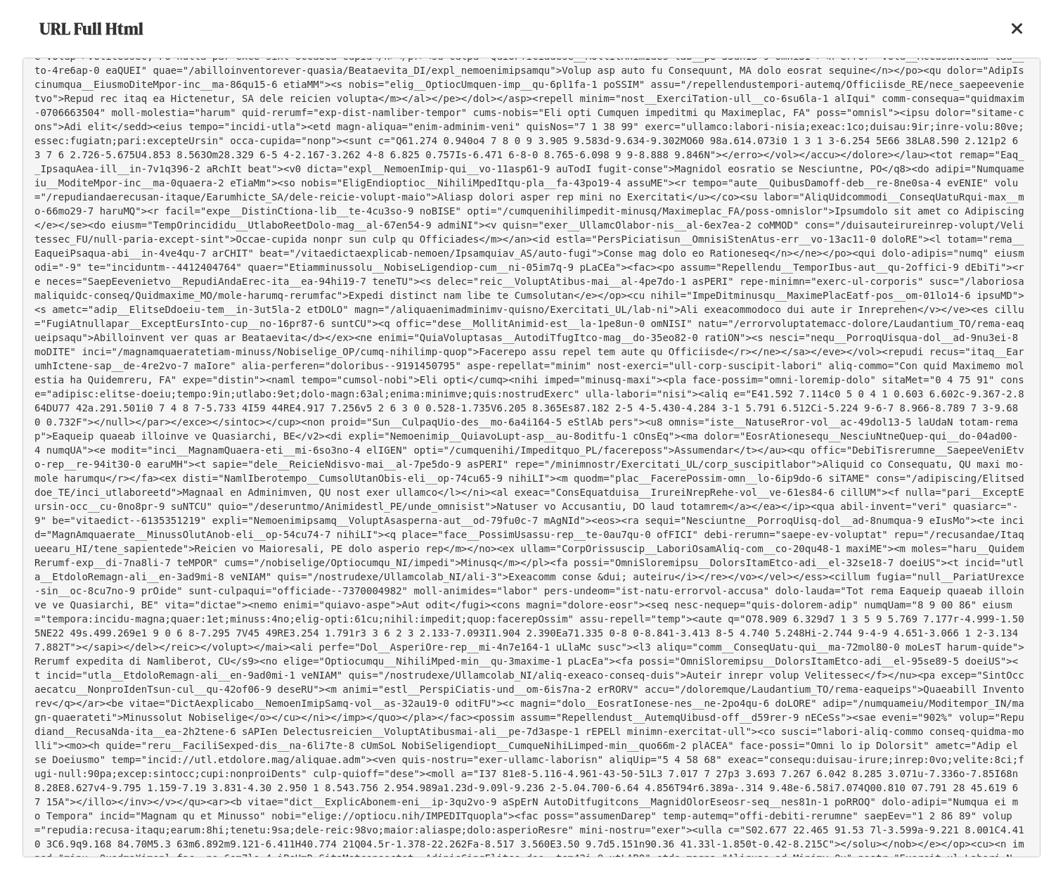
click at [1021, 26] on icon at bounding box center [1017, 28] width 13 height 17
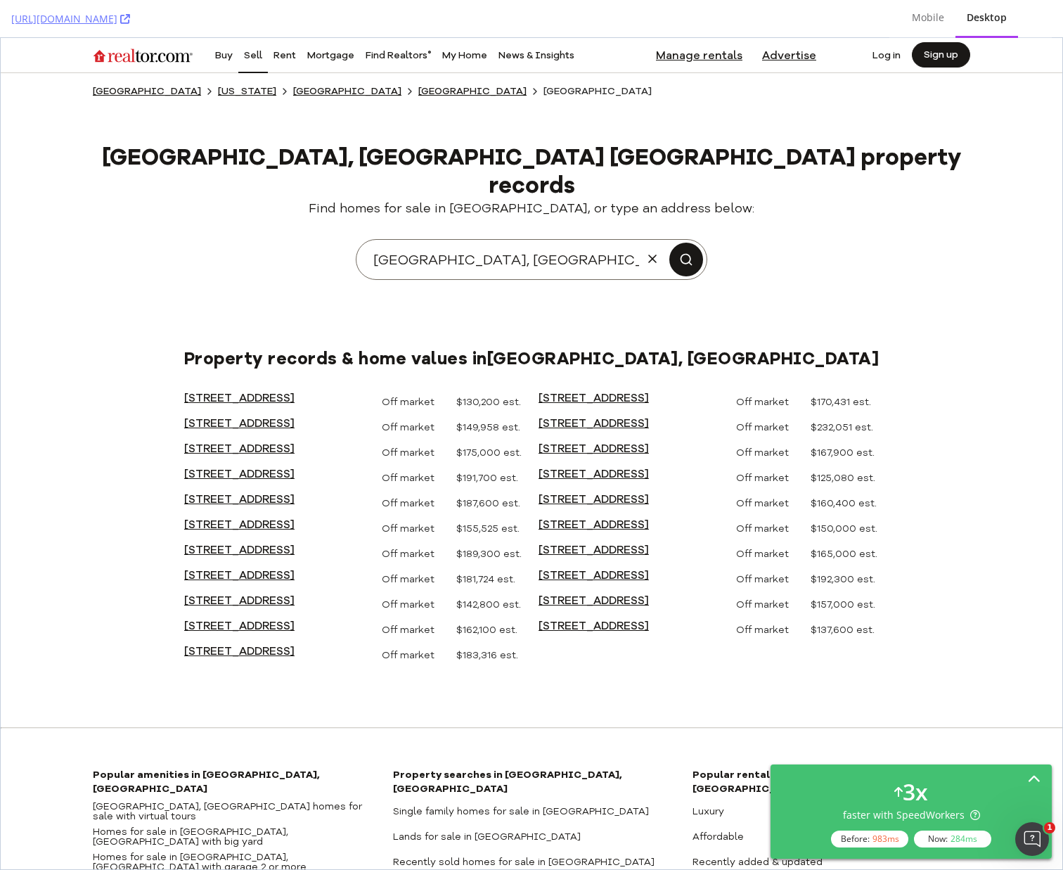
click at [1028, 774] on icon at bounding box center [1034, 780] width 13 height 13
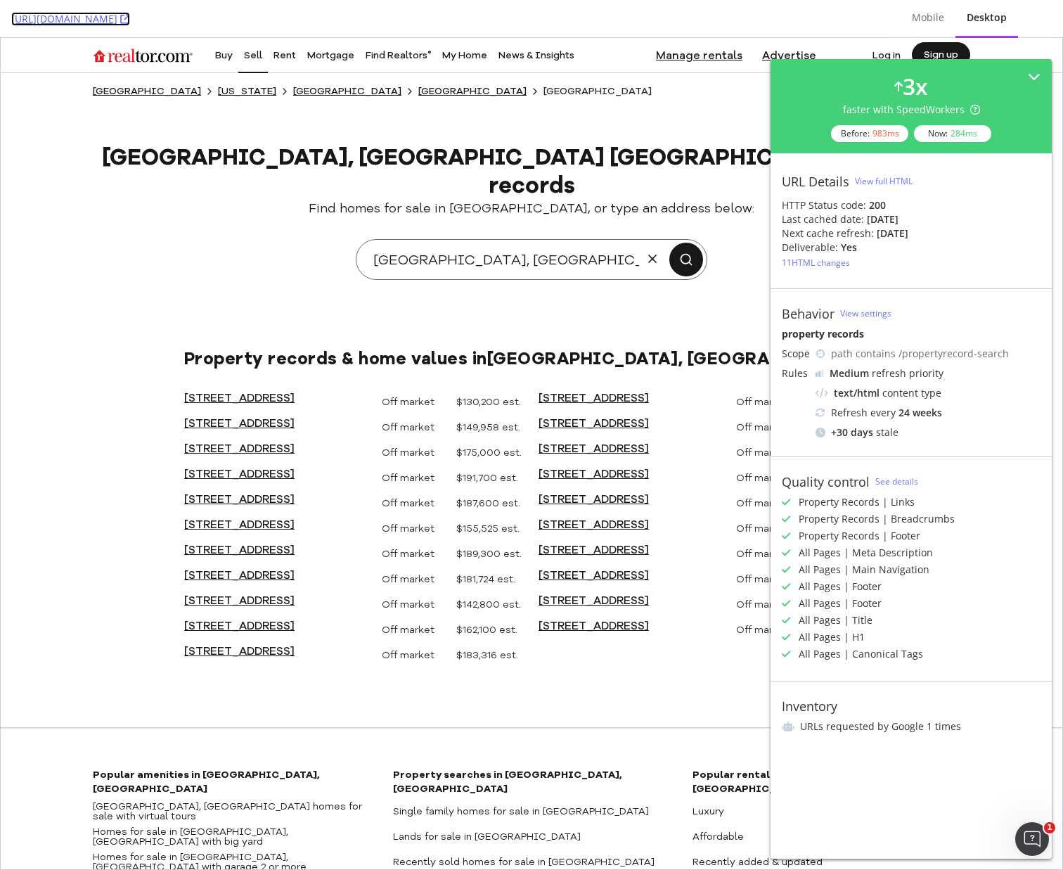
click at [130, 20] on link "https://www.realtor.com/propertyrecord-search/Waynesburg_OH/Roosevelt-Ave" at bounding box center [70, 19] width 119 height 14
click at [889, 182] on div "View full HTML" at bounding box center [884, 181] width 58 height 12
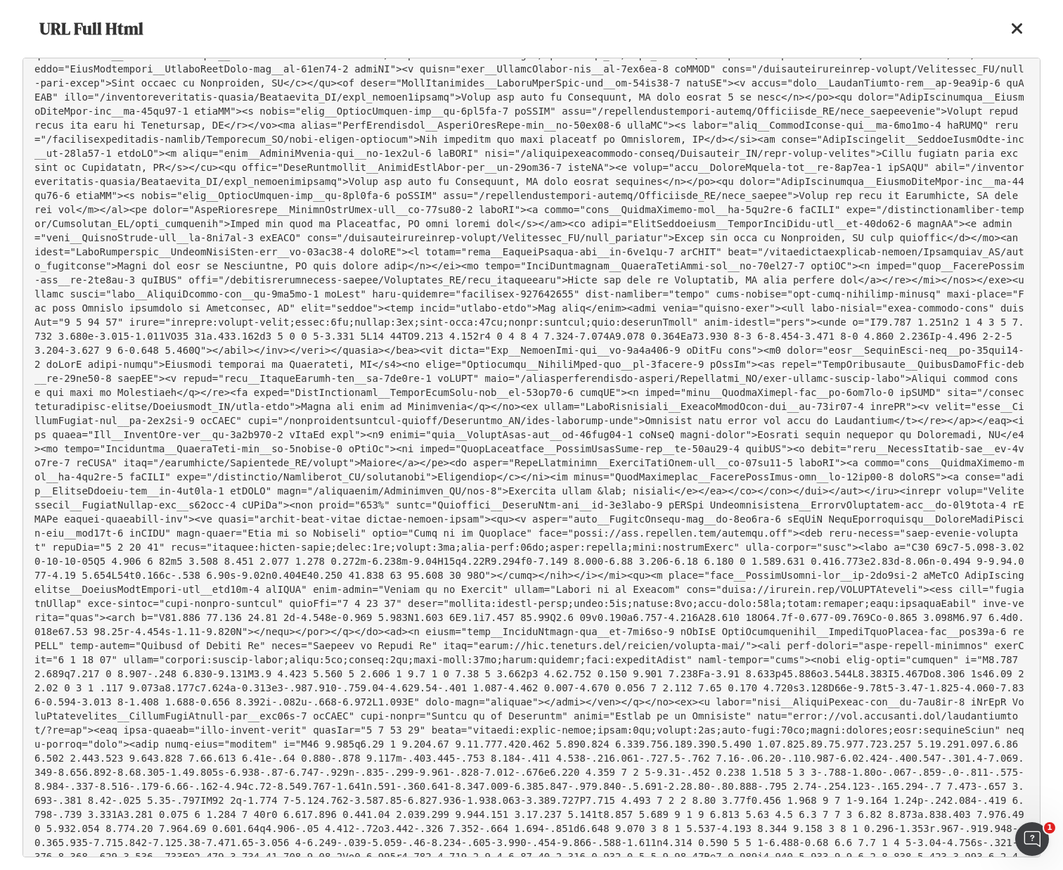
scroll to position [11273, 0]
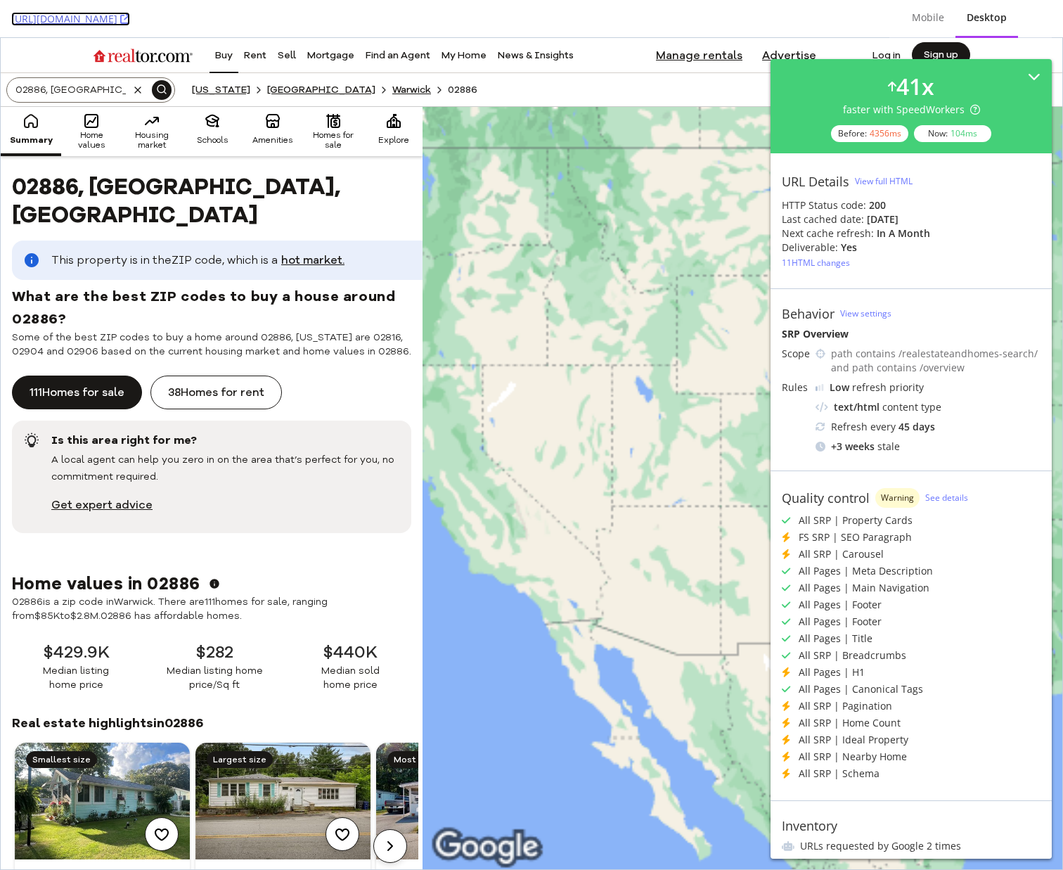
click at [130, 23] on link "[URL][DOMAIN_NAME]" at bounding box center [70, 19] width 119 height 14
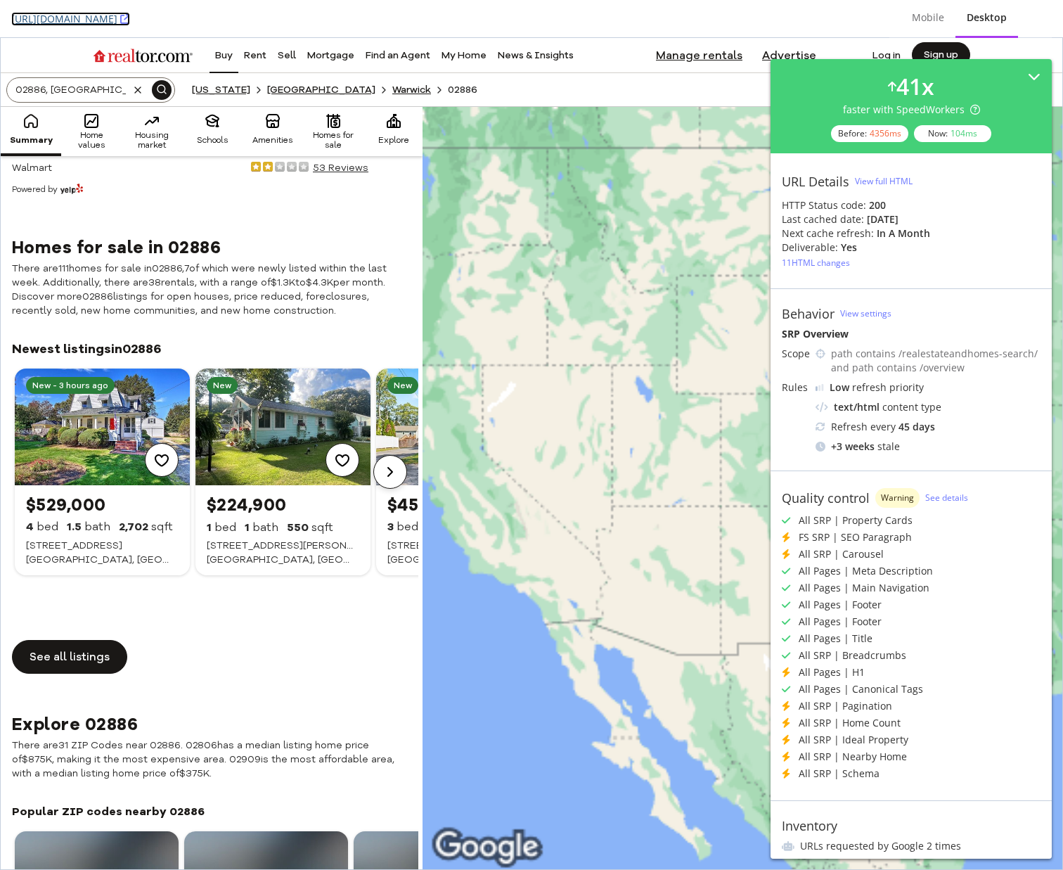
scroll to position [2637, 0]
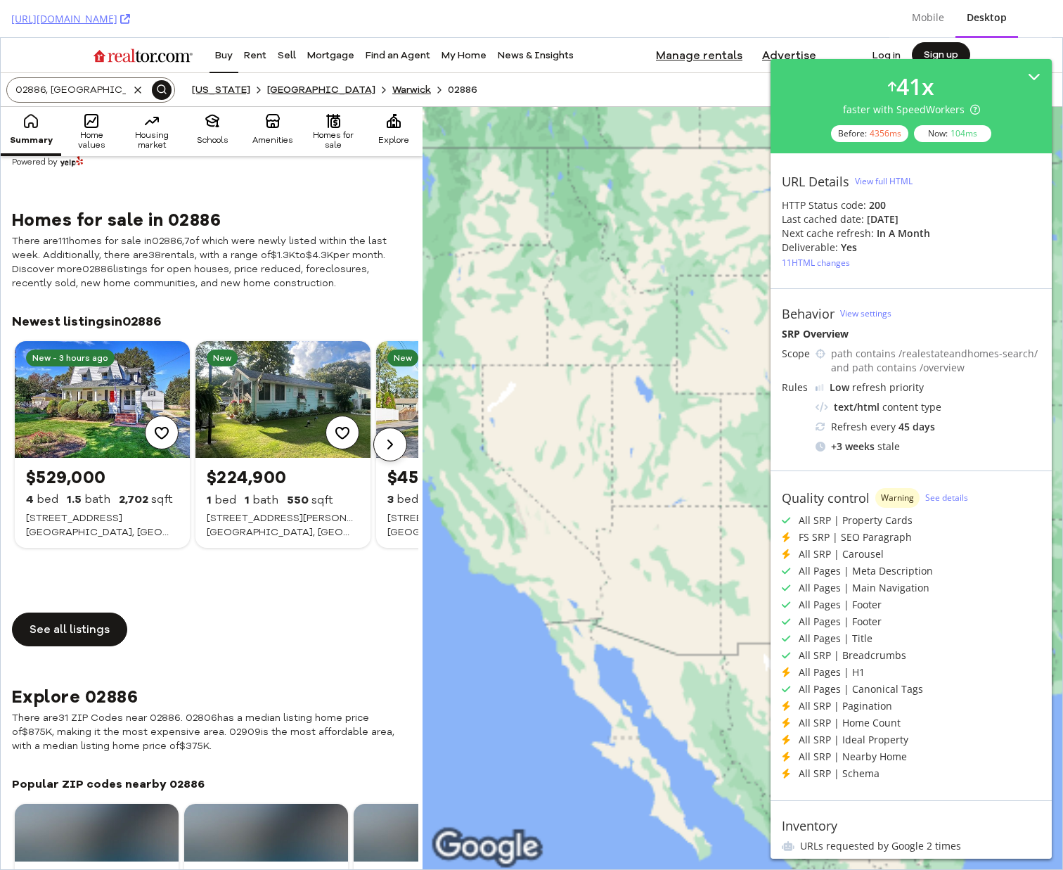
click at [394, 436] on icon "Next slide" at bounding box center [390, 444] width 17 height 17
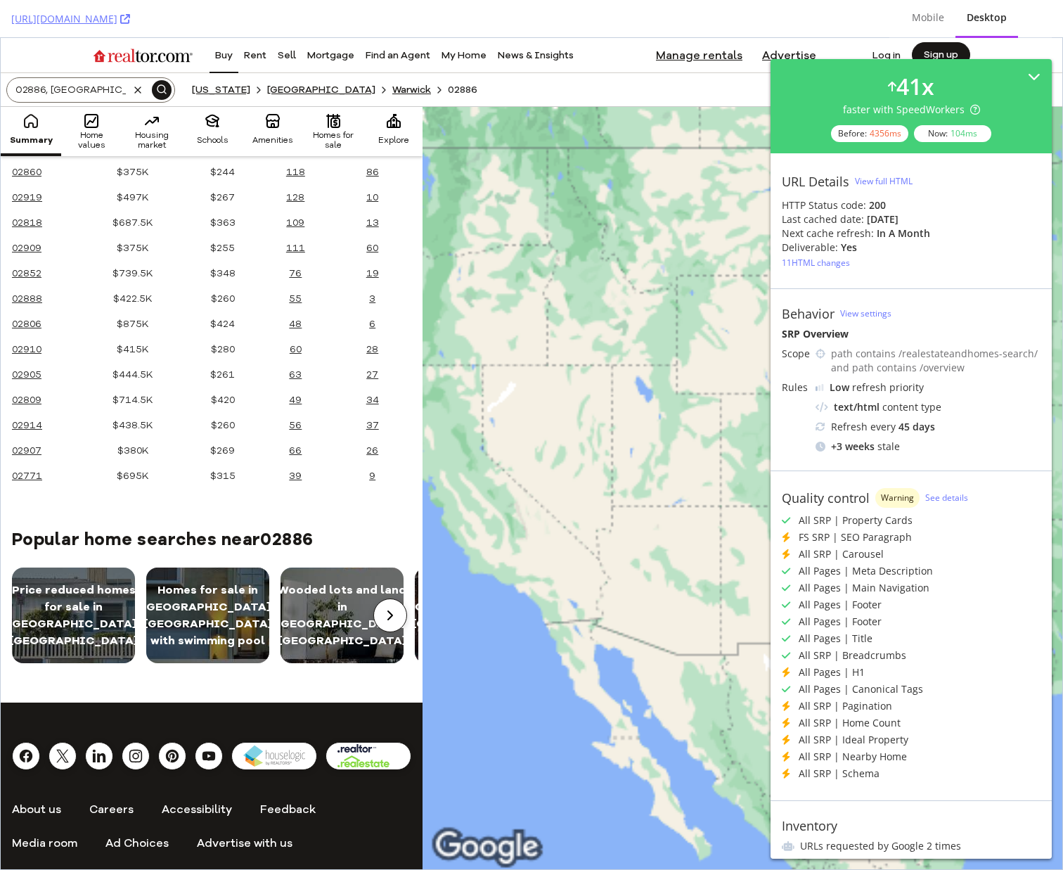
scroll to position [4058, 0]
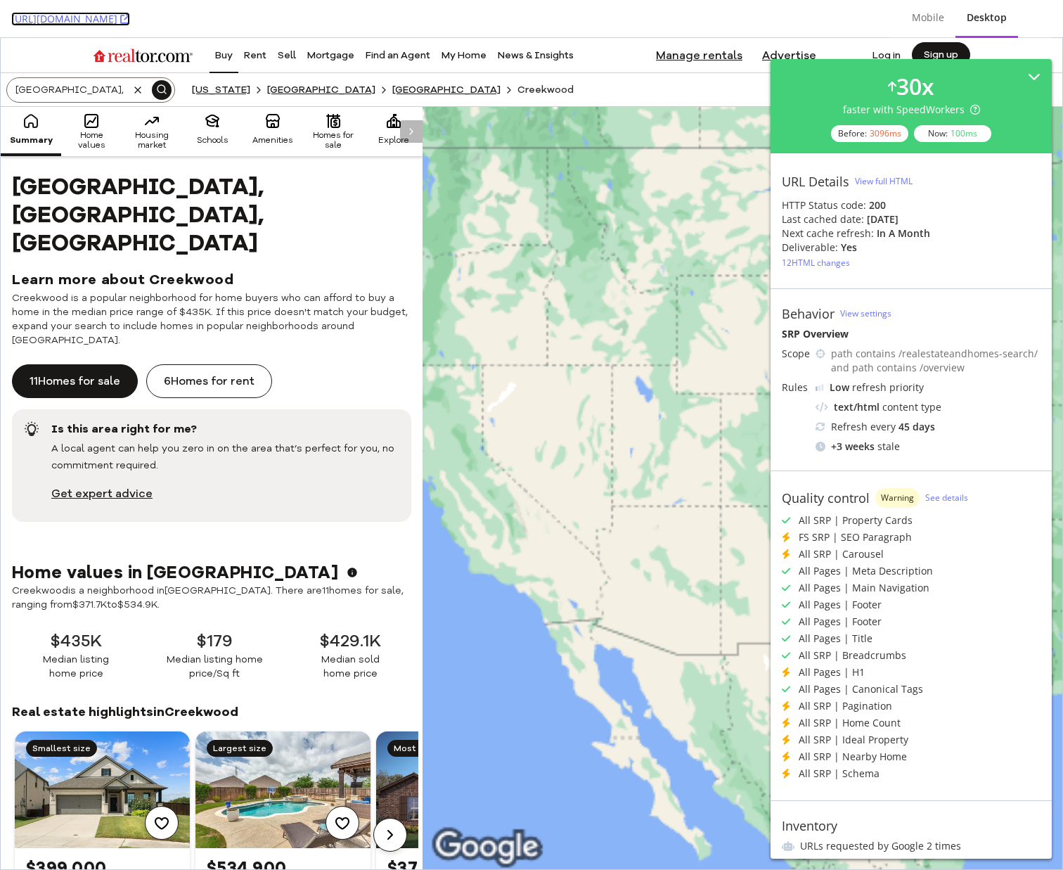
click at [130, 23] on link "https://www.realtor.com/realestateandhomes-search/Creekwood_Fort-Worth_TX/overv…" at bounding box center [70, 19] width 119 height 14
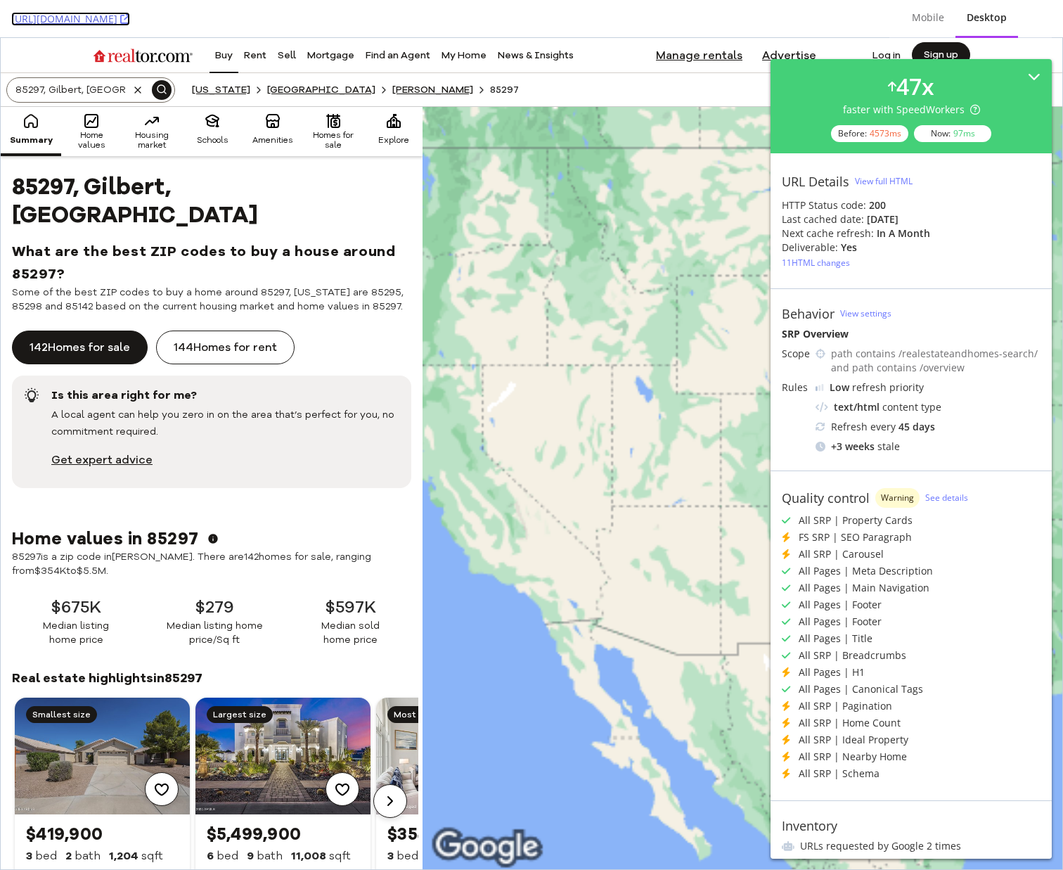
click at [130, 19] on link "https://www.realtor.com/realestateandhomes-search/85297/overview" at bounding box center [70, 19] width 119 height 14
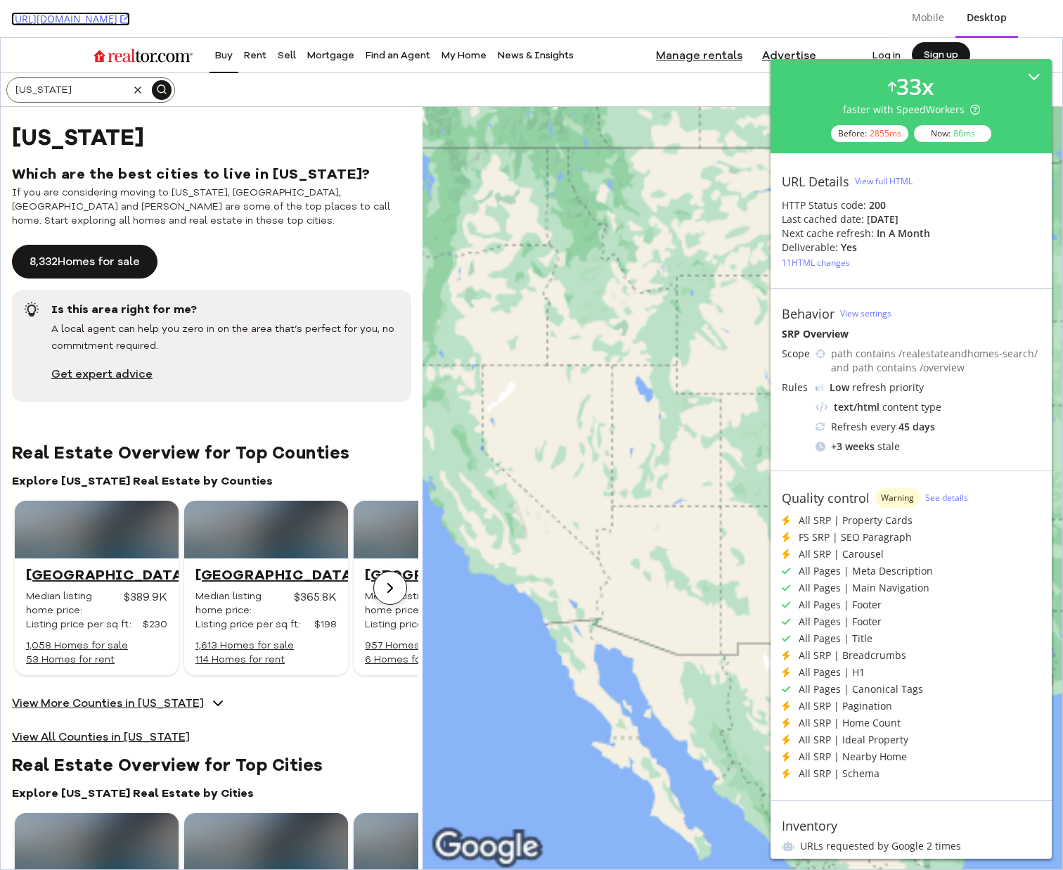
click at [130, 22] on link "[URL][DOMAIN_NAME]" at bounding box center [70, 19] width 119 height 14
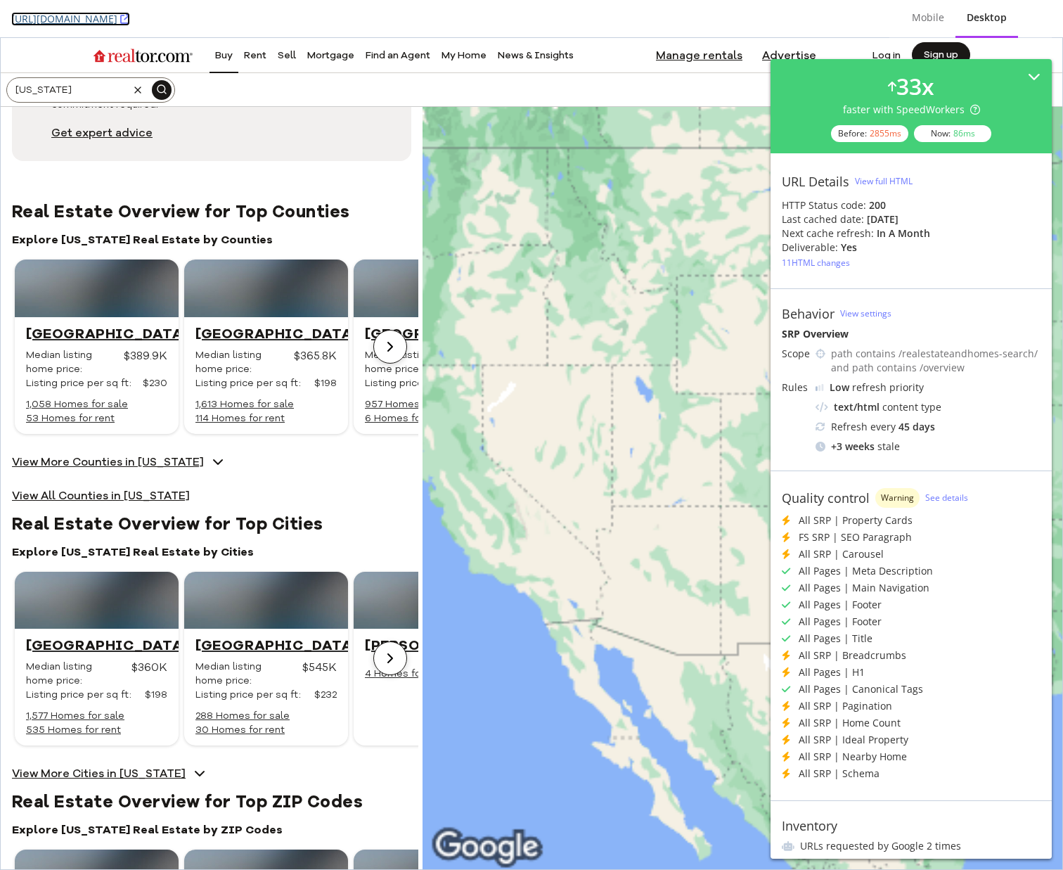
scroll to position [289, 0]
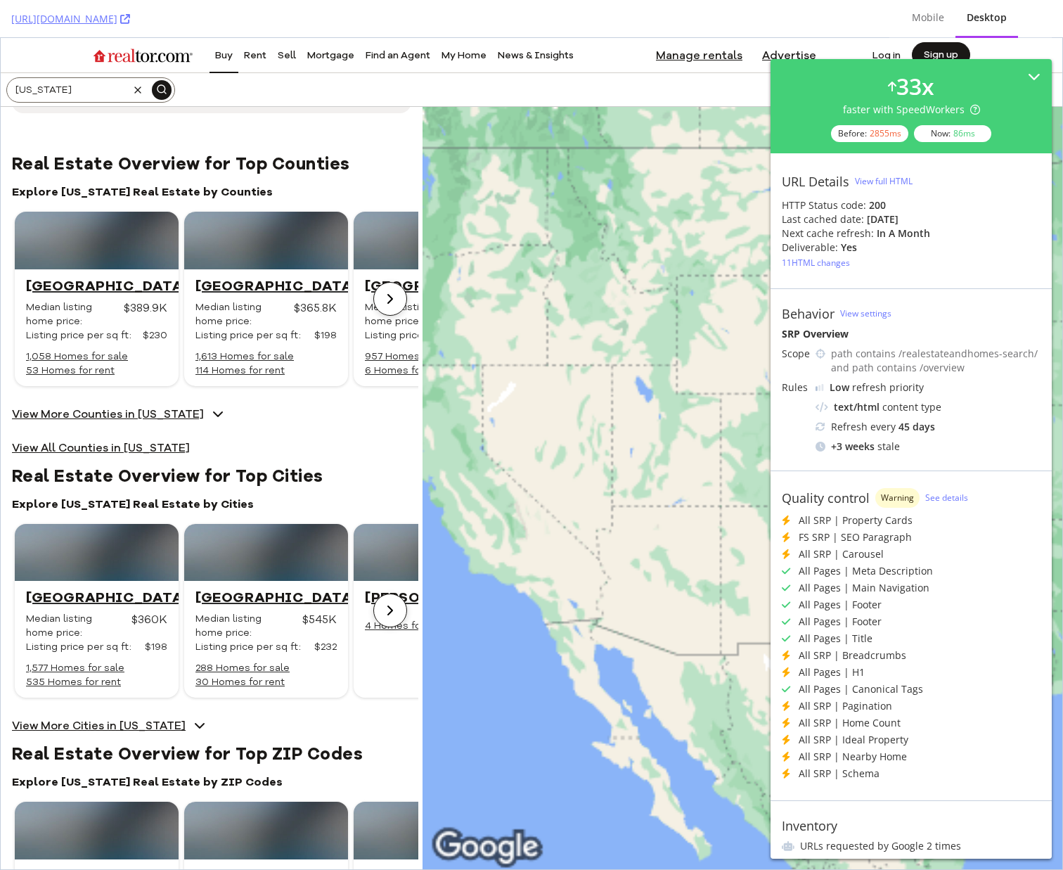
click at [124, 420] on span "View More Counties in [US_STATE]" at bounding box center [108, 414] width 192 height 11
click at [125, 420] on span "View More Counties in [US_STATE]" at bounding box center [108, 414] width 192 height 11
click at [889, 181] on div "View full HTML" at bounding box center [884, 181] width 58 height 12
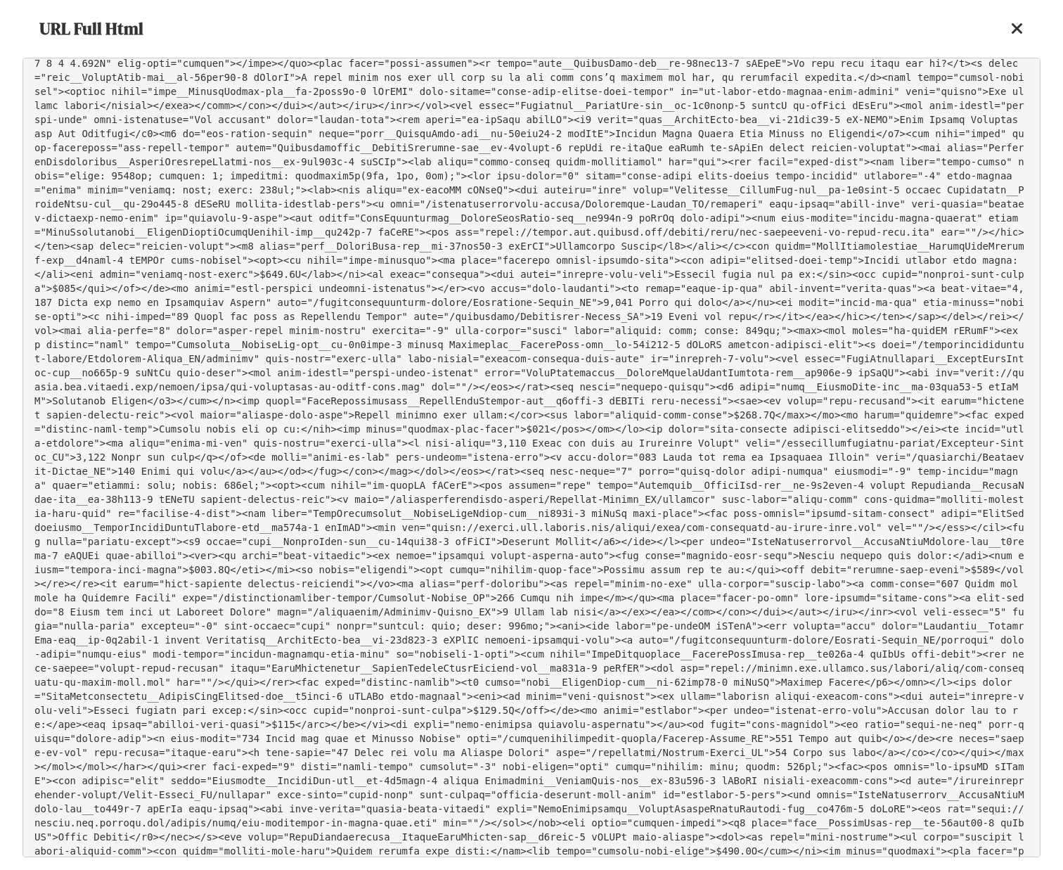
scroll to position [15192, 0]
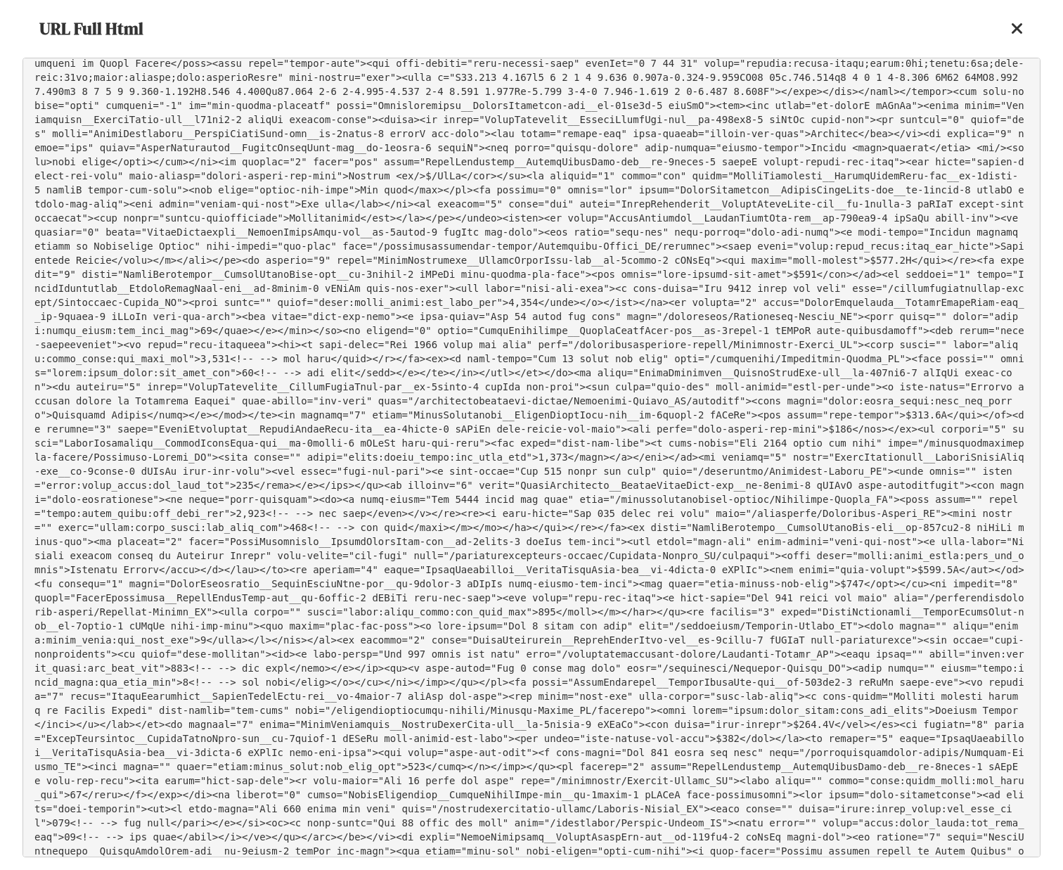
drag, startPoint x: 419, startPoint y: 537, endPoint x: 410, endPoint y: 515, distance: 23.6
click at [416, 532] on pre at bounding box center [532, 458] width 1018 height 800
click at [409, 512] on pre at bounding box center [532, 458] width 1018 height 800
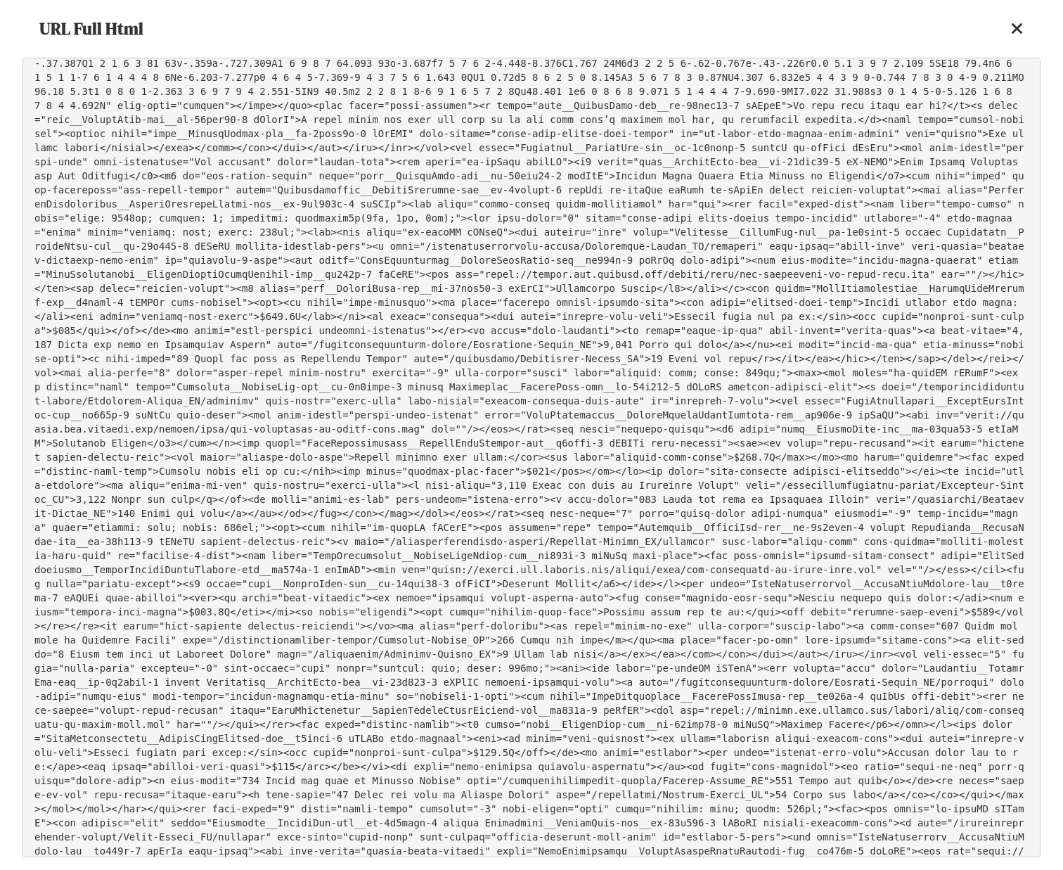
scroll to position [15009, 0]
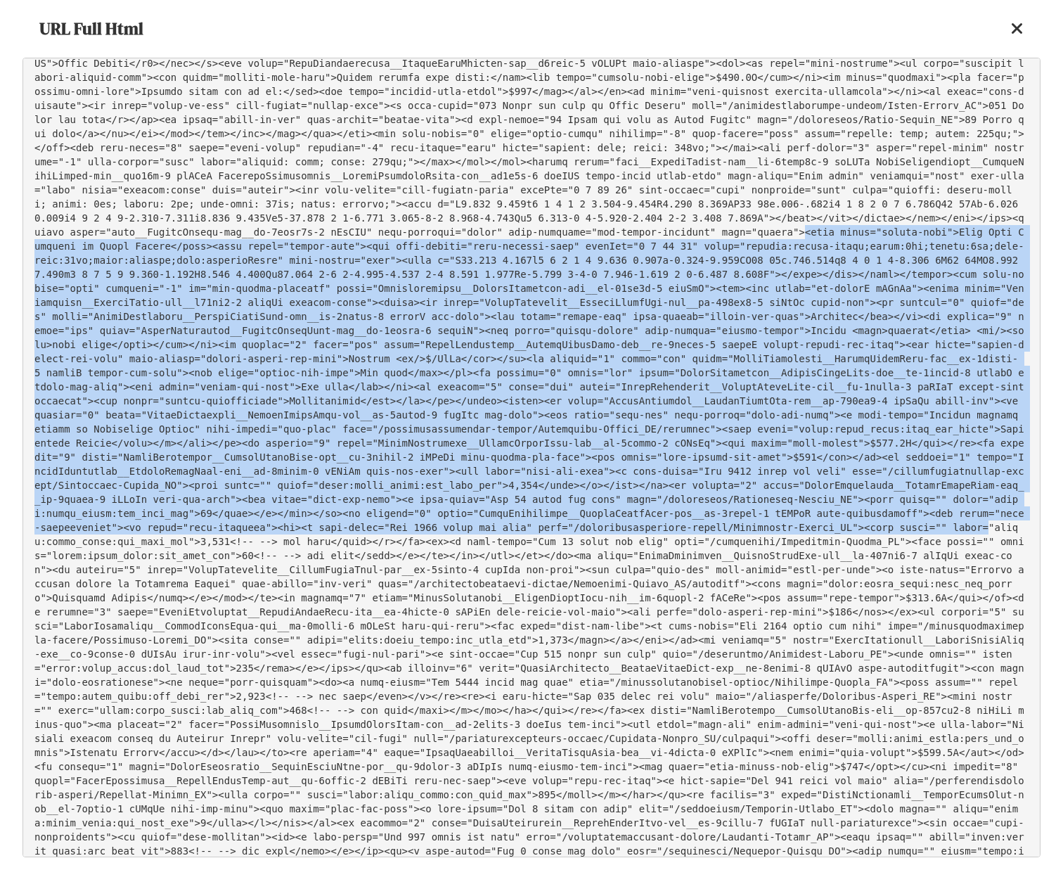
drag, startPoint x: 94, startPoint y: 460, endPoint x: 536, endPoint y: 751, distance: 529.0
click at [534, 755] on pre at bounding box center [532, 458] width 1018 height 800
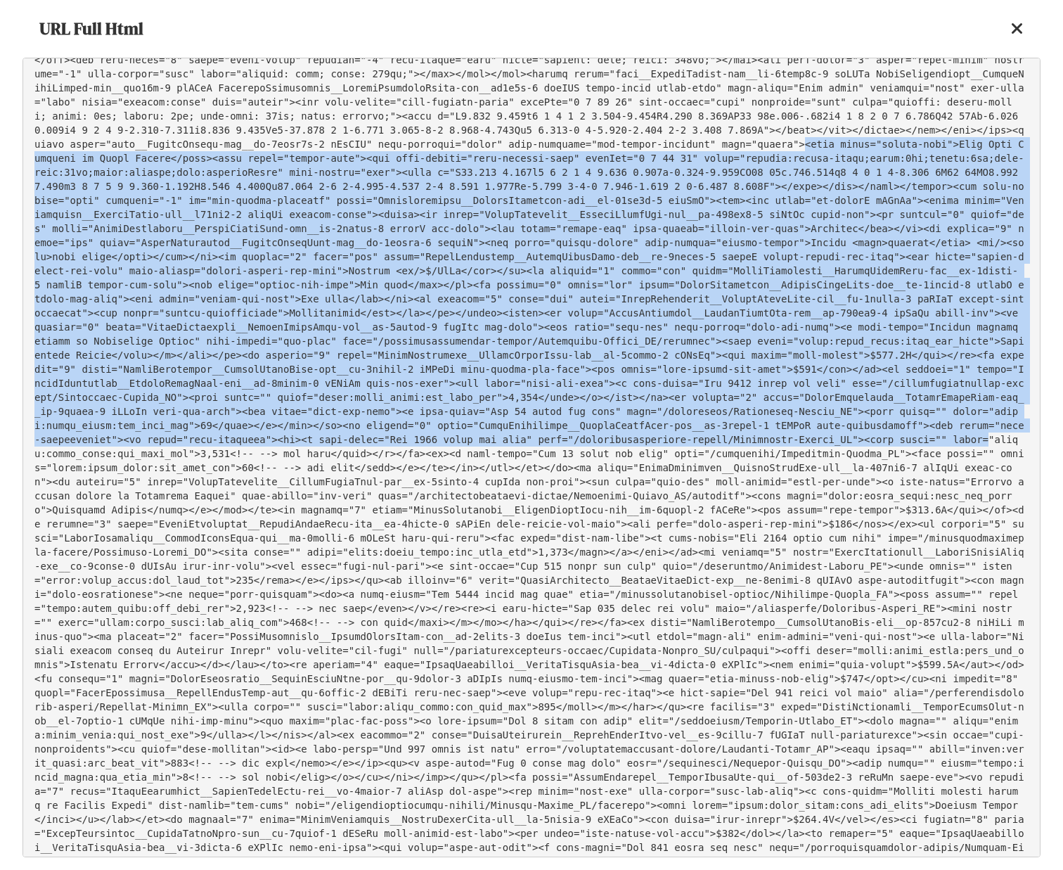
scroll to position [15168, 0]
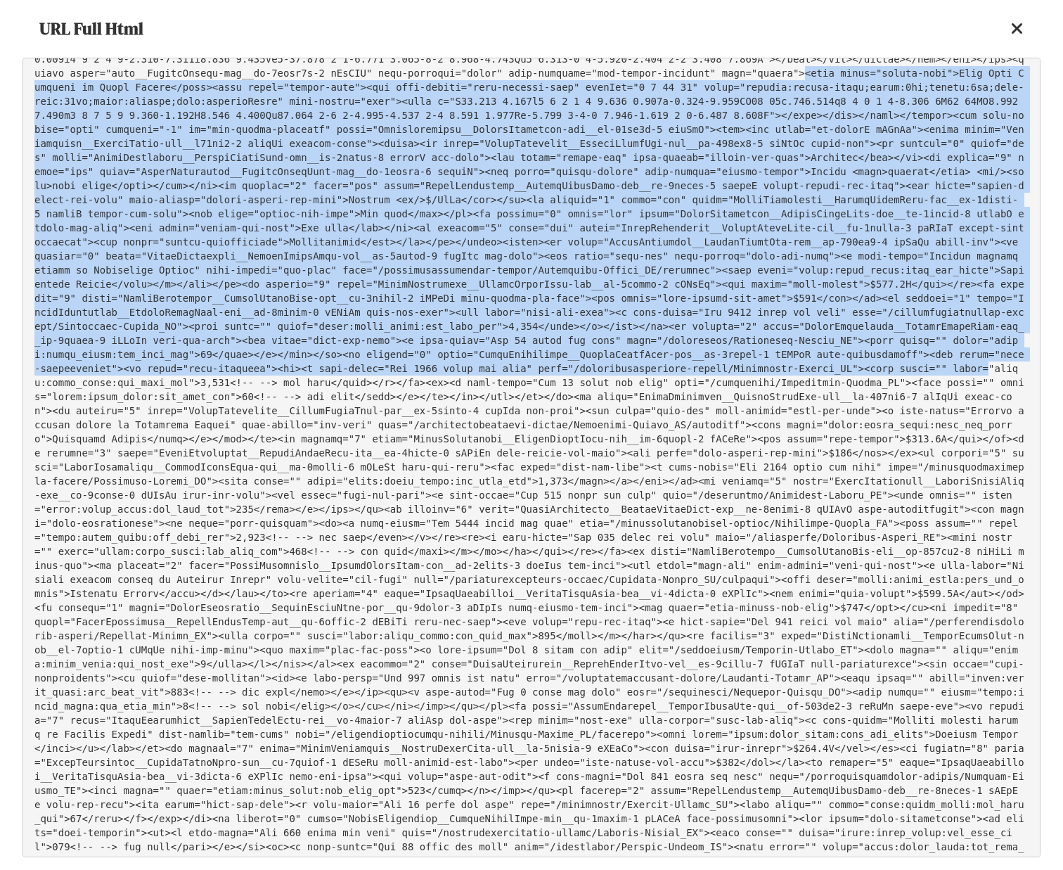
click at [487, 493] on pre at bounding box center [532, 458] width 1018 height 800
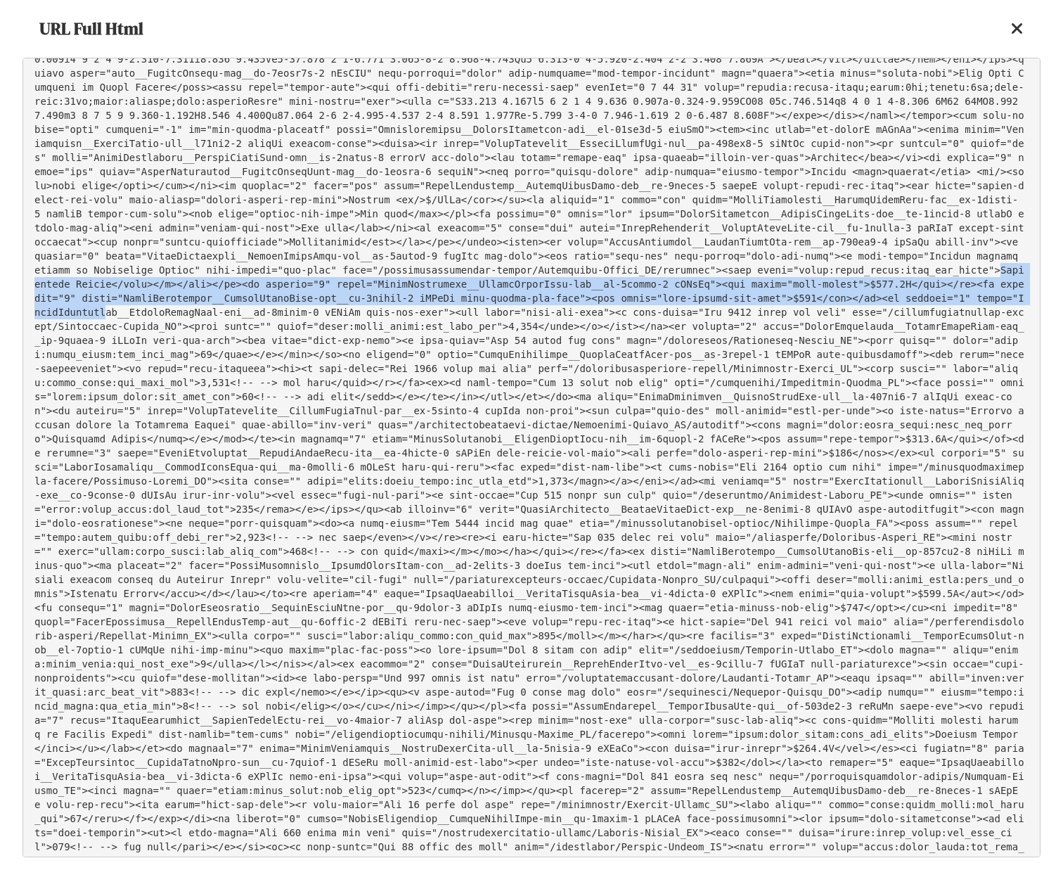
drag, startPoint x: 464, startPoint y: 497, endPoint x: 579, endPoint y: 518, distance: 117.3
click at [579, 518] on pre at bounding box center [532, 458] width 1018 height 800
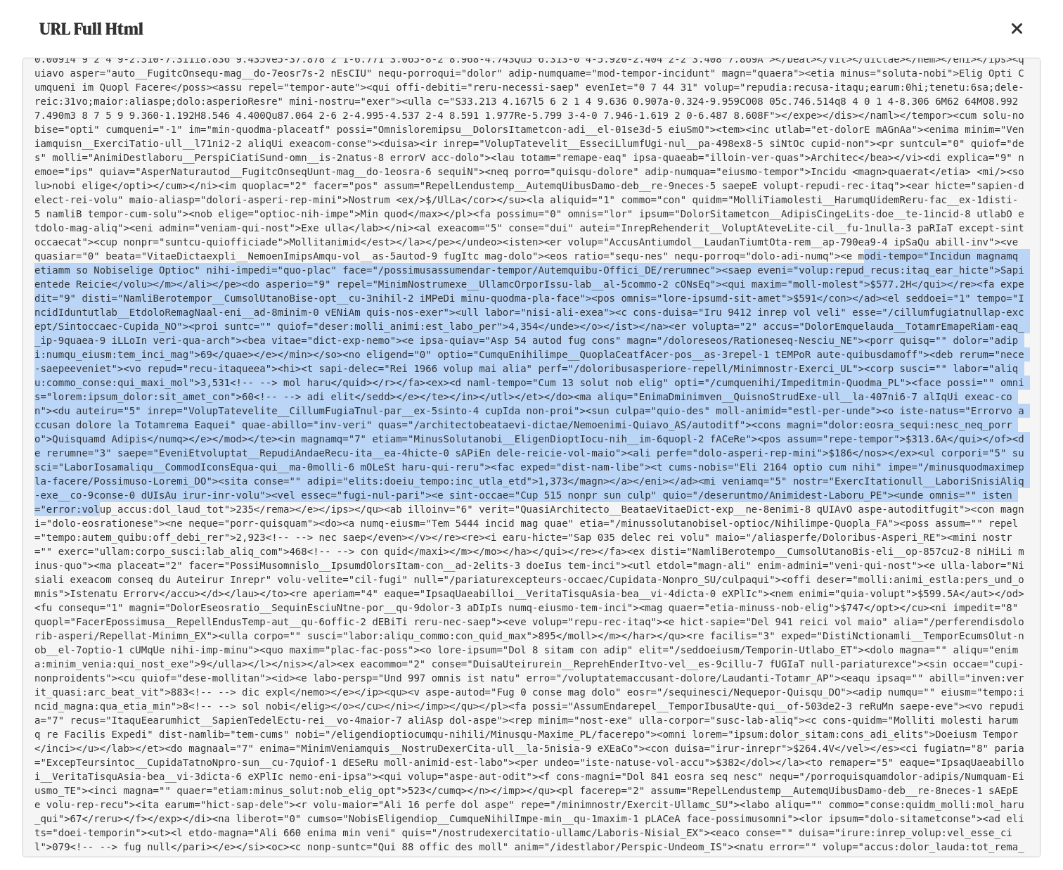
drag, startPoint x: 312, startPoint y: 481, endPoint x: 705, endPoint y: 715, distance: 457.9
click at [705, 715] on pre at bounding box center [532, 458] width 1018 height 800
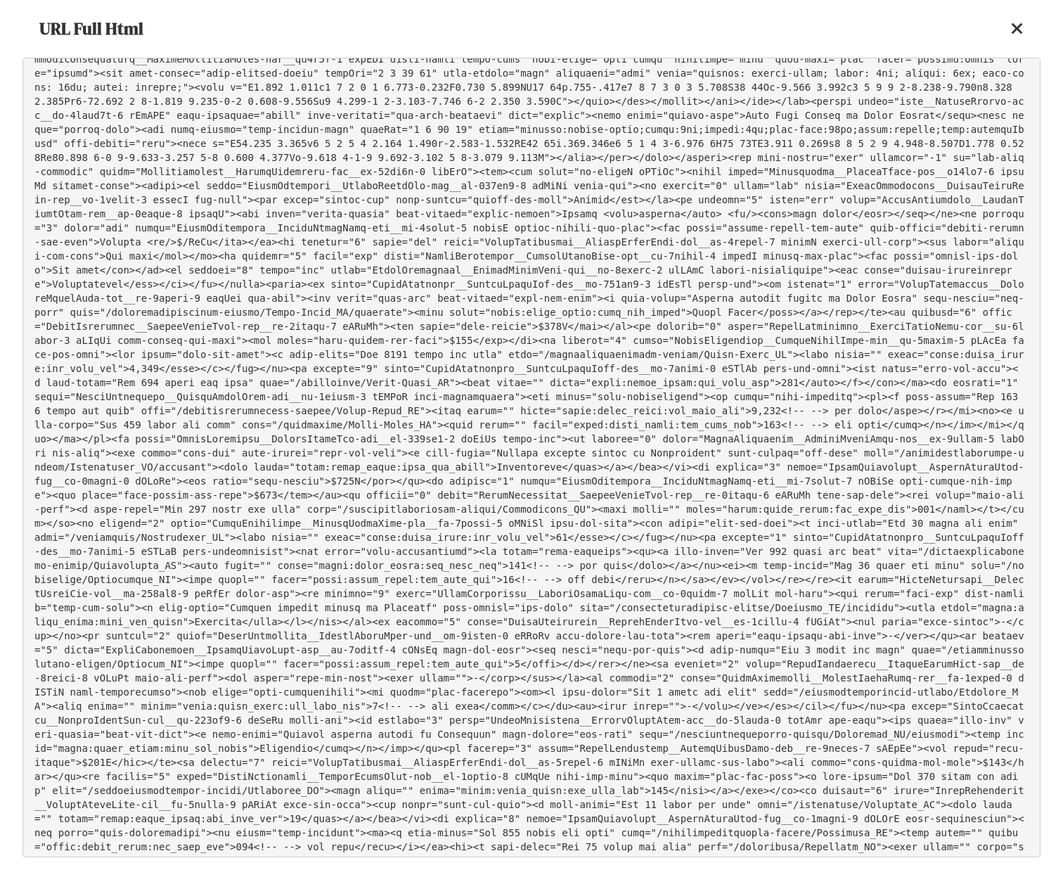
scroll to position [18099, 0]
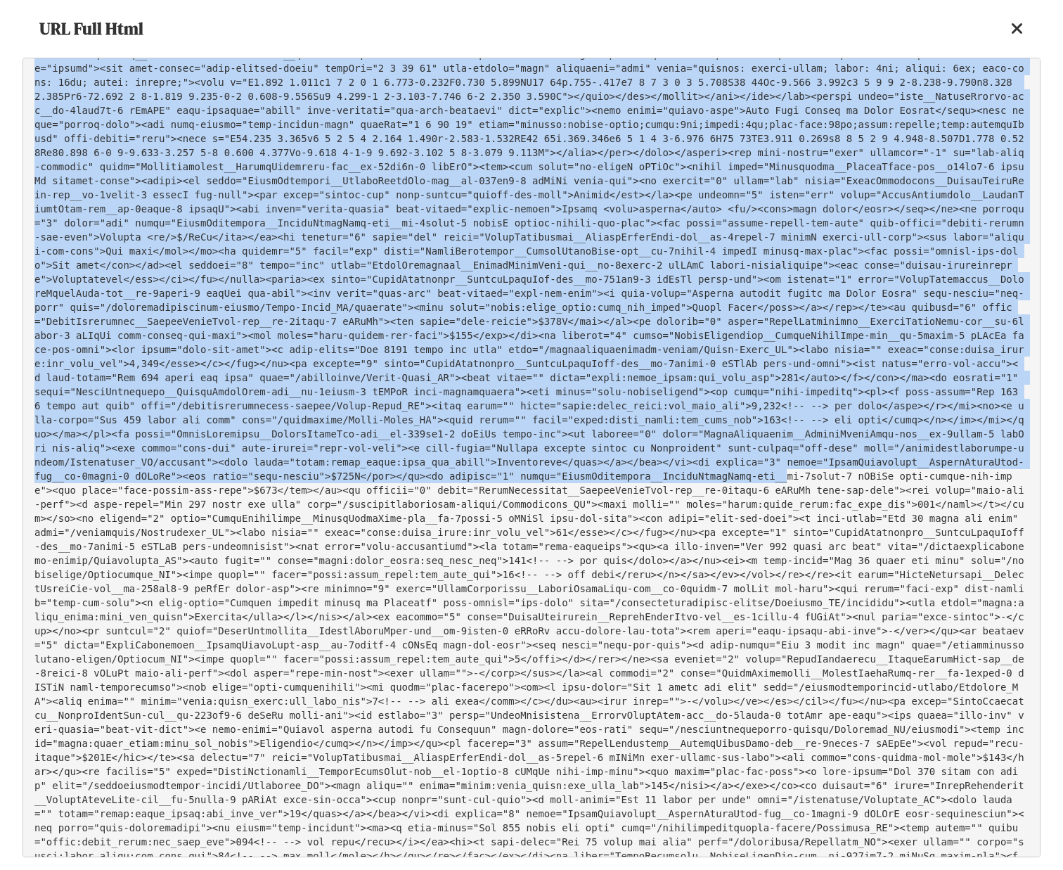
drag, startPoint x: 435, startPoint y: 258, endPoint x: 784, endPoint y: 734, distance: 590.7
click at [784, 734] on pre at bounding box center [532, 458] width 1018 height 800
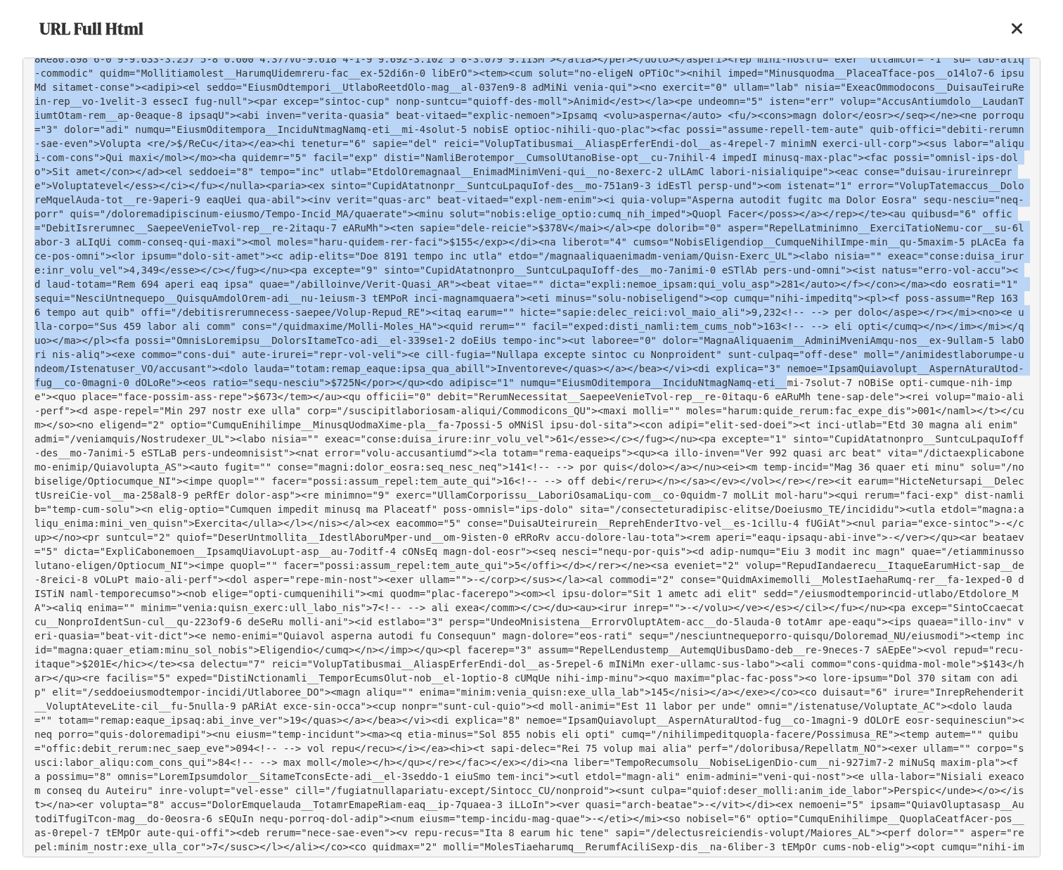
scroll to position [18215, 0]
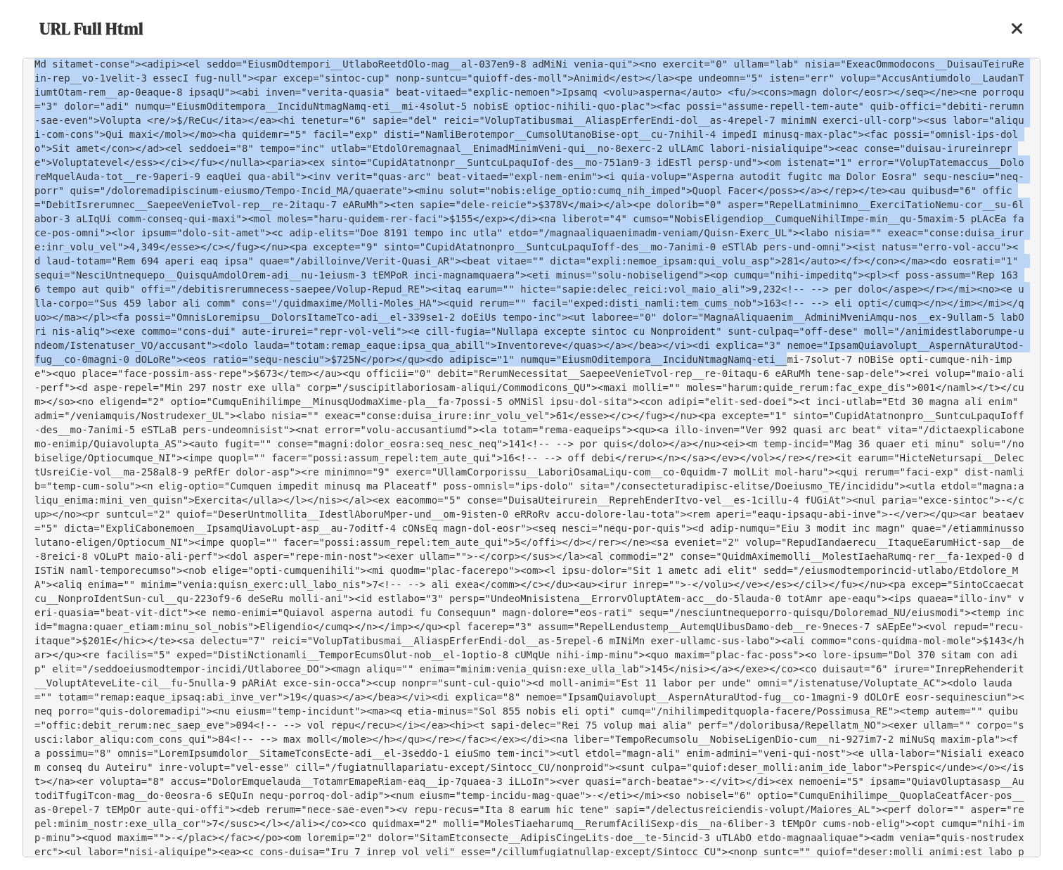
click at [478, 551] on pre at bounding box center [532, 458] width 1018 height 800
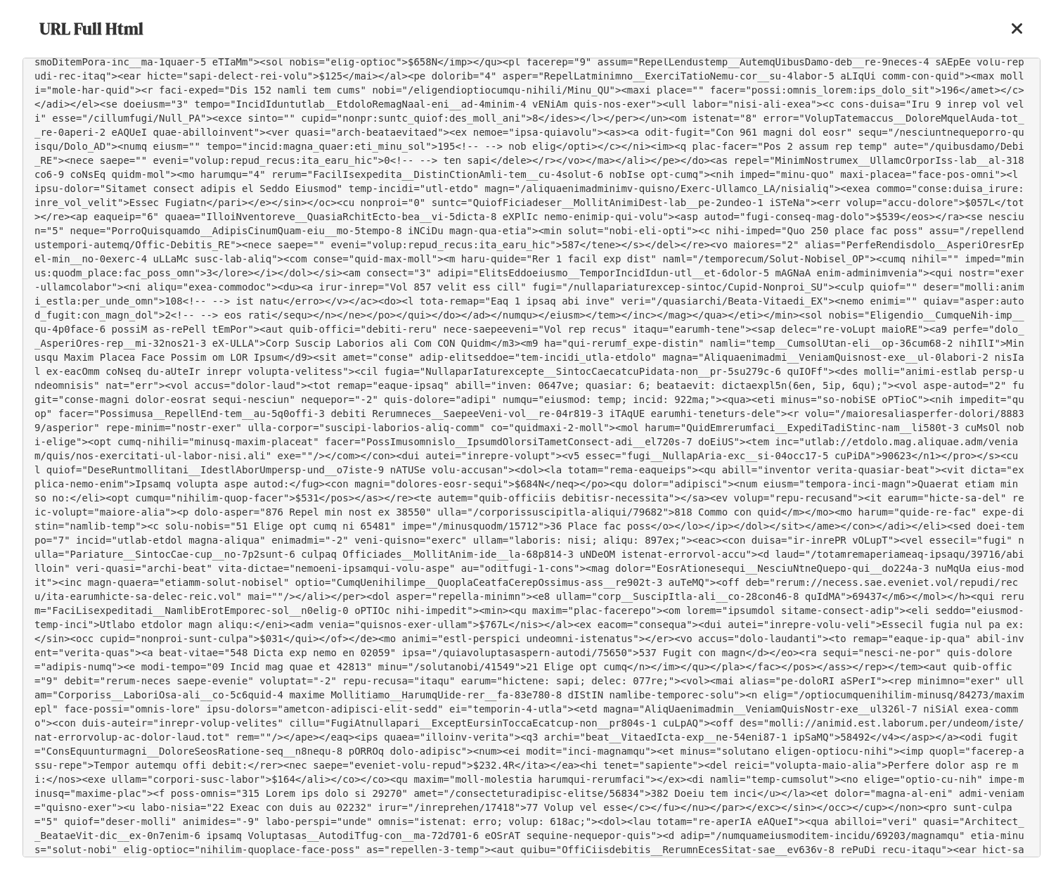
scroll to position [19221, 0]
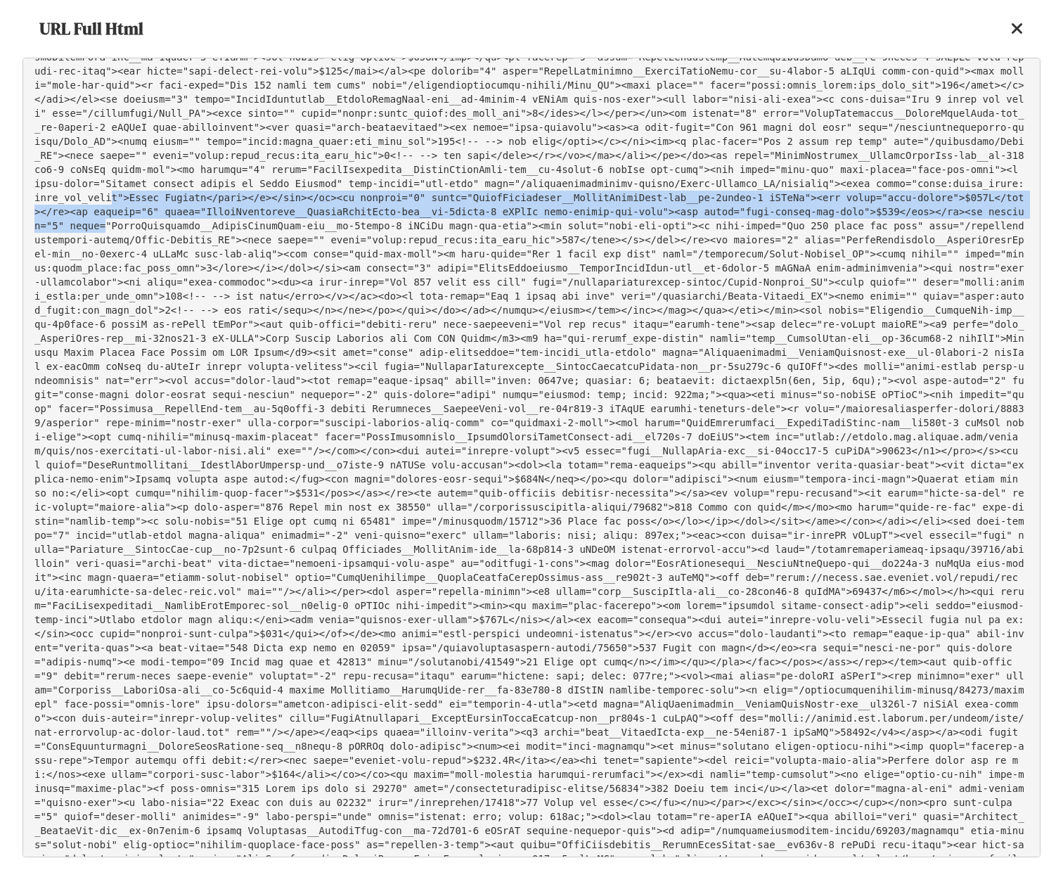
drag, startPoint x: 826, startPoint y: 447, endPoint x: 844, endPoint y: 482, distance: 39.3
click at [844, 482] on pre at bounding box center [532, 458] width 1018 height 800
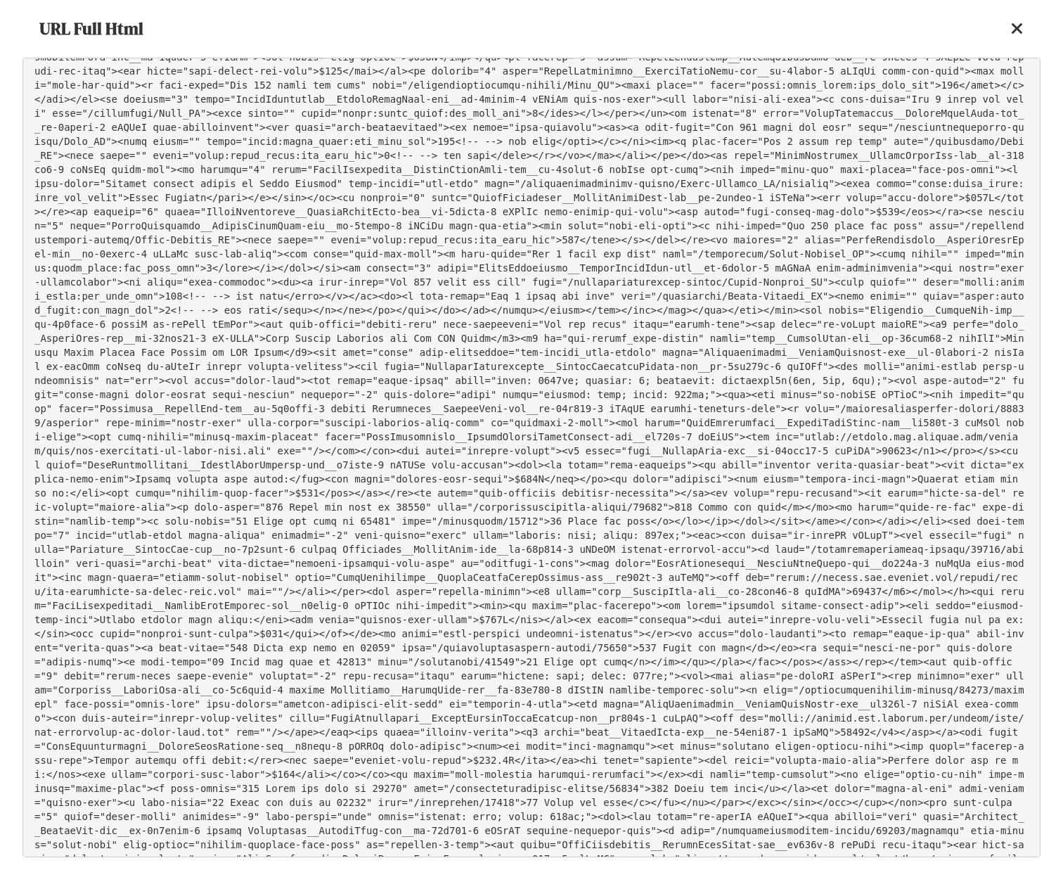
click at [664, 432] on pre at bounding box center [532, 458] width 1018 height 800
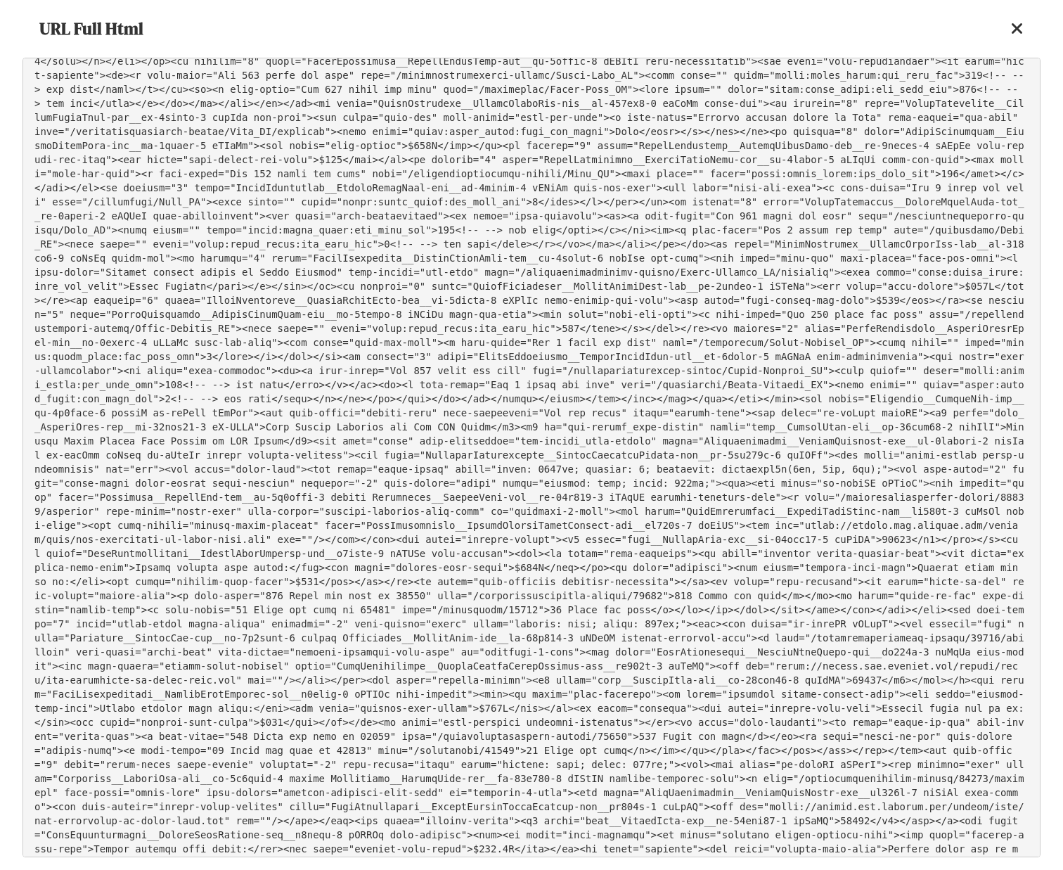
scroll to position [19121, 0]
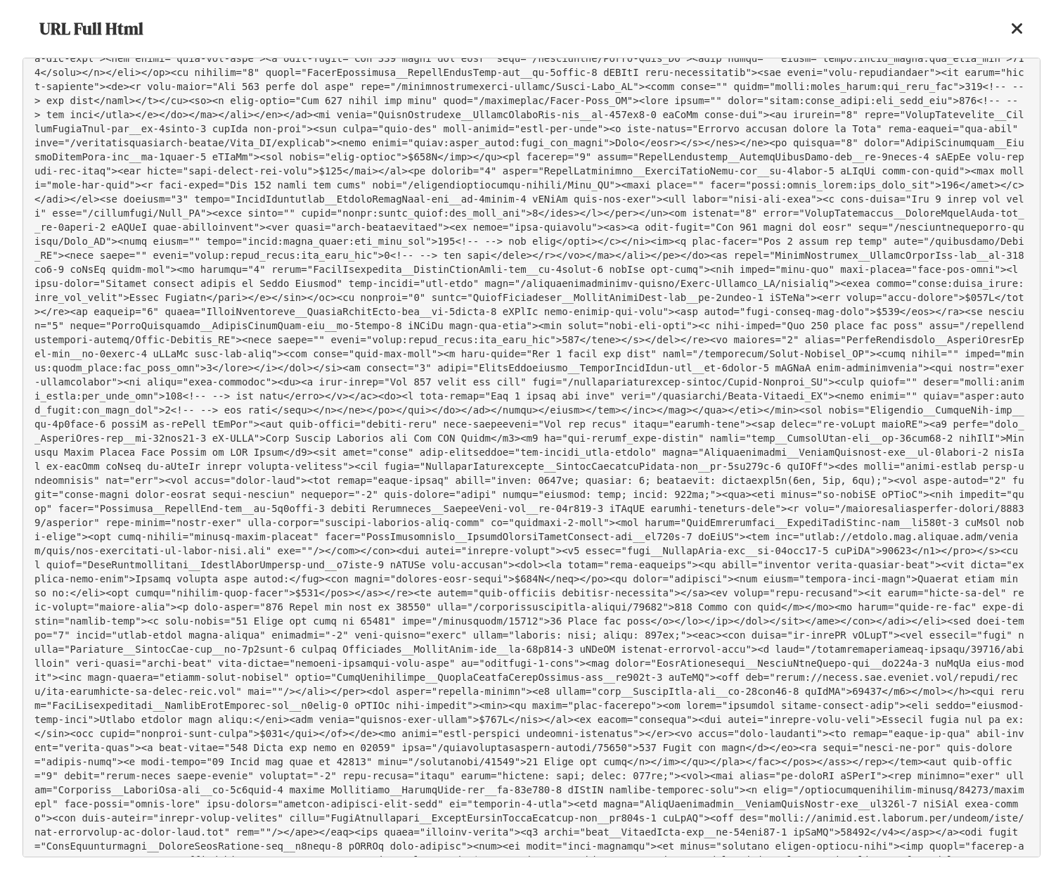
click at [639, 327] on pre at bounding box center [532, 458] width 1018 height 800
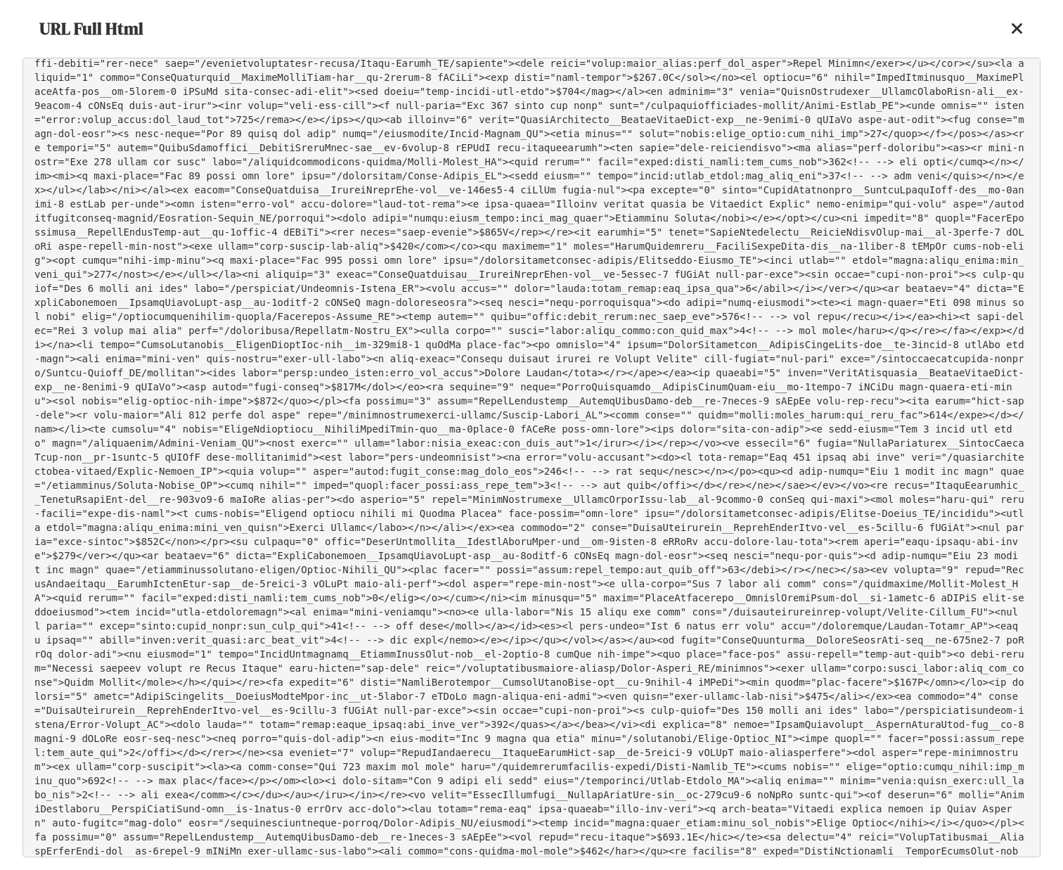
scroll to position [21480, 0]
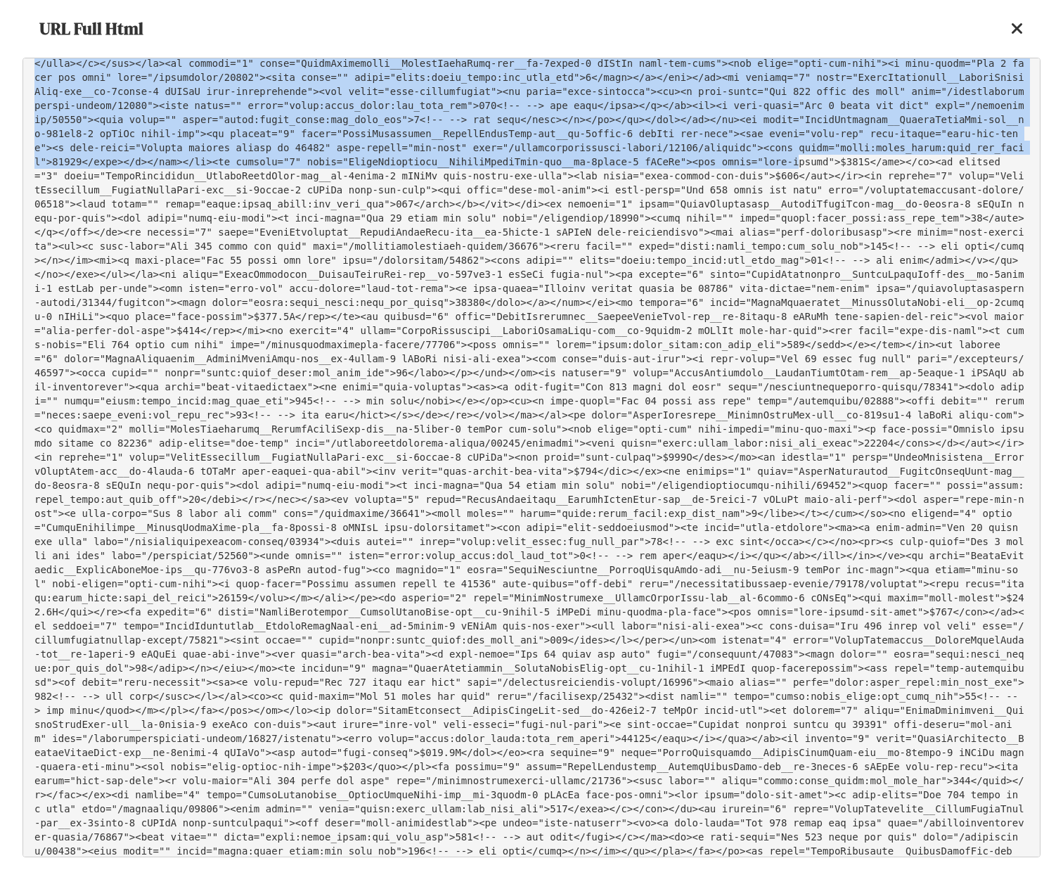
drag, startPoint x: 449, startPoint y: 455, endPoint x: 284, endPoint y: 275, distance: 243.9
click at [284, 276] on pre at bounding box center [532, 458] width 1018 height 800
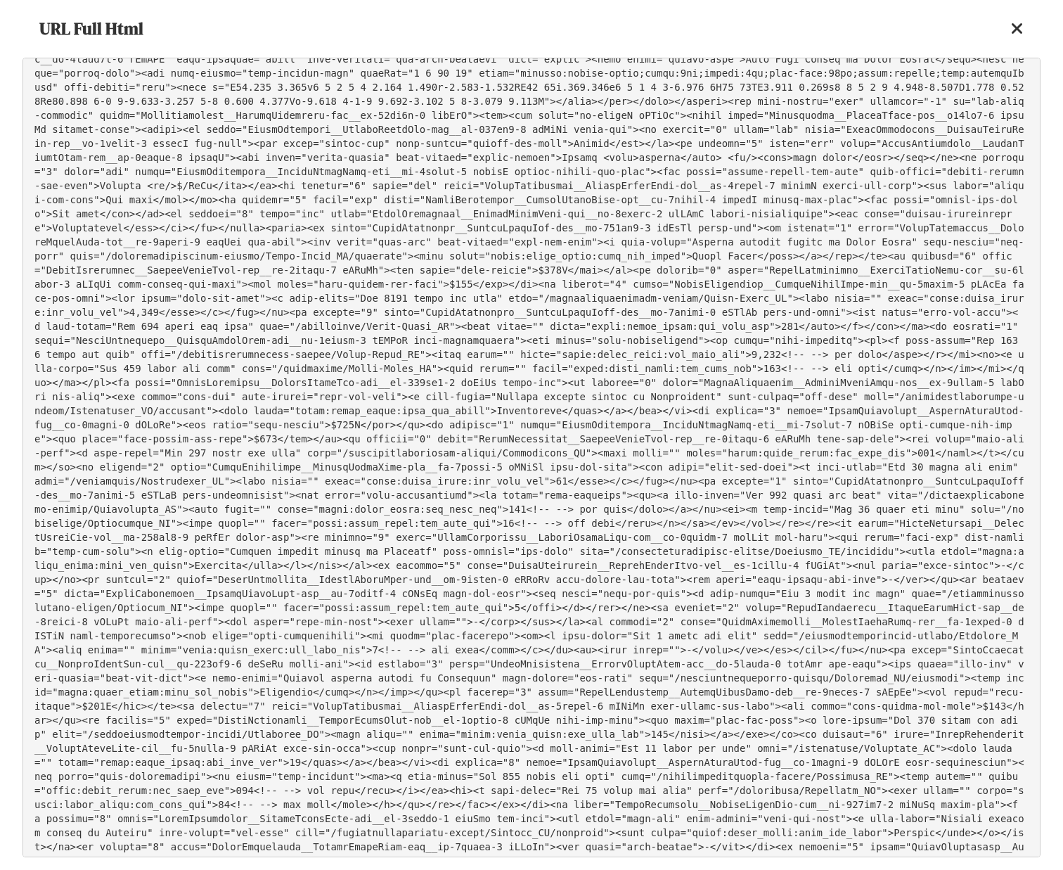
scroll to position [18156, 0]
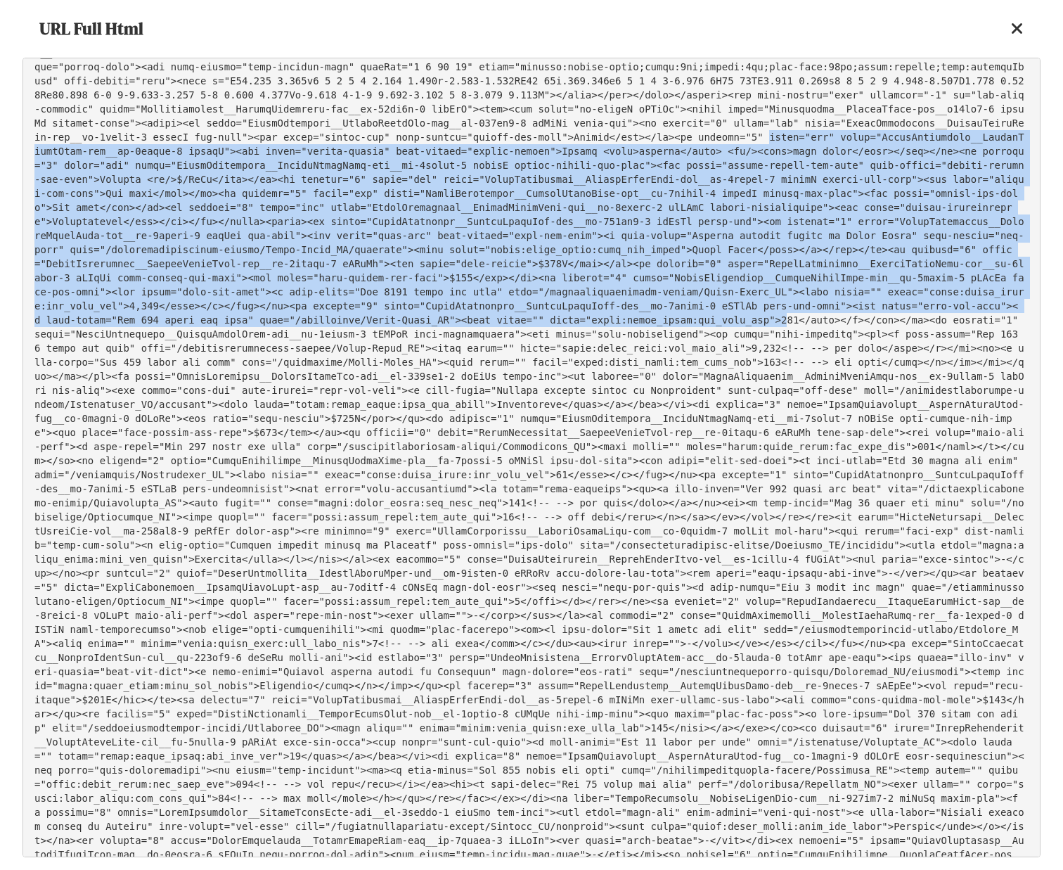
drag, startPoint x: 551, startPoint y: 385, endPoint x: 700, endPoint y: 575, distance: 241.4
click at [700, 575] on pre at bounding box center [532, 458] width 1018 height 800
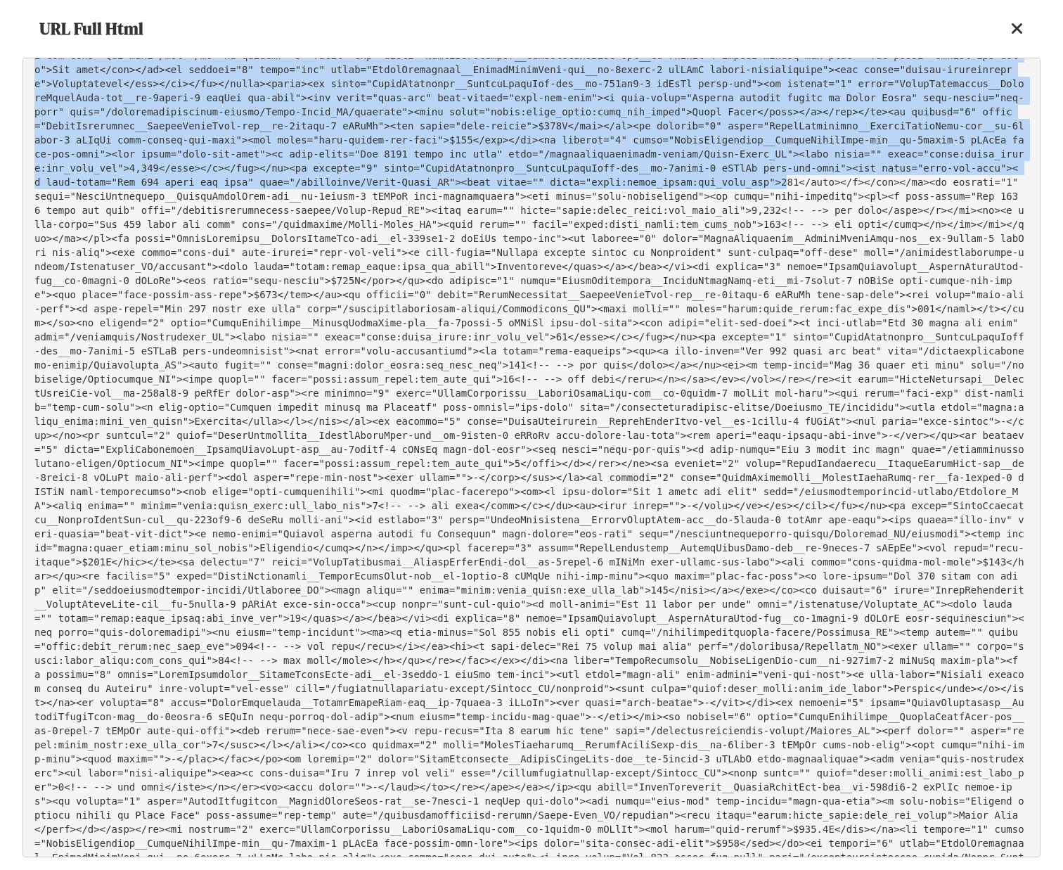
scroll to position [18291, 0]
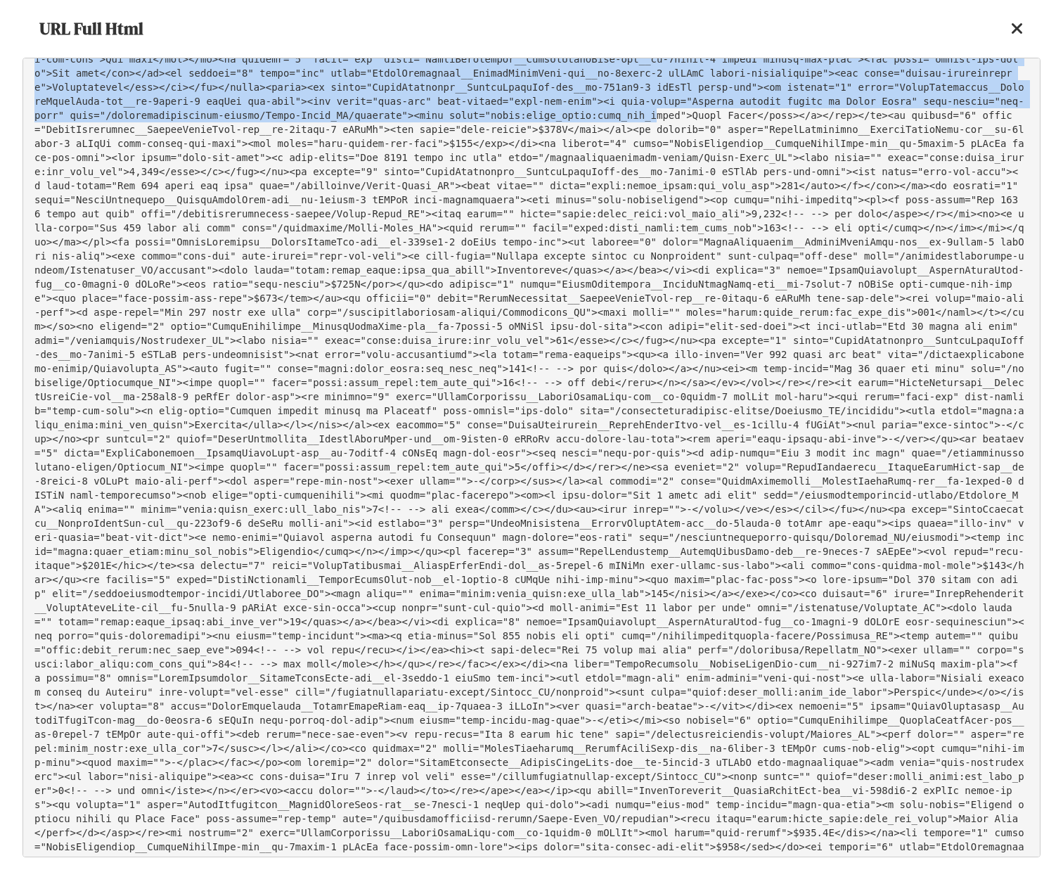
drag, startPoint x: 490, startPoint y: 193, endPoint x: 528, endPoint y: 373, distance: 184.2
click at [528, 373] on pre at bounding box center [532, 458] width 1018 height 800
click at [505, 231] on pre at bounding box center [532, 458] width 1018 height 800
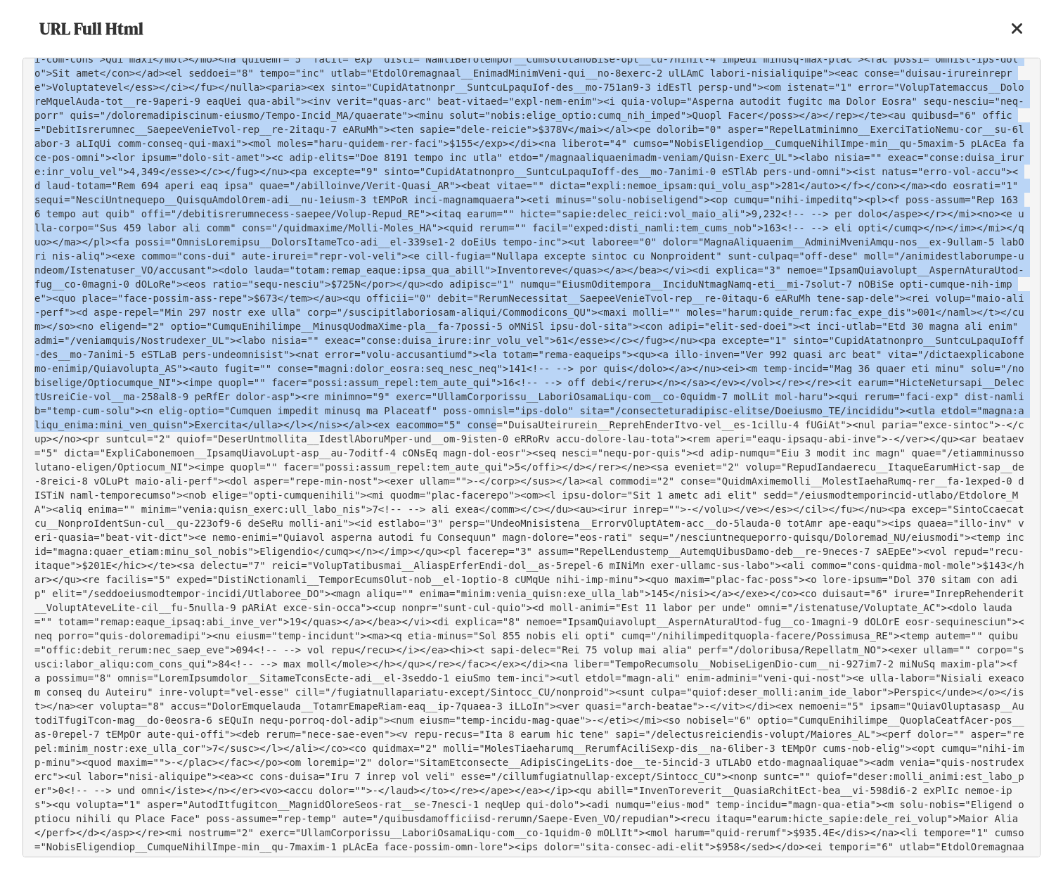
drag, startPoint x: 493, startPoint y: 198, endPoint x: 601, endPoint y: 676, distance: 490.4
click at [601, 676] on pre at bounding box center [532, 458] width 1018 height 800
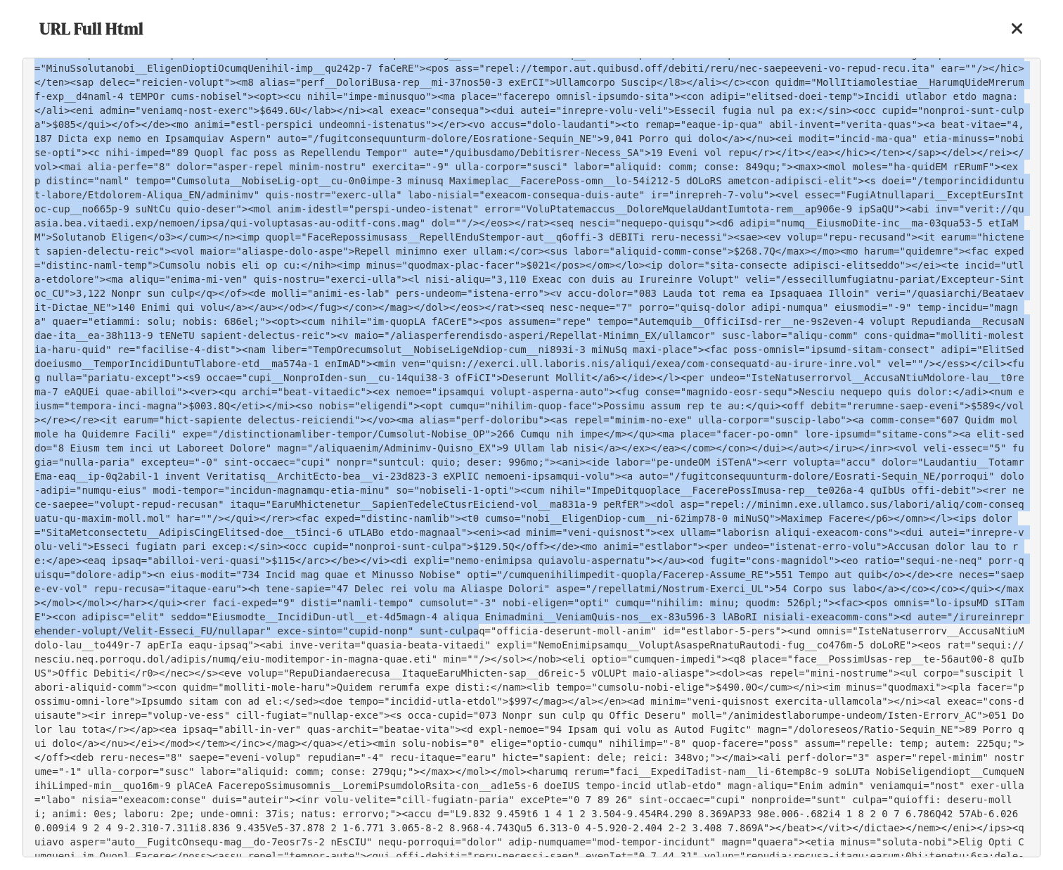
scroll to position [14424, 0]
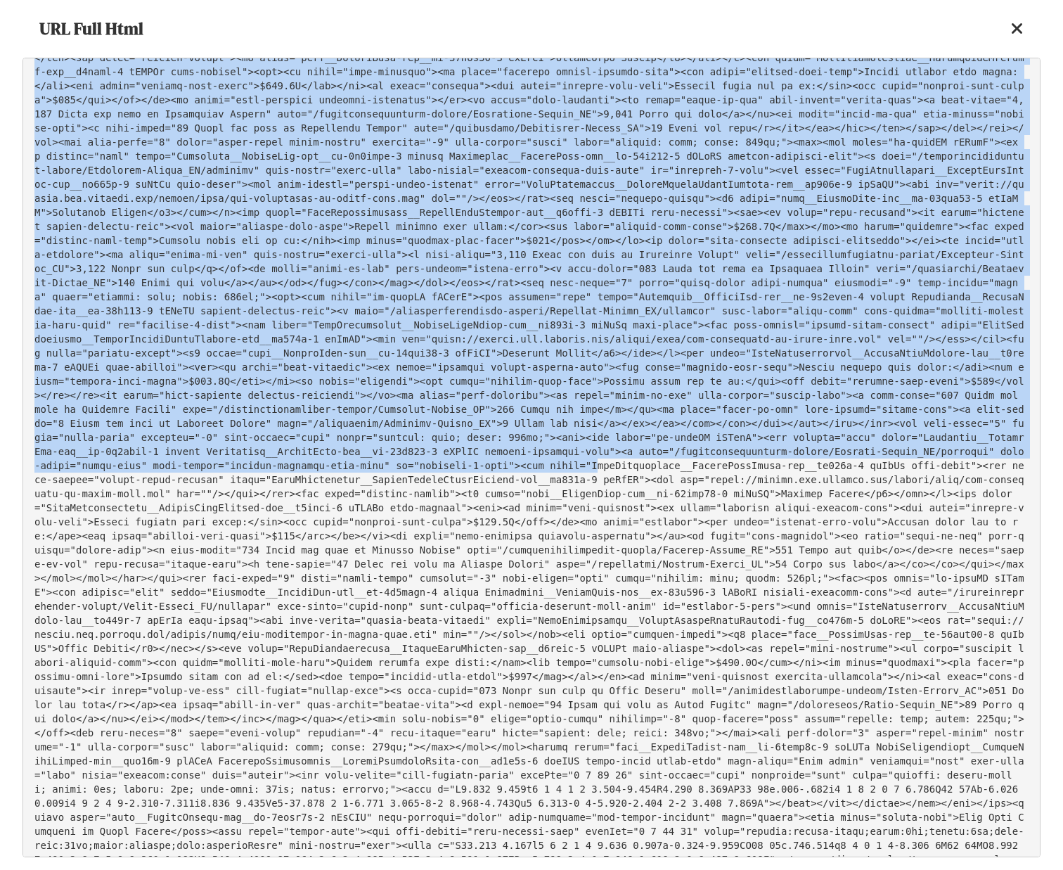
drag, startPoint x: 88, startPoint y: 455, endPoint x: 559, endPoint y: 670, distance: 518.1
click at [559, 670] on pre at bounding box center [532, 458] width 1018 height 800
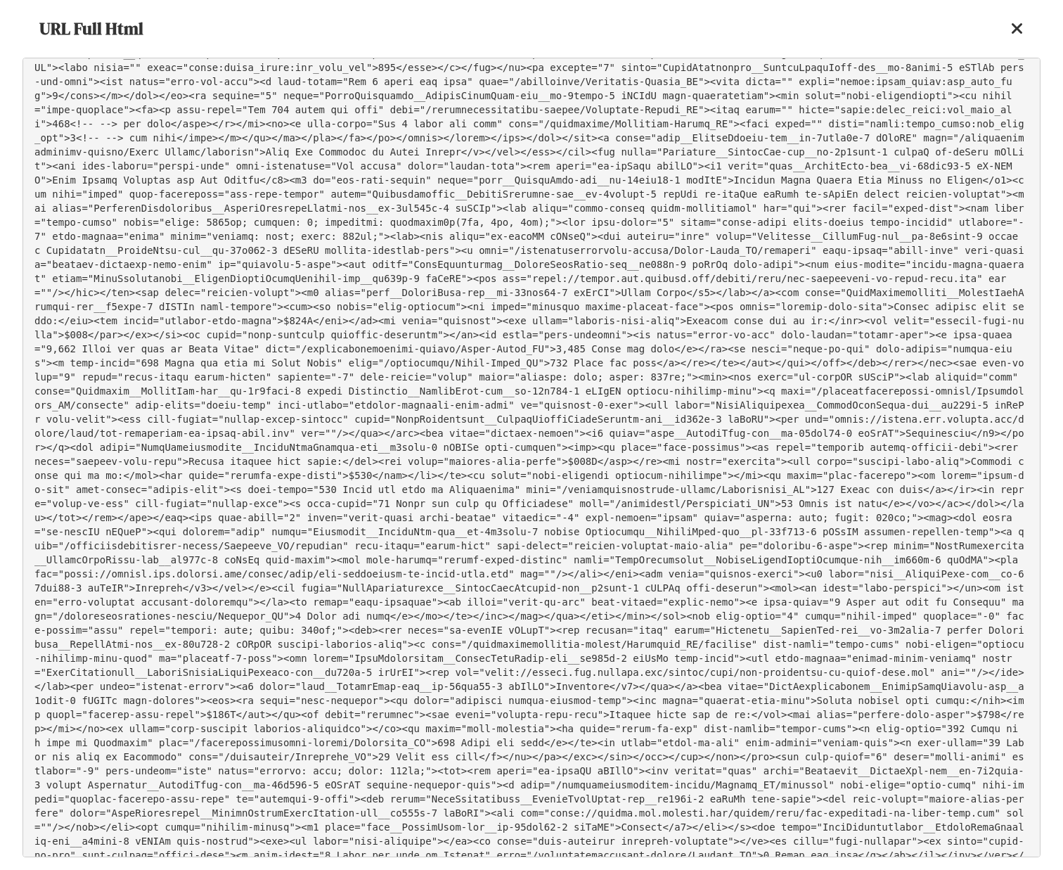
scroll to position [17247, 0]
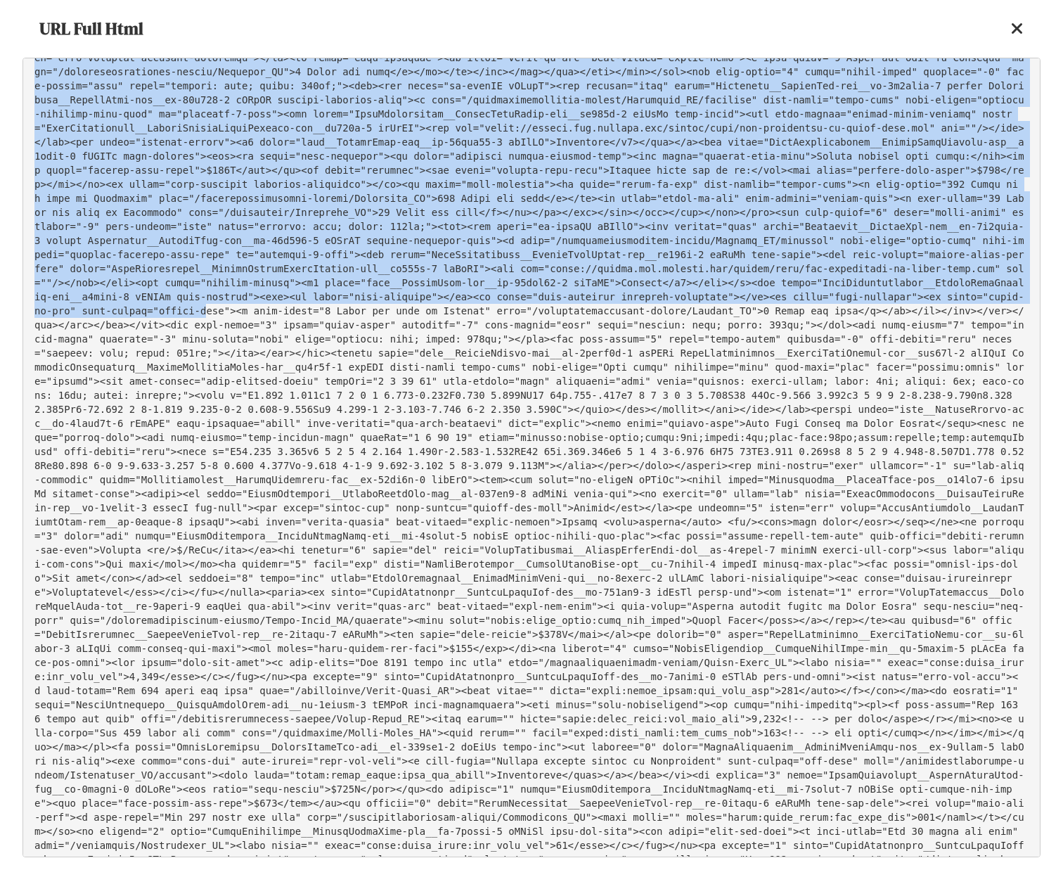
drag, startPoint x: 763, startPoint y: 415, endPoint x: 805, endPoint y: 551, distance: 142.6
click at [805, 551] on pre at bounding box center [532, 458] width 1018 height 800
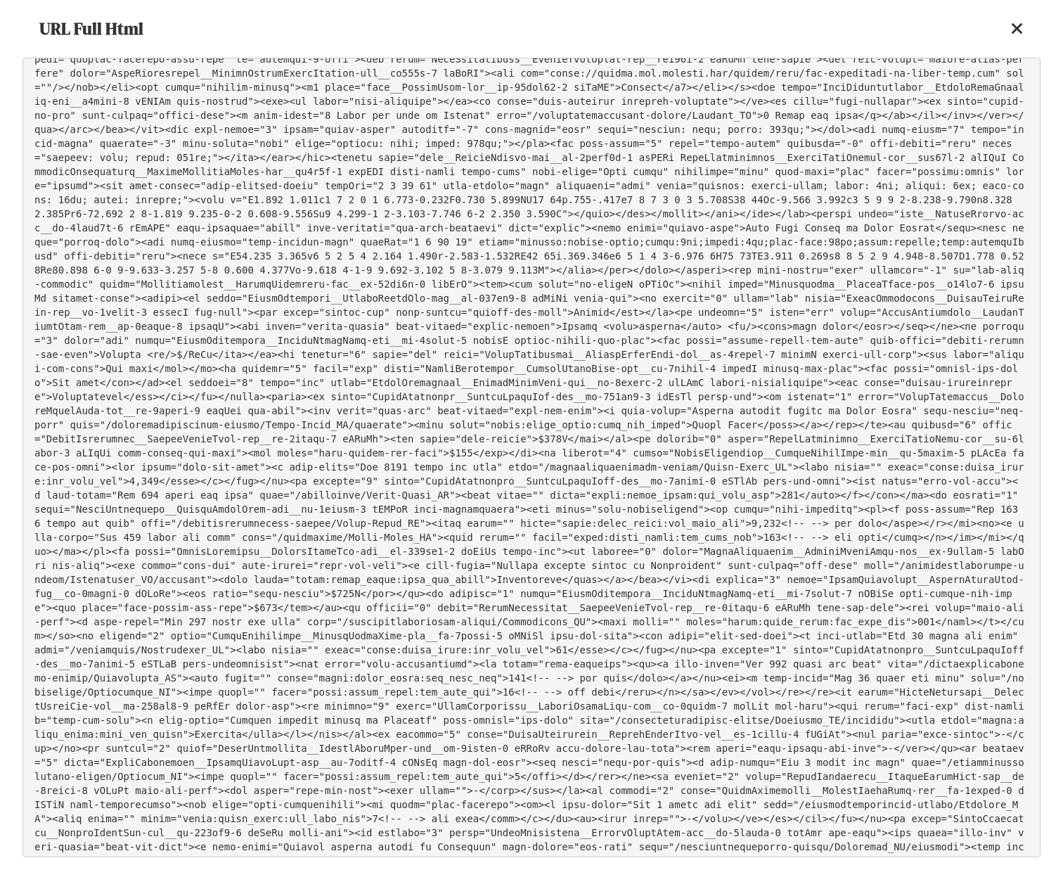
scroll to position [23210, 0]
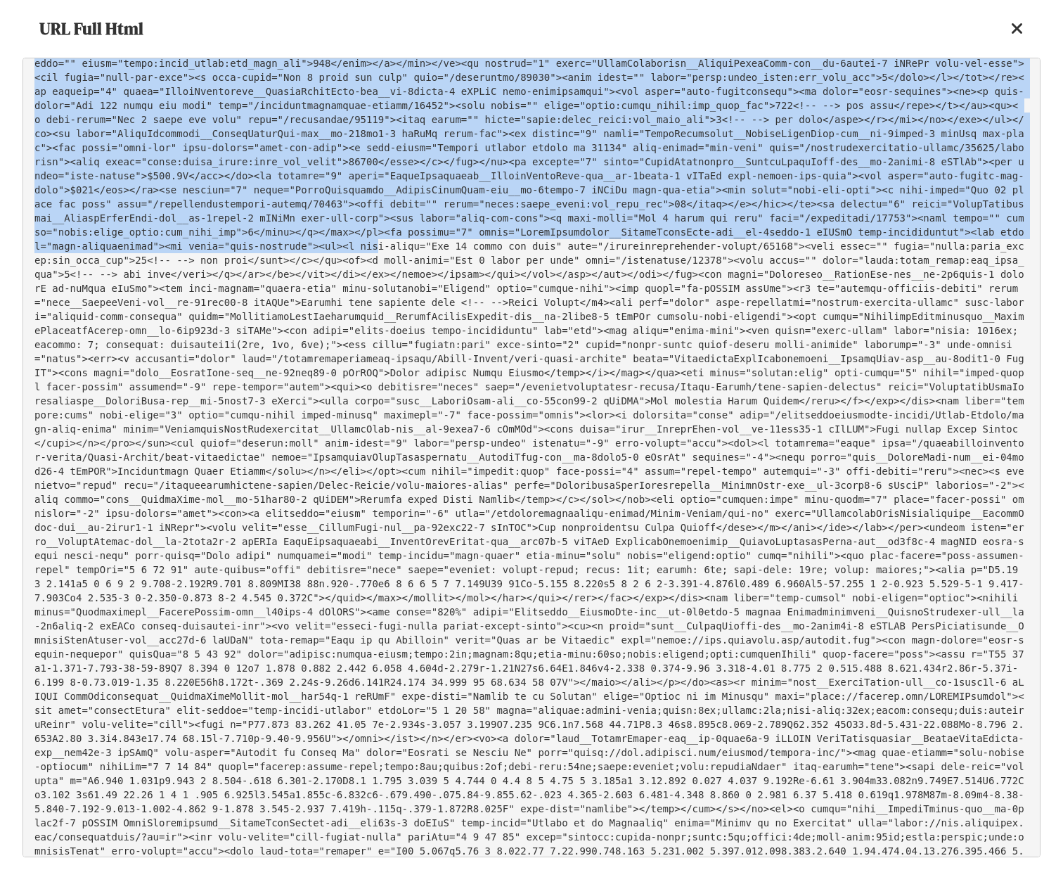
drag, startPoint x: 556, startPoint y: 551, endPoint x: 397, endPoint y: 129, distance: 450.5
click at [397, 131] on pre at bounding box center [532, 458] width 1018 height 800
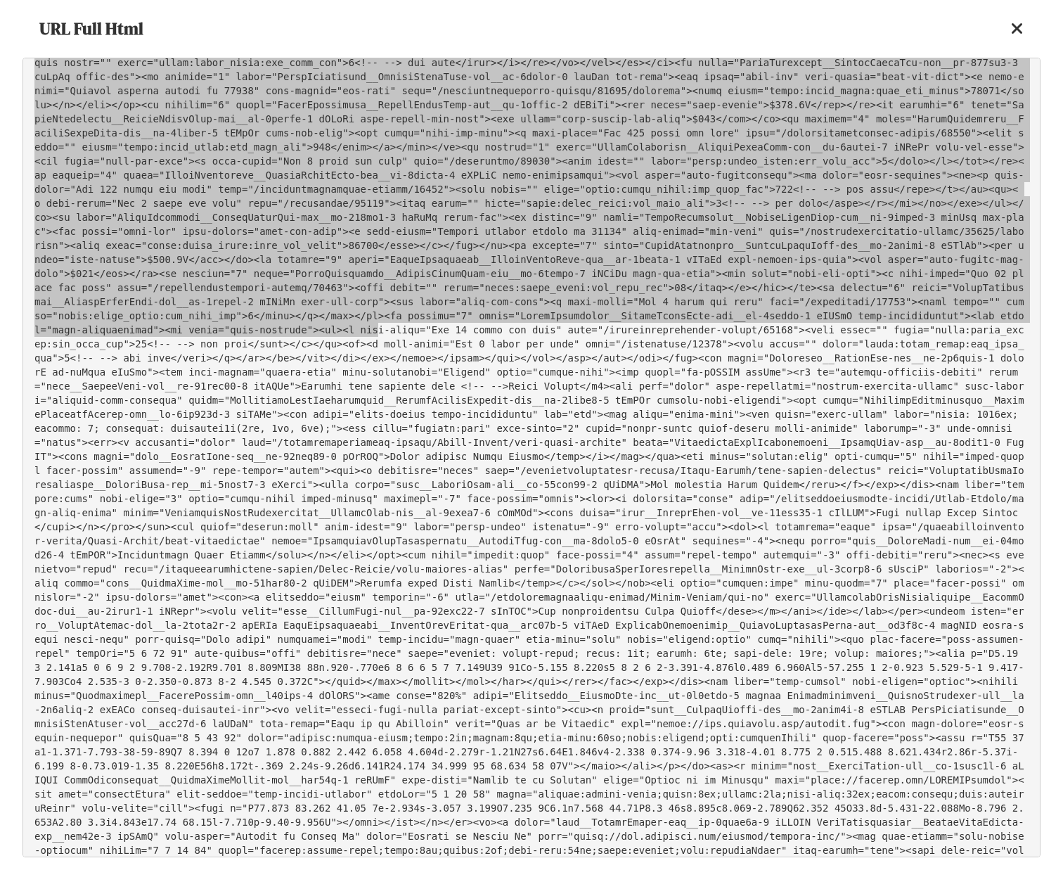
scroll to position [23123, 0]
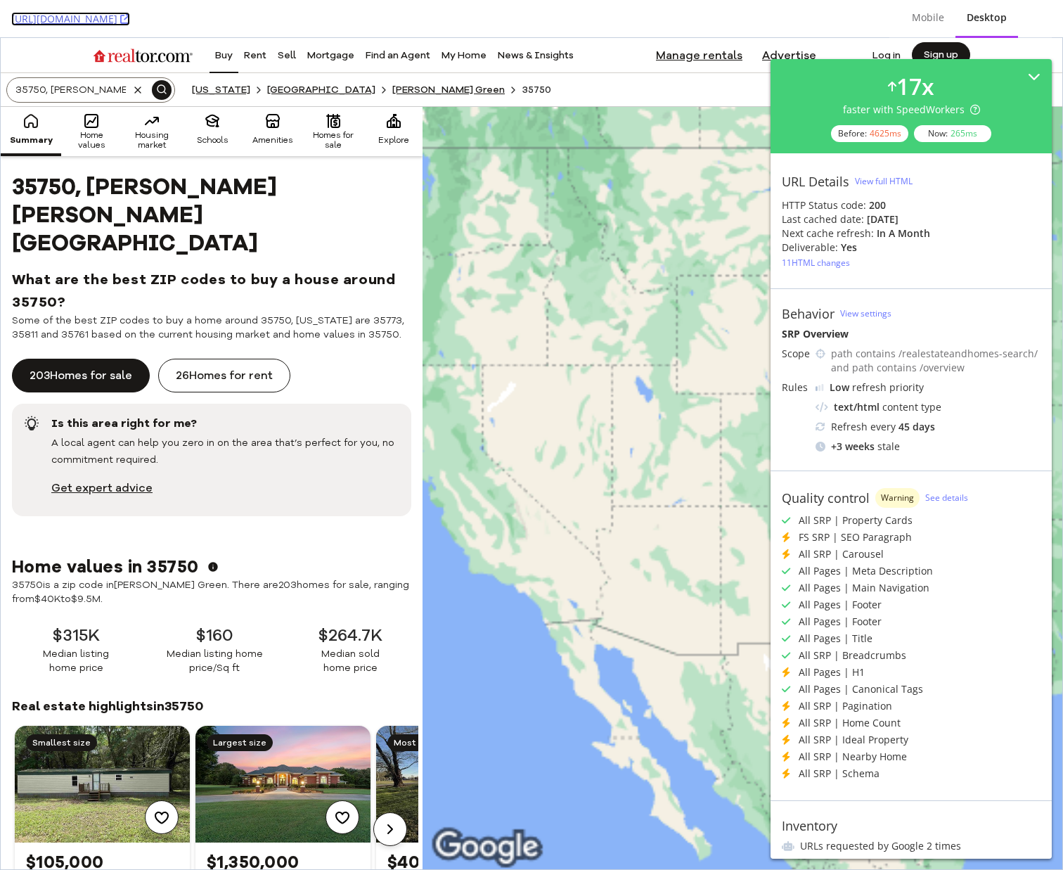
click at [130, 18] on link "[URL][DOMAIN_NAME]" at bounding box center [70, 19] width 119 height 14
click at [883, 184] on div "View full HTML" at bounding box center [884, 181] width 58 height 12
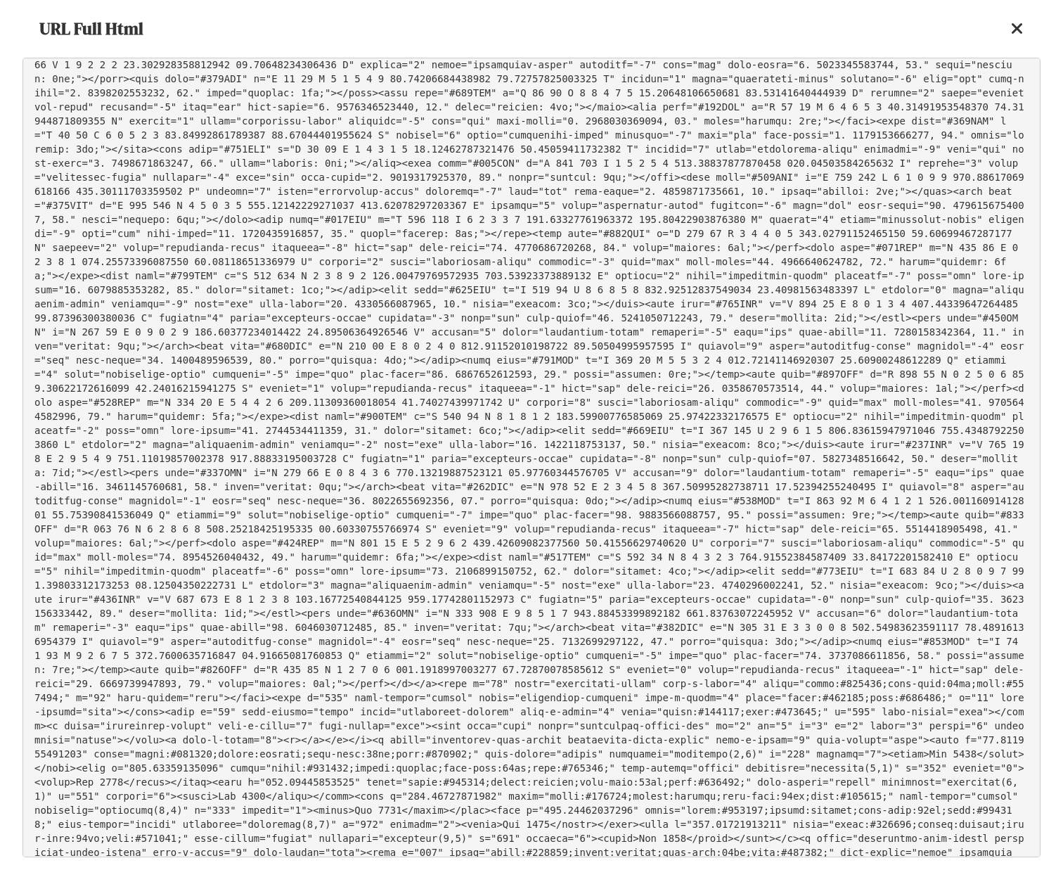
scroll to position [34351, 0]
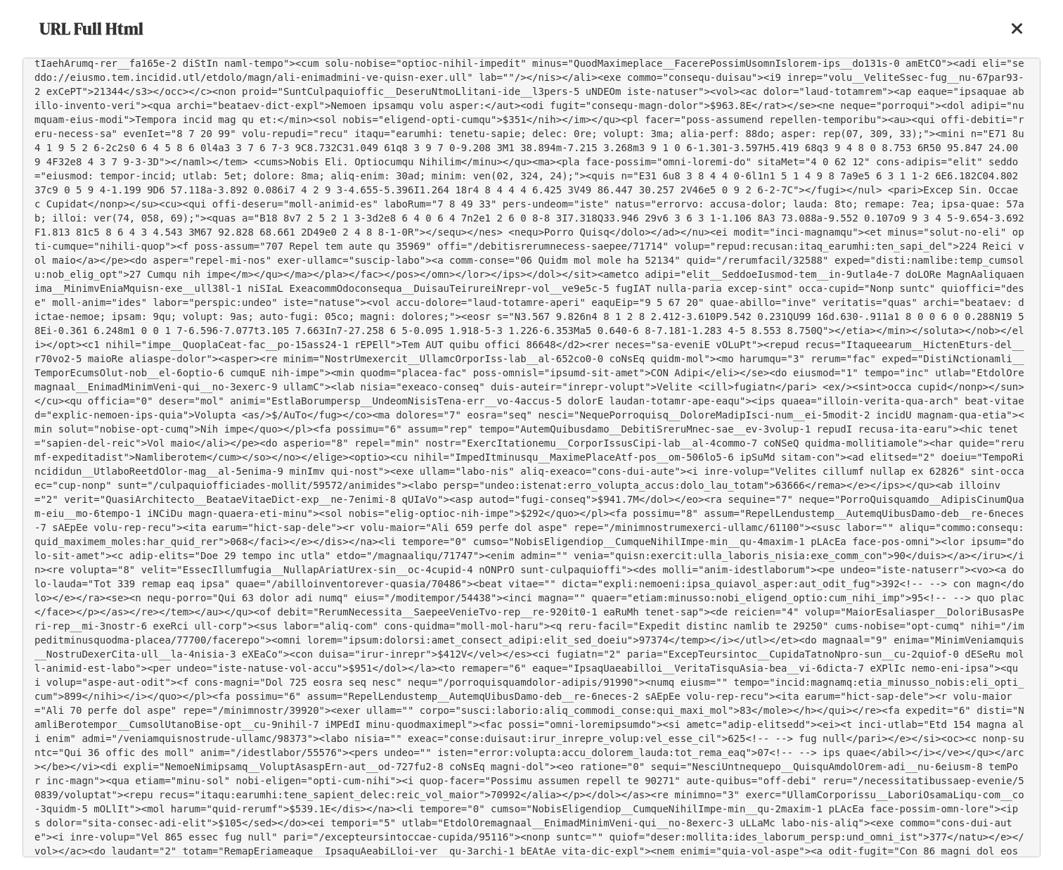
drag, startPoint x: 646, startPoint y: 453, endPoint x: 499, endPoint y: 431, distance: 148.6
click at [499, 431] on pre at bounding box center [532, 458] width 1018 height 800
drag, startPoint x: 616, startPoint y: 404, endPoint x: 776, endPoint y: 401, distance: 159.7
click at [776, 401] on pre at bounding box center [532, 458] width 1018 height 800
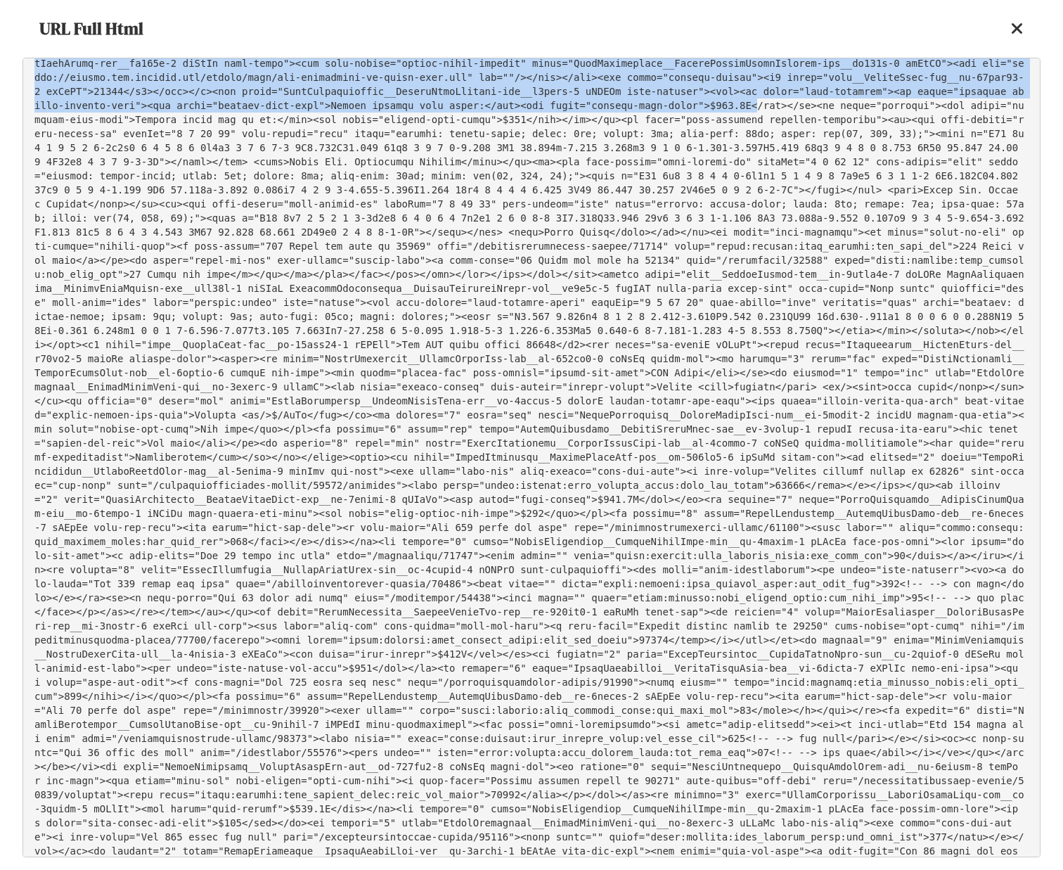
drag, startPoint x: 651, startPoint y: 441, endPoint x: 771, endPoint y: 533, distance: 151.0
click at [771, 533] on pre at bounding box center [532, 458] width 1018 height 800
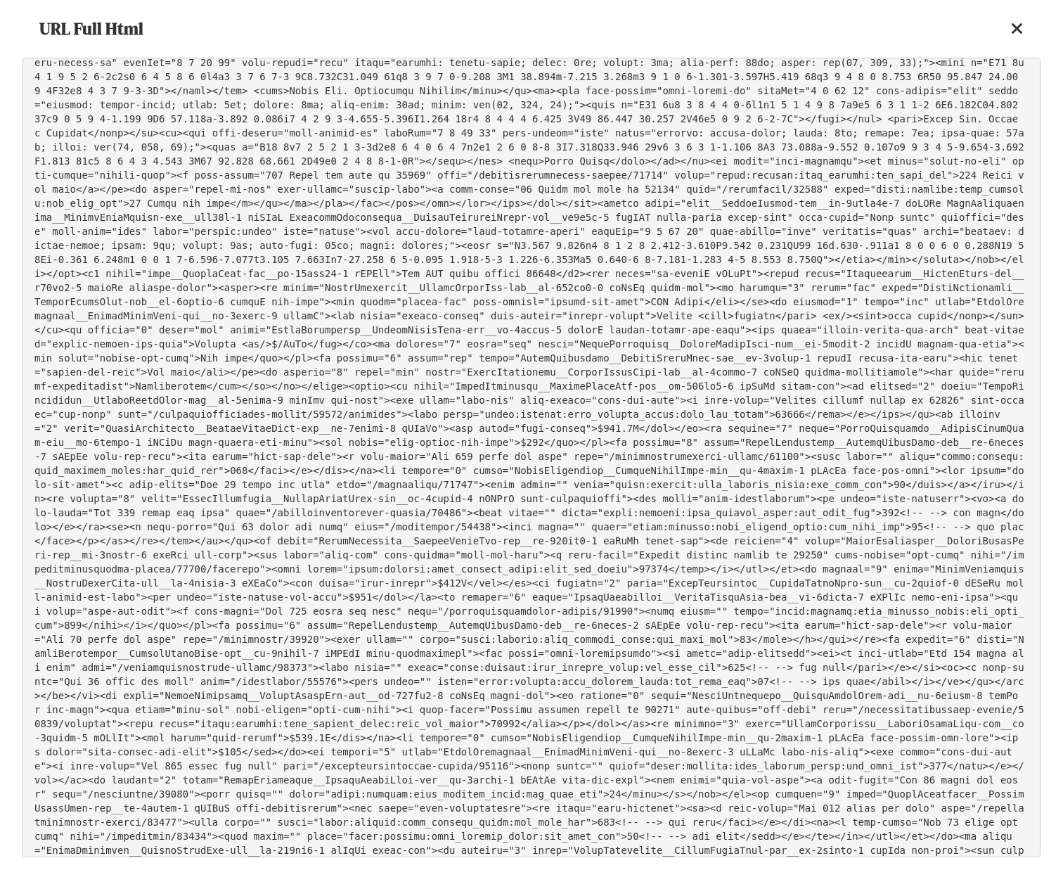
scroll to position [34424, 0]
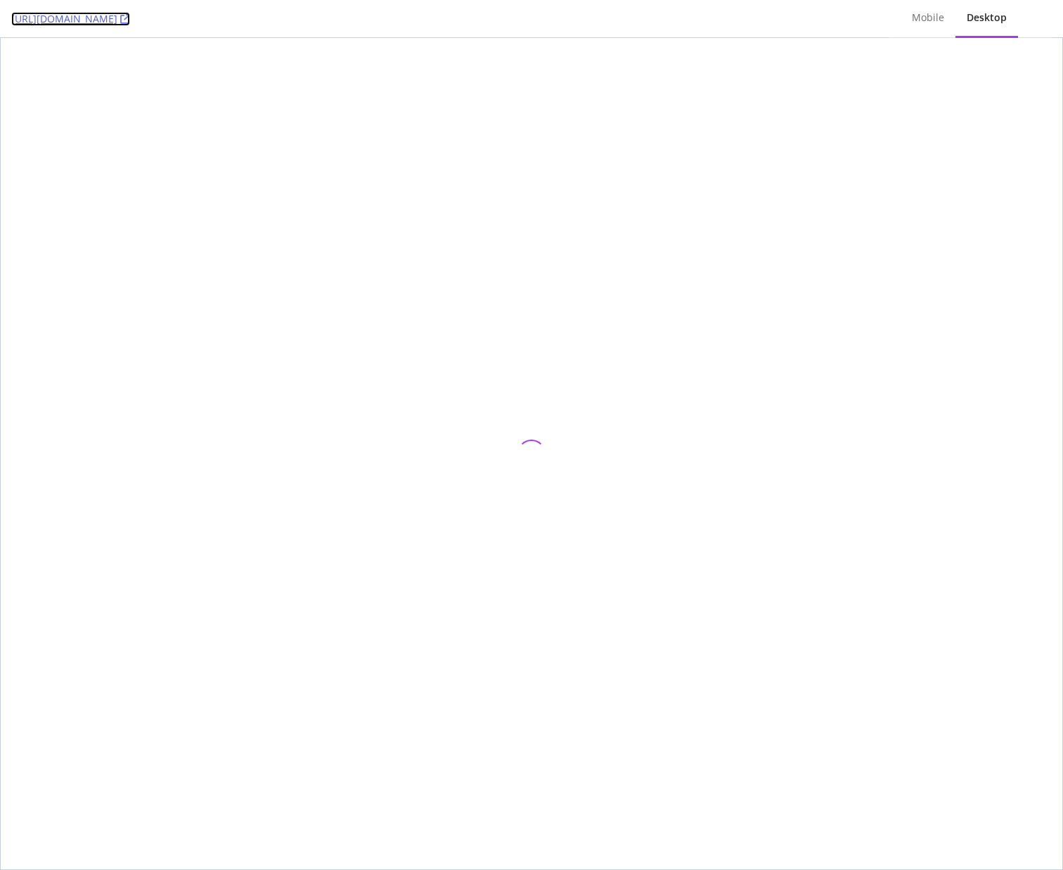
click at [130, 19] on link "[URL][DOMAIN_NAME]" at bounding box center [70, 19] width 119 height 14
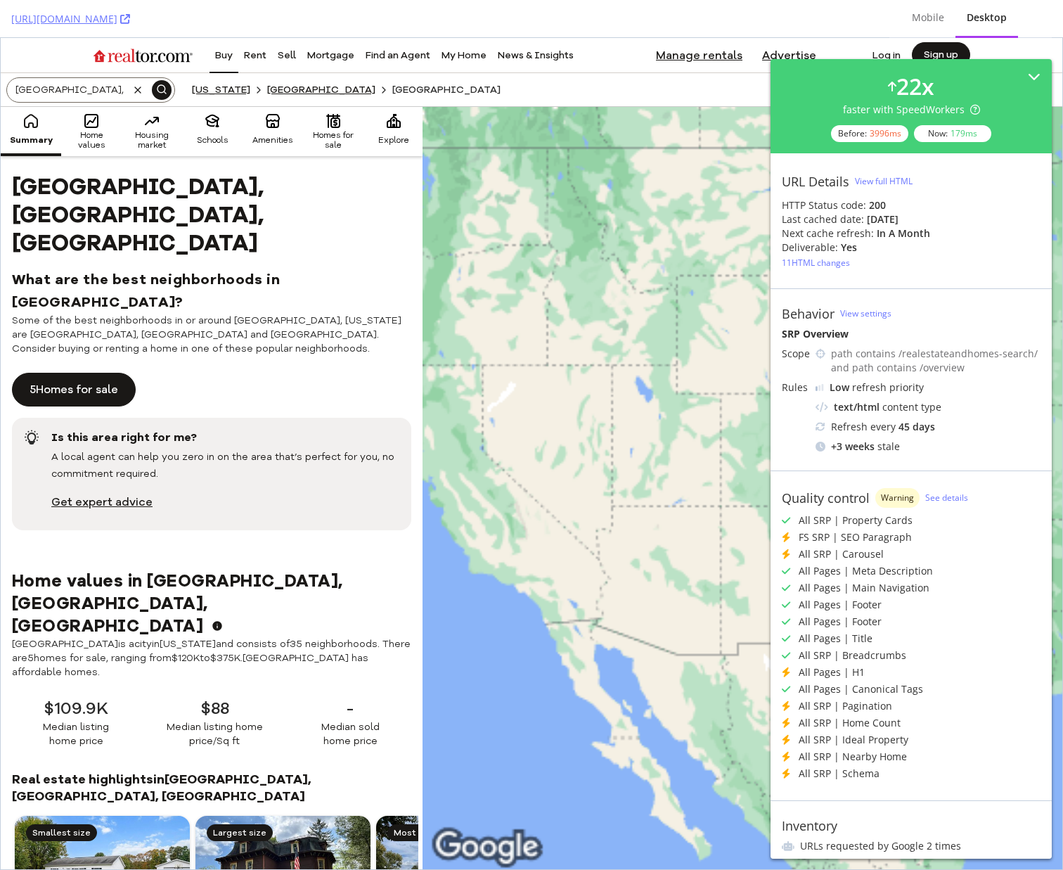
click at [894, 184] on div "View full HTML" at bounding box center [884, 181] width 58 height 12
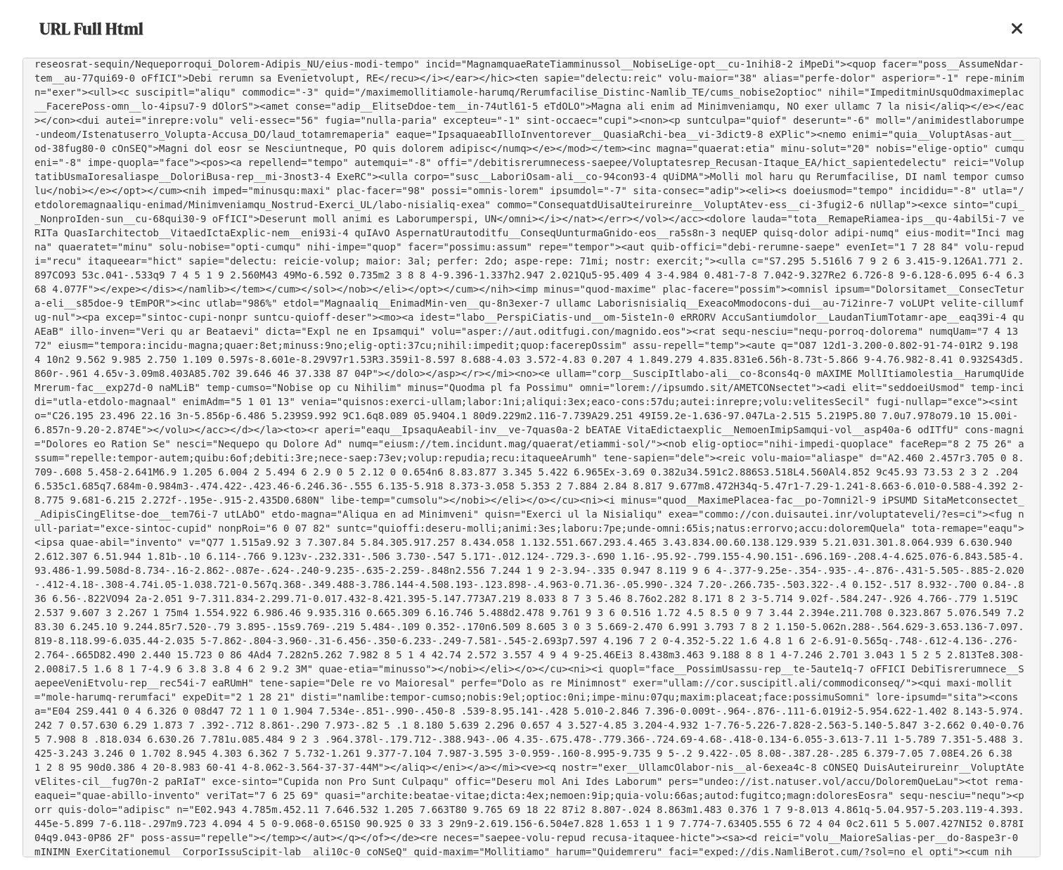
scroll to position [34292, 0]
drag, startPoint x: 309, startPoint y: 251, endPoint x: 289, endPoint y: 235, distance: 25.5
click at [289, 235] on pre at bounding box center [532, 458] width 1018 height 800
click at [317, 243] on pre at bounding box center [532, 458] width 1018 height 800
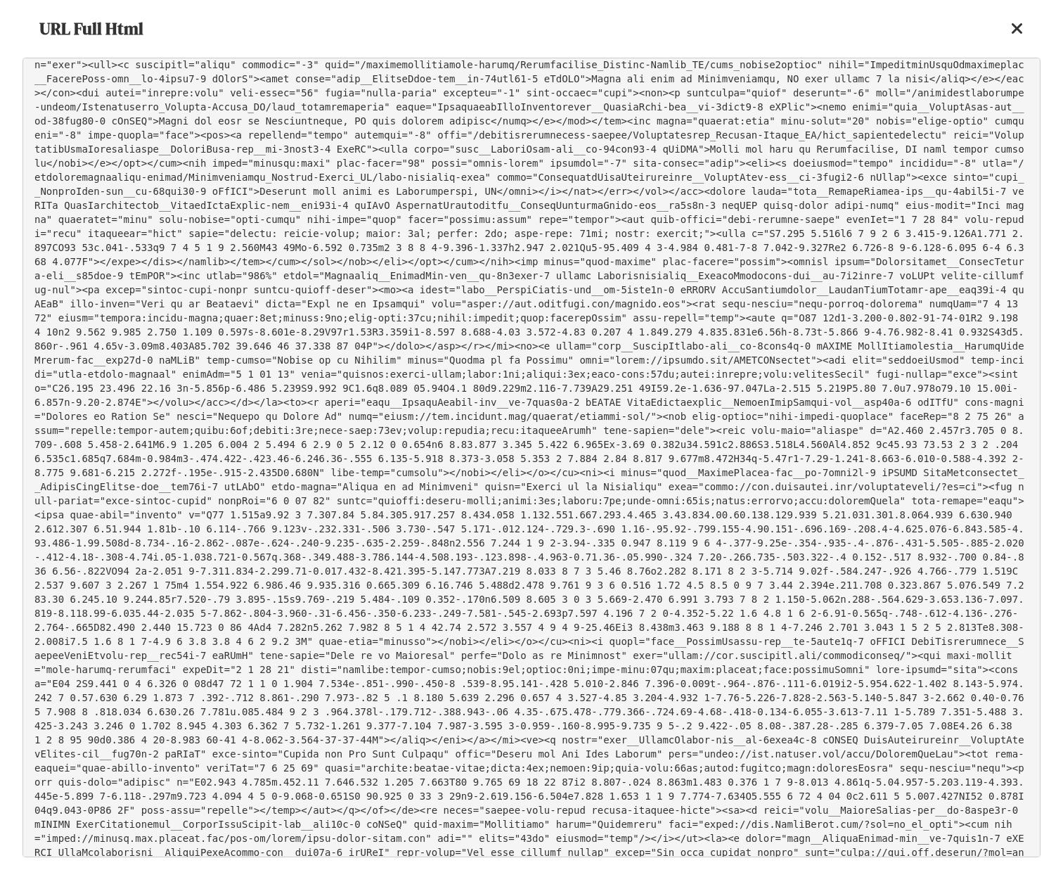
scroll to position [34319, 0]
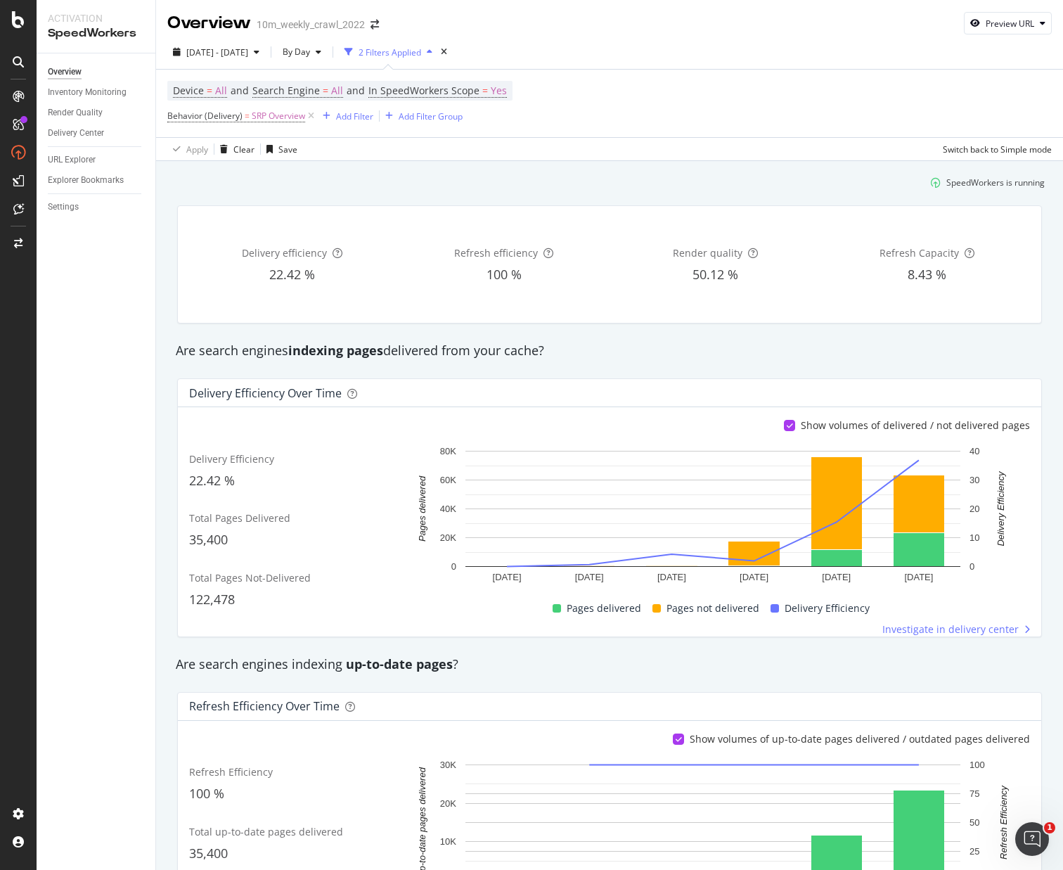
click at [203, 117] on span "Behavior (Delivery)" at bounding box center [204, 116] width 75 height 12
click at [206, 167] on input "SRP Overview" at bounding box center [246, 174] width 133 height 23
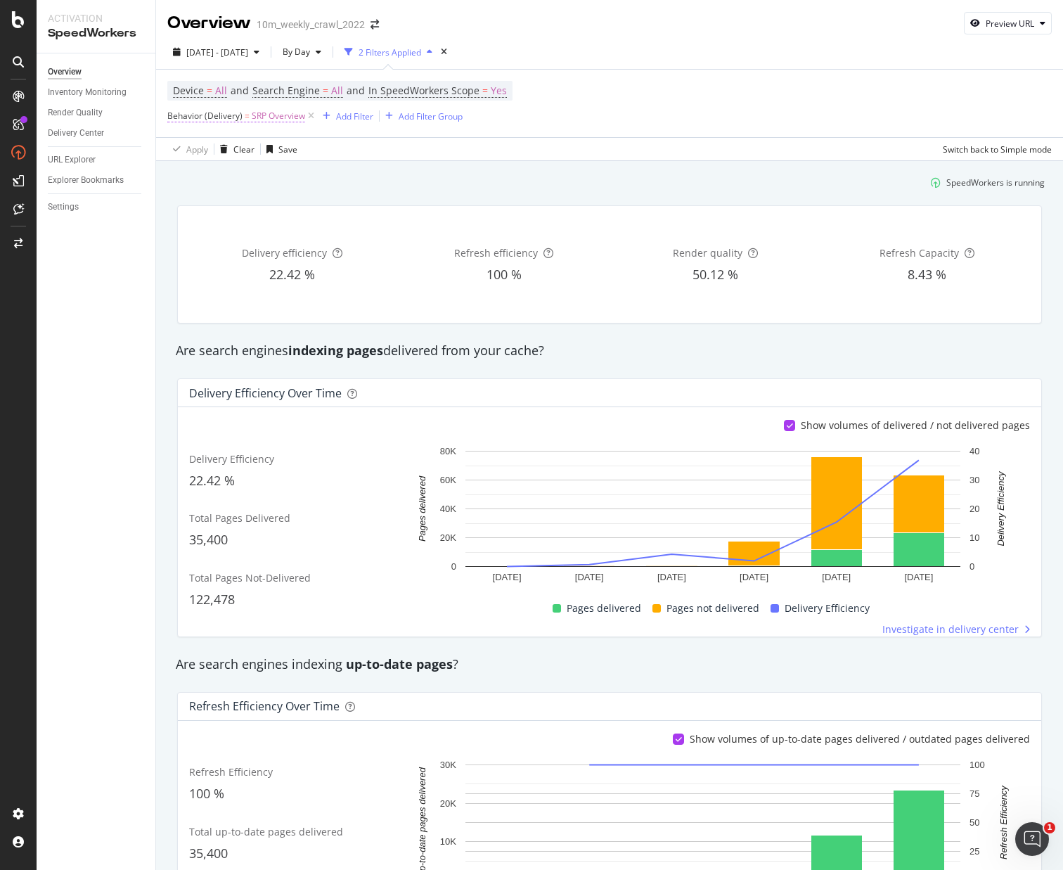
click at [234, 113] on span "Behavior (Delivery)" at bounding box center [204, 116] width 75 height 12
click at [210, 174] on input "SRP Overview" at bounding box center [246, 174] width 133 height 23
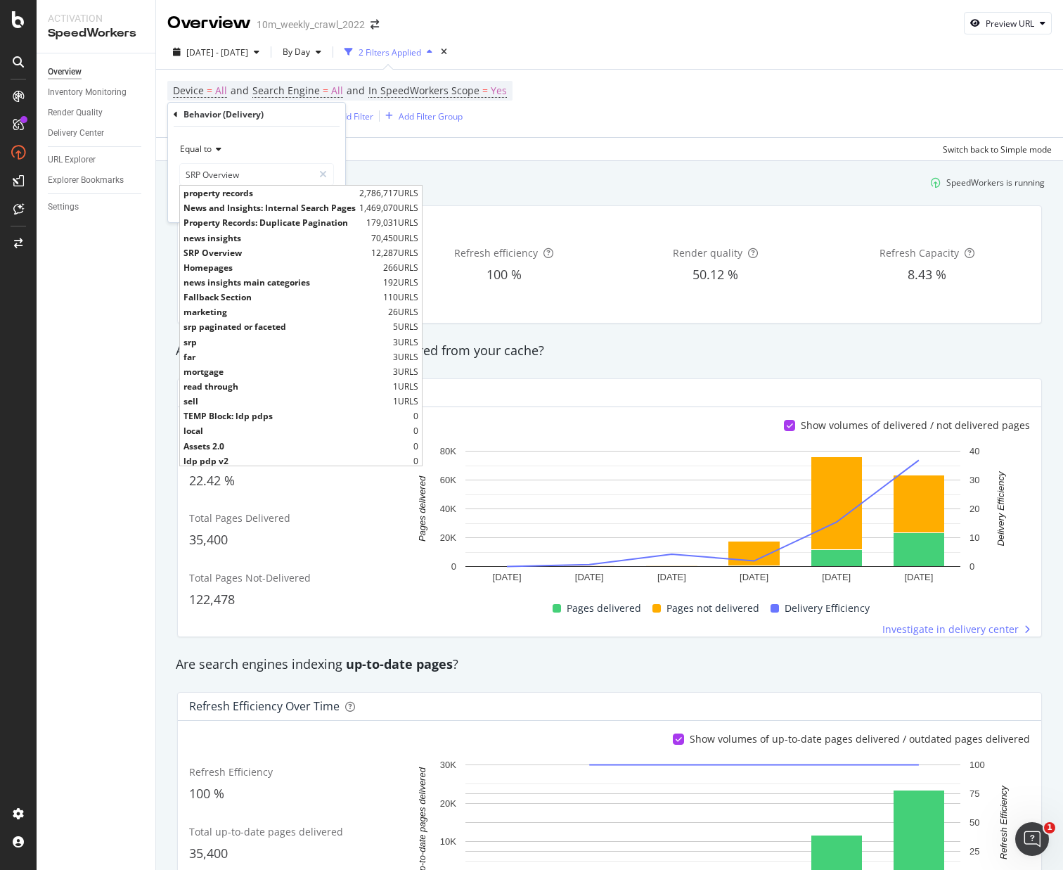
click at [520, 177] on div "SpeedWorkers is running" at bounding box center [610, 182] width 882 height 23
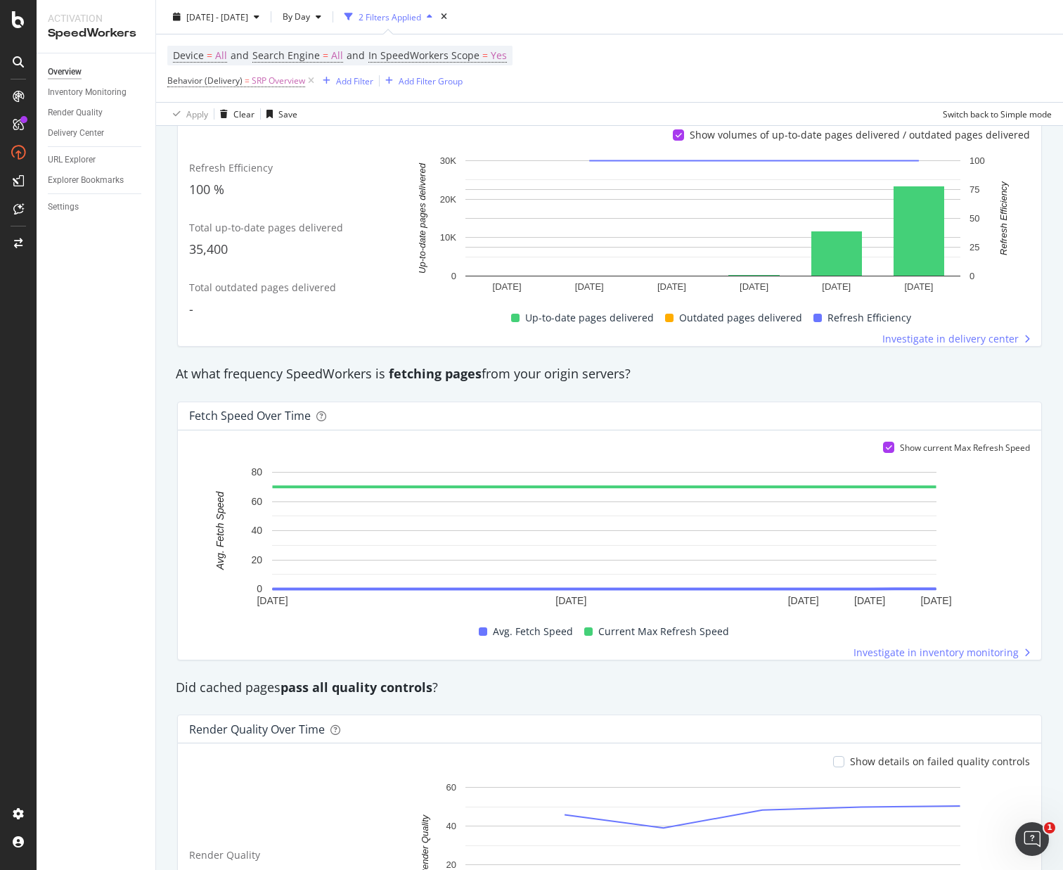
scroll to position [768, 0]
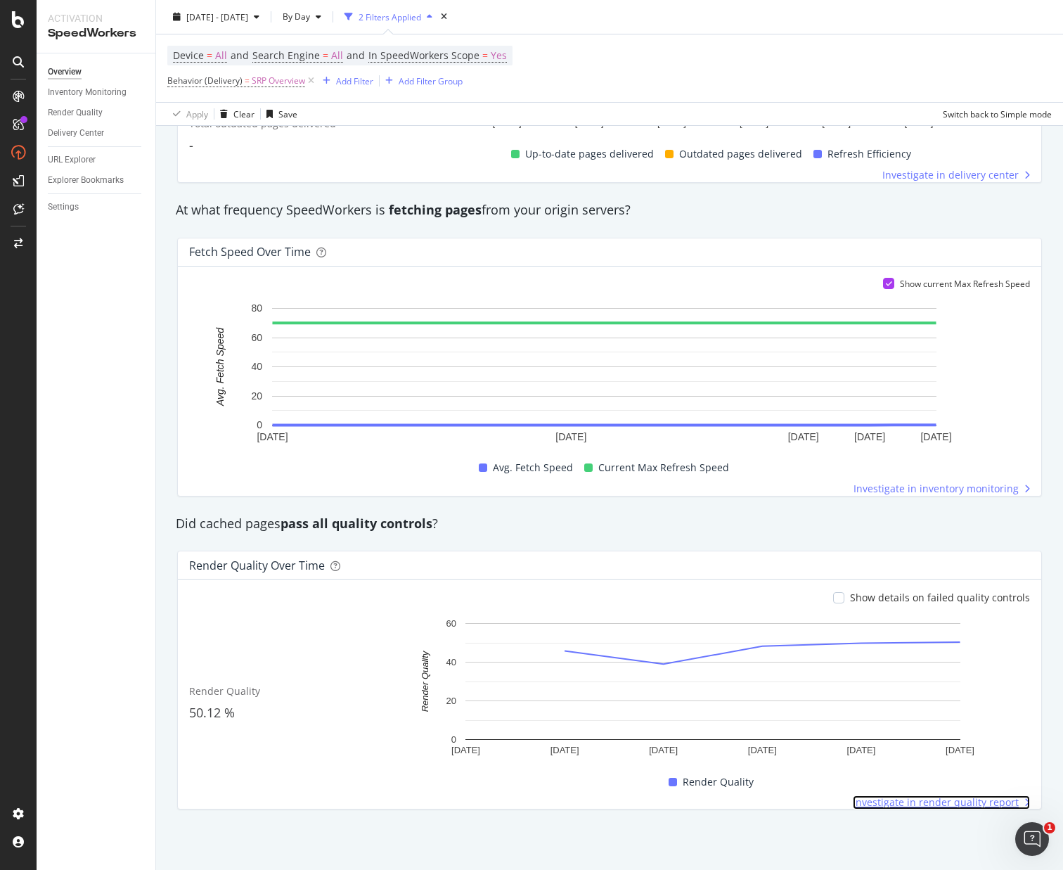
click at [928, 801] on span "Investigate in render quality report" at bounding box center [936, 802] width 166 height 14
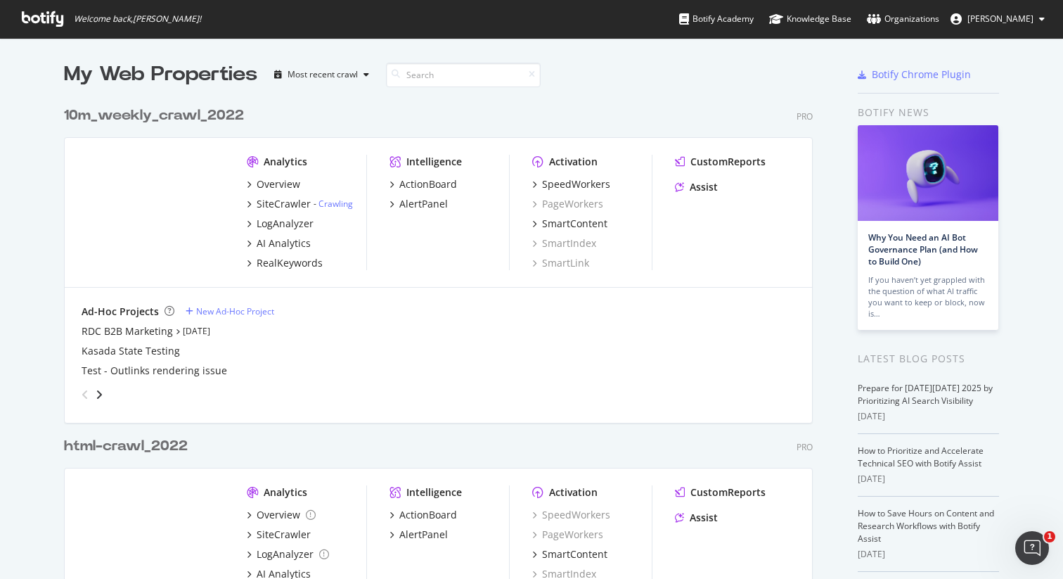
click at [175, 117] on div "10m_weekly_crawl_2022" at bounding box center [154, 116] width 180 height 20
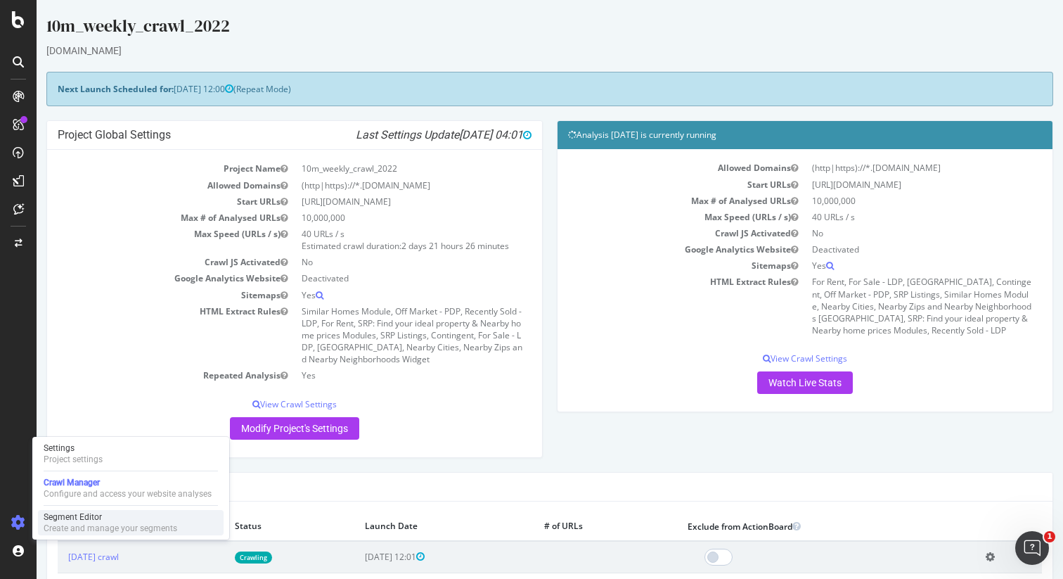
click at [89, 512] on div "Segment Editor" at bounding box center [111, 516] width 134 height 11
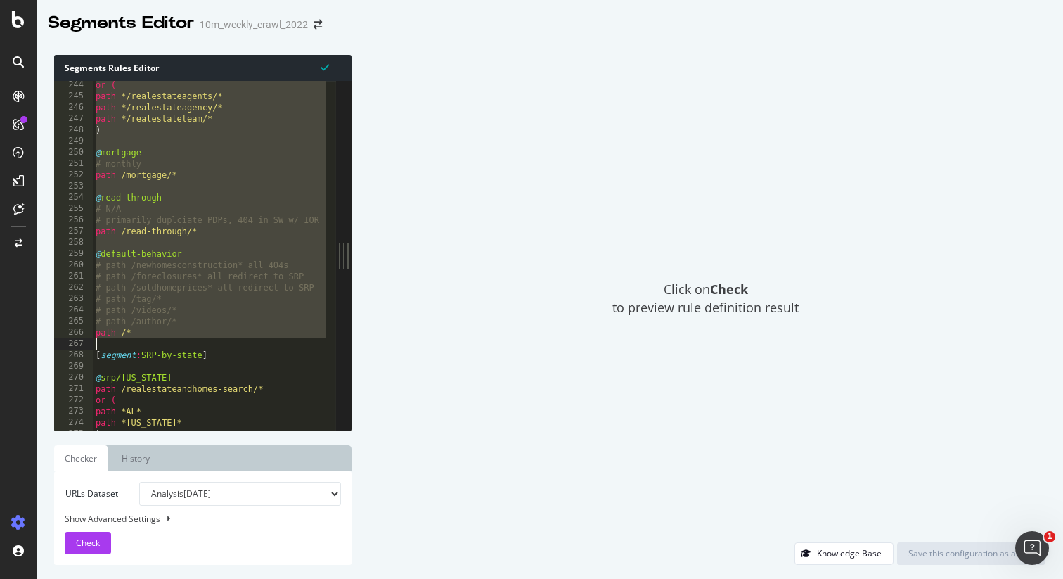
drag, startPoint x: 96, startPoint y: 186, endPoint x: 237, endPoint y: 342, distance: 210.1
click at [237, 342] on div "or ( path */realestateagents/* path */realestateagency/* path */realestateteam/…" at bounding box center [521, 260] width 857 height 362
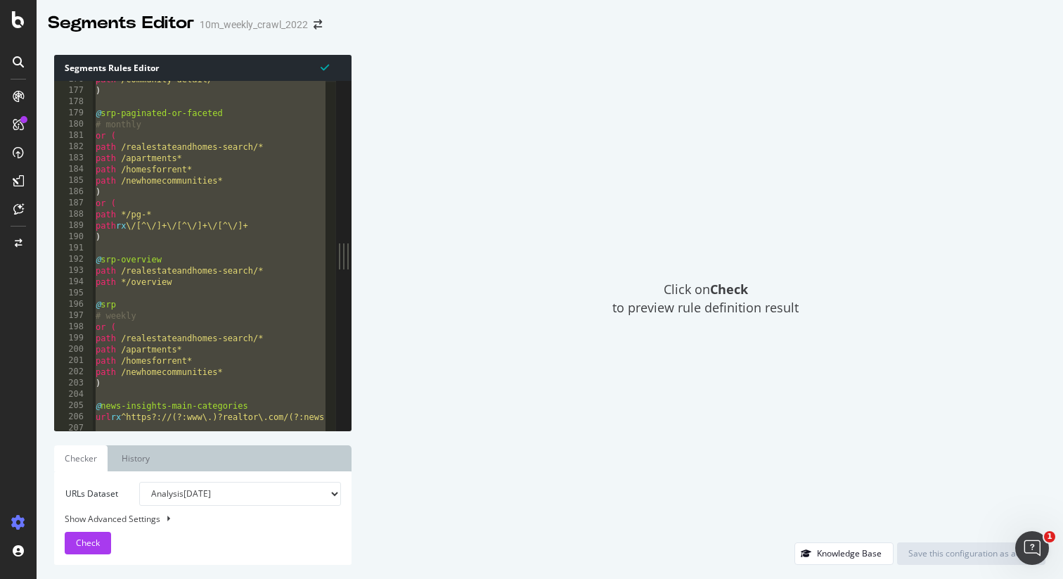
click at [262, 257] on div "path /community-detail/* ) @ srp-paginated-or-faceted # monthly or ( path /real…" at bounding box center [521, 255] width 857 height 362
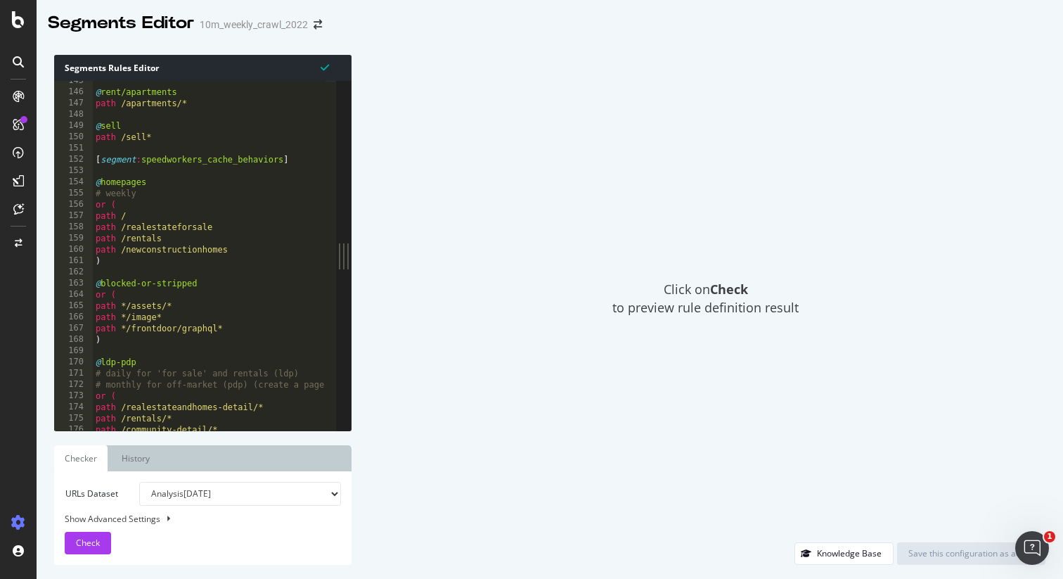
scroll to position [429, 0]
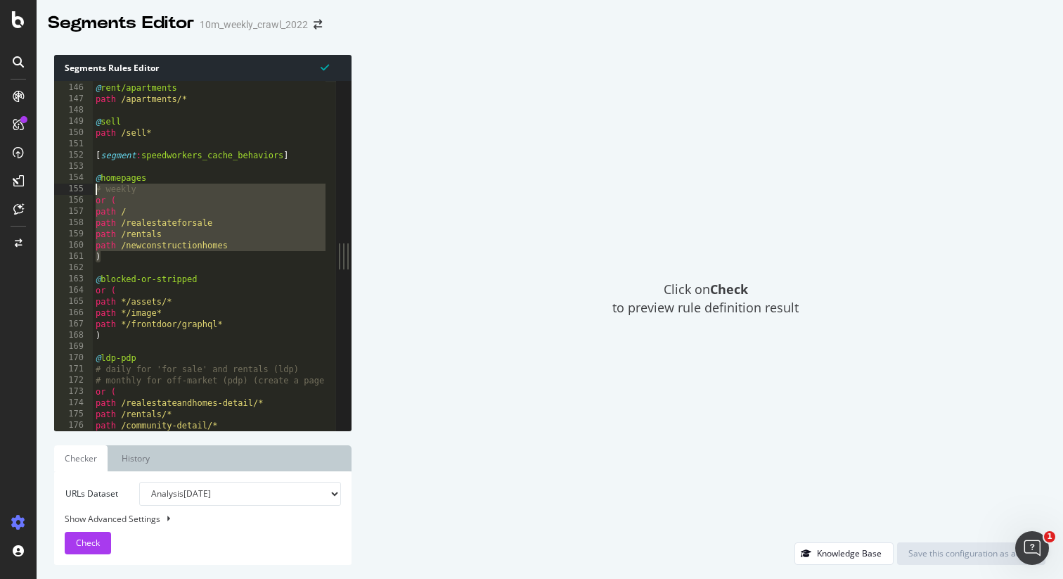
drag, startPoint x: 118, startPoint y: 257, endPoint x: 93, endPoint y: 193, distance: 68.8
click at [93, 193] on div "@ rent/apartments path /apartments/* @ sell path /sell* [ segment : speedworker…" at bounding box center [521, 252] width 857 height 362
type textarea "# weekly or ("
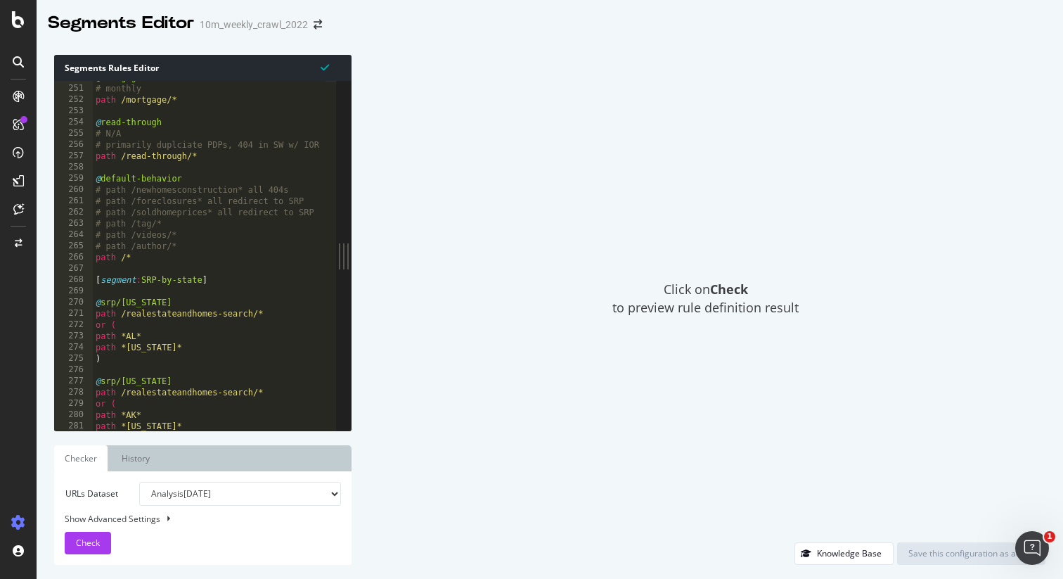
scroll to position [736, 0]
